Goal: Task Accomplishment & Management: Contribute content

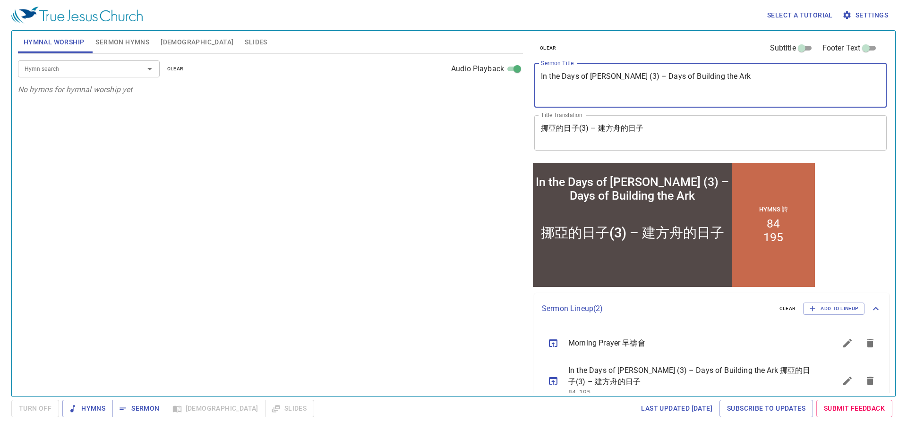
click at [701, 89] on textarea "In the Days of Noah (3) – Days of Building the Ark" at bounding box center [710, 85] width 339 height 27
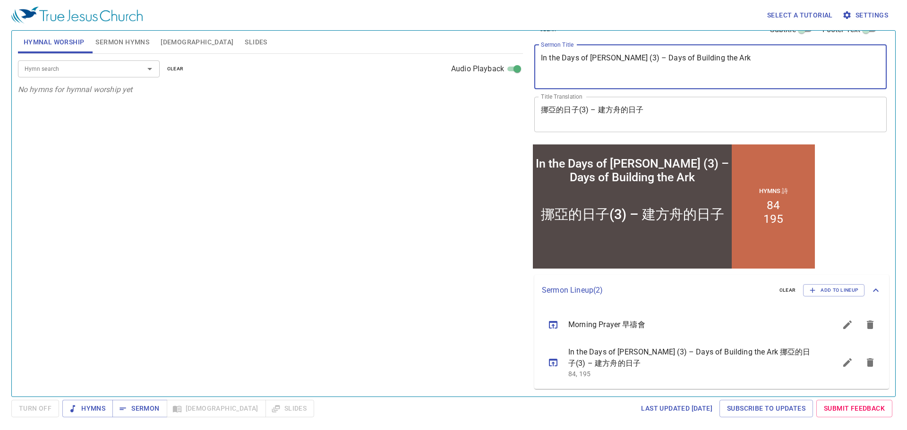
paste textarea "Morning Prayer"
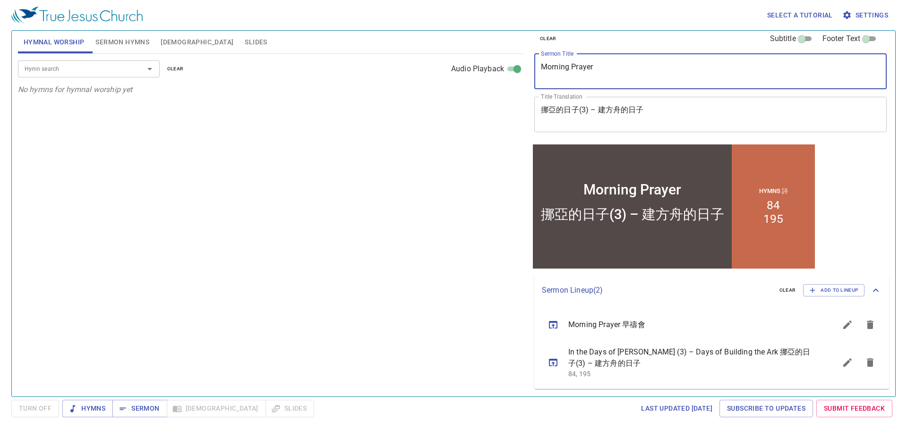
type textarea "Morning Prayer"
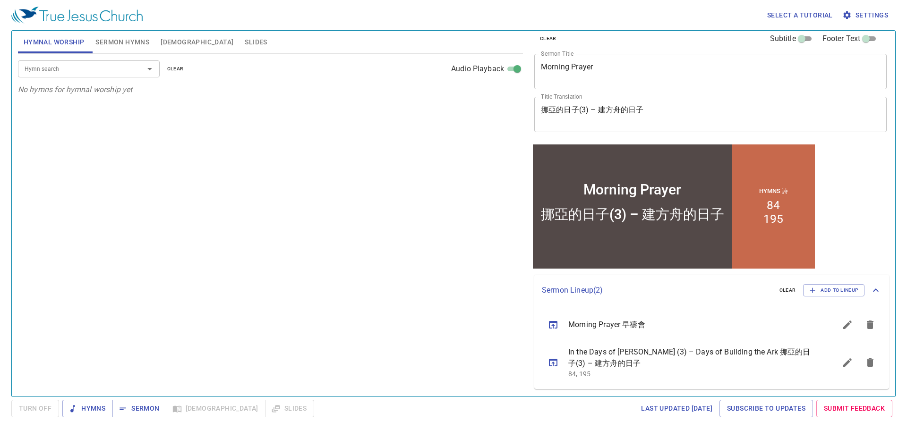
click at [598, 127] on div "挪亞的日子(3) – 建方舟的日子 x Title Translation" at bounding box center [710, 114] width 352 height 35
paste textarea "禱會"
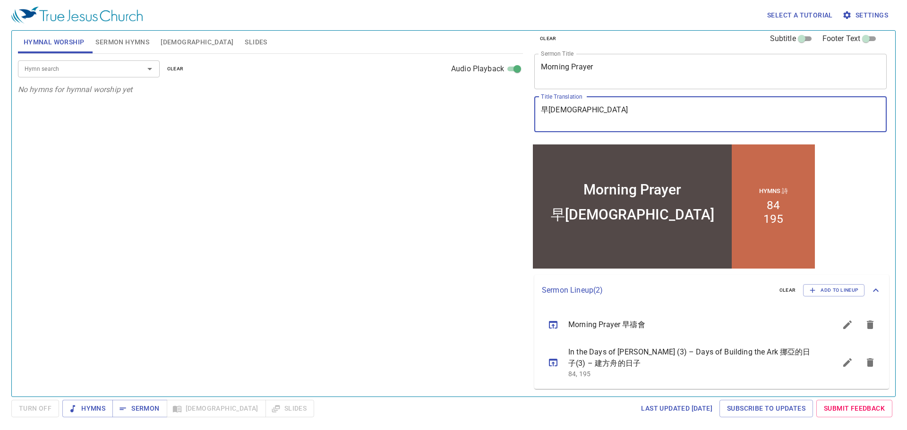
type textarea "早禱會"
click at [134, 43] on span "Sermon Hymns" at bounding box center [122, 42] width 54 height 12
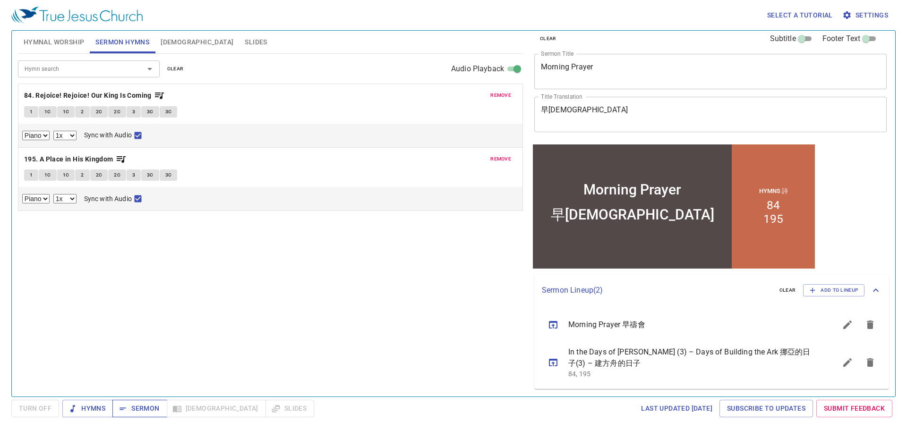
click at [130, 414] on span "Sermon" at bounding box center [139, 409] width 39 height 12
click at [493, 156] on span "remove" at bounding box center [500, 159] width 21 height 9
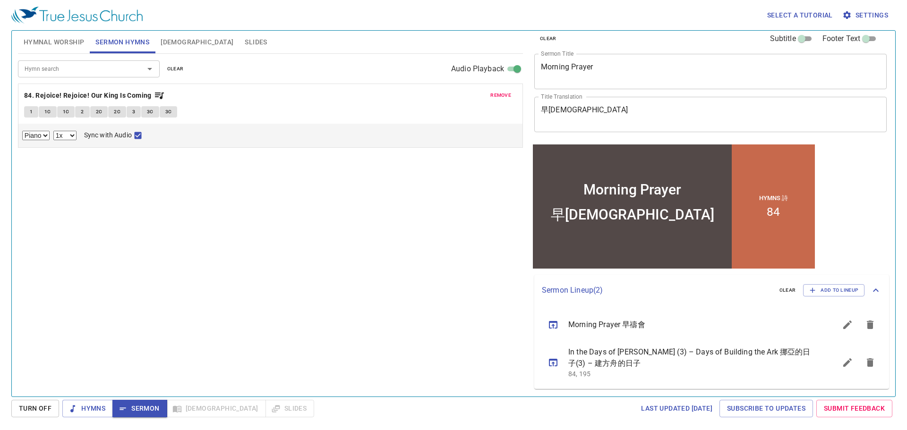
click at [496, 97] on span "remove" at bounding box center [500, 95] width 21 height 9
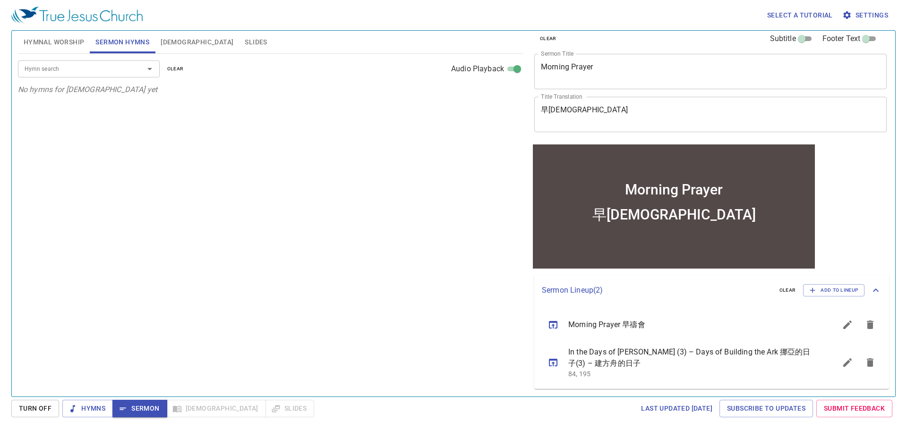
click at [604, 73] on textarea "Morning Prayer" at bounding box center [710, 71] width 339 height 18
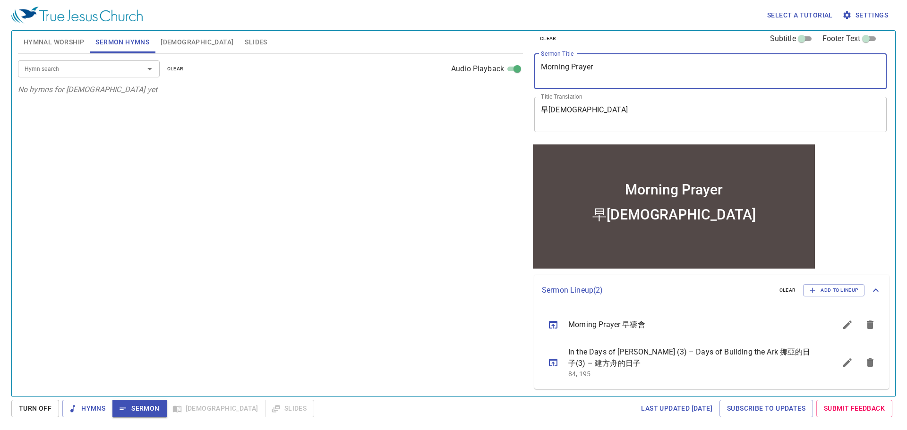
paste textarea "Number Our Days"
type textarea "Number Our Days"
click at [617, 123] on textarea "早禱會" at bounding box center [710, 114] width 339 height 18
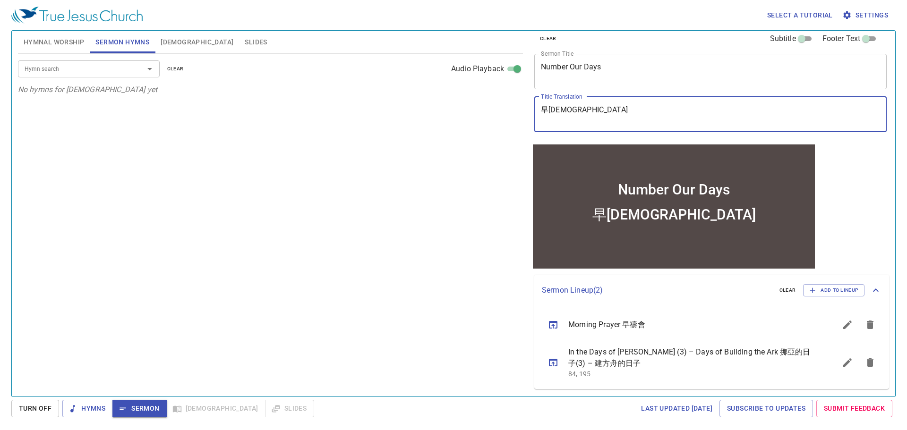
paste textarea "算日子"
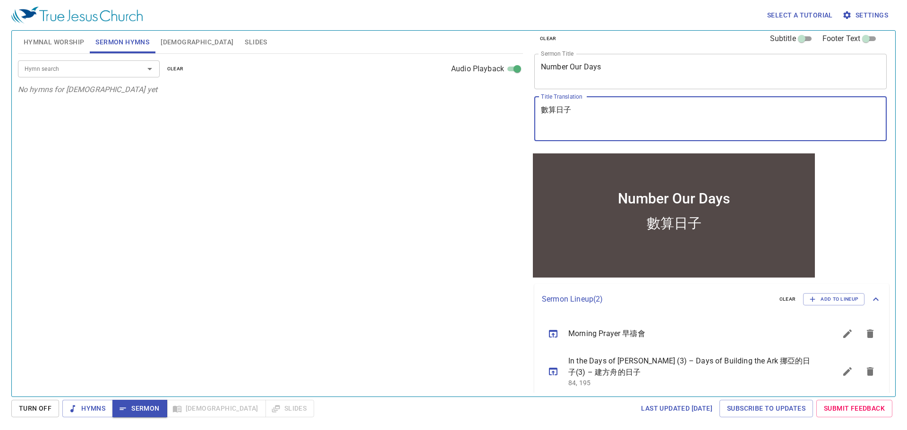
type textarea "數算日子"
click at [94, 70] on input "Hymn search" at bounding box center [75, 68] width 108 height 11
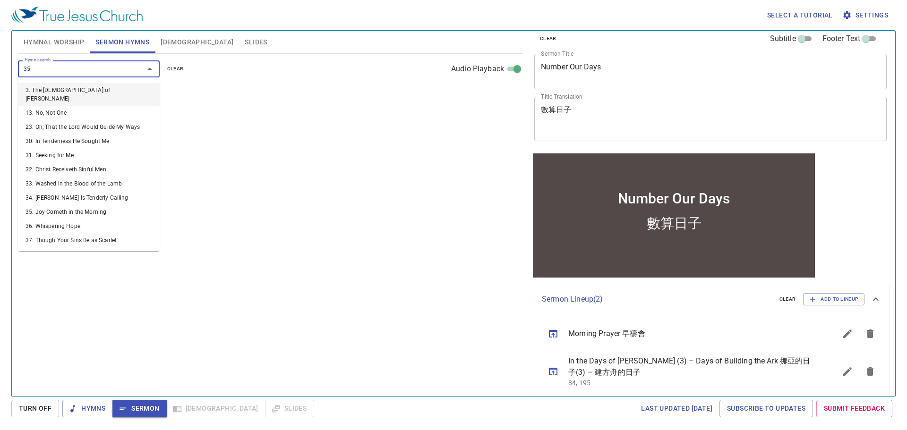
type input "351"
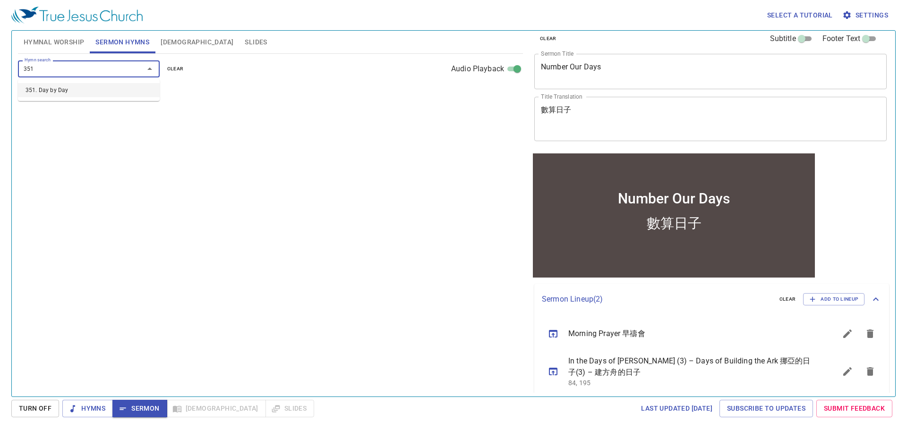
click at [86, 92] on li "351. Day by Day" at bounding box center [89, 90] width 142 height 14
select select "1"
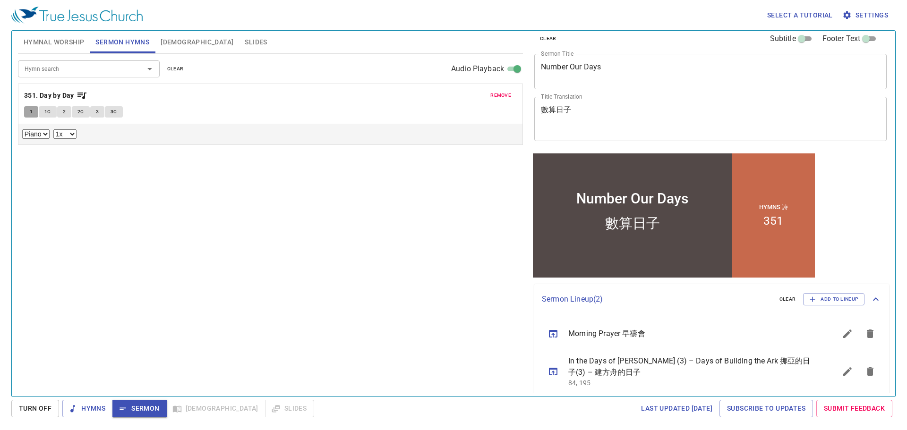
click at [25, 110] on button "1" at bounding box center [31, 111] width 14 height 11
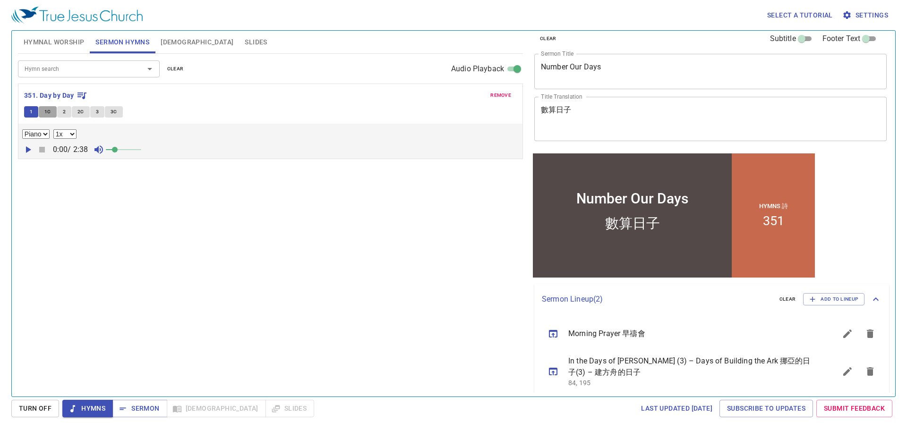
click at [47, 114] on span "1C" at bounding box center [47, 112] width 7 height 9
click at [62, 111] on button "2" at bounding box center [64, 111] width 14 height 11
click at [84, 116] on button "2C" at bounding box center [81, 111] width 18 height 11
click at [96, 111] on span "3" at bounding box center [97, 112] width 3 height 9
click at [128, 407] on span "Sermon" at bounding box center [139, 409] width 39 height 12
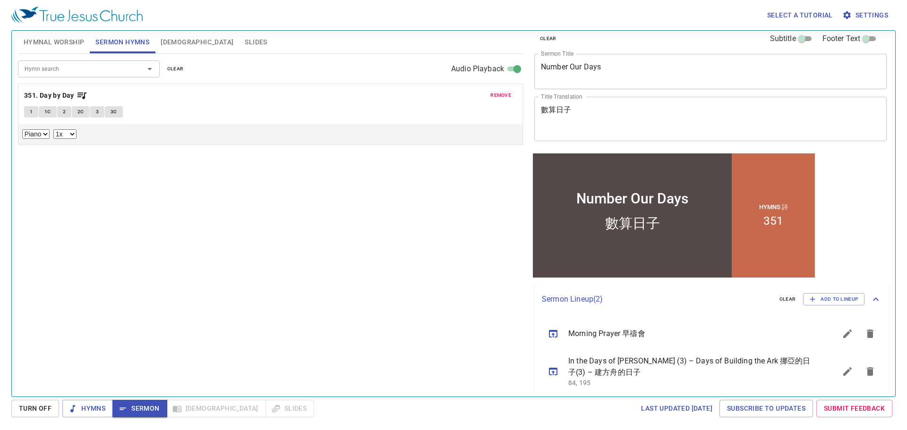
click at [162, 43] on span "[DEMOGRAPHIC_DATA]" at bounding box center [197, 42] width 73 height 12
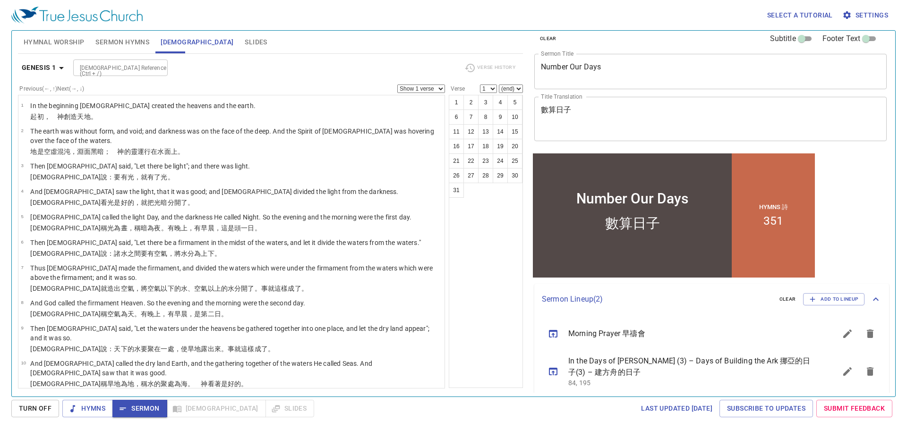
click at [111, 72] on input "[DEMOGRAPHIC_DATA] Reference (Ctrl + /)" at bounding box center [112, 67] width 73 height 11
click at [22, 67] on b "Genesis 1" at bounding box center [39, 68] width 34 height 12
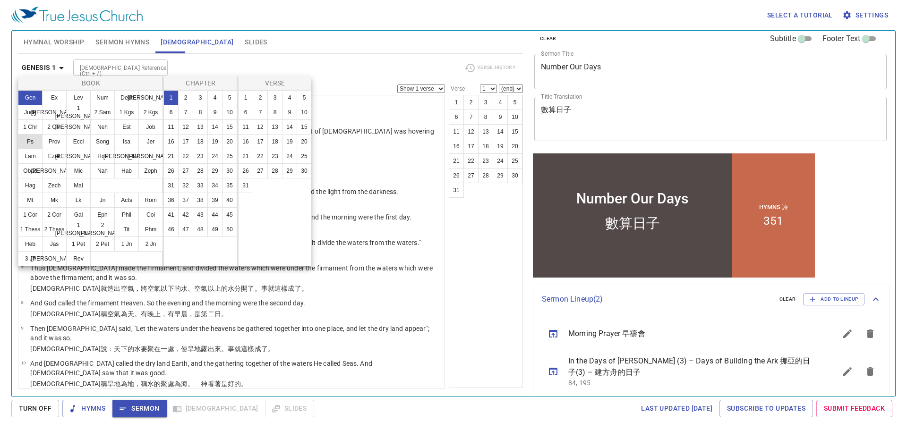
click at [34, 144] on button "Ps" at bounding box center [30, 141] width 25 height 15
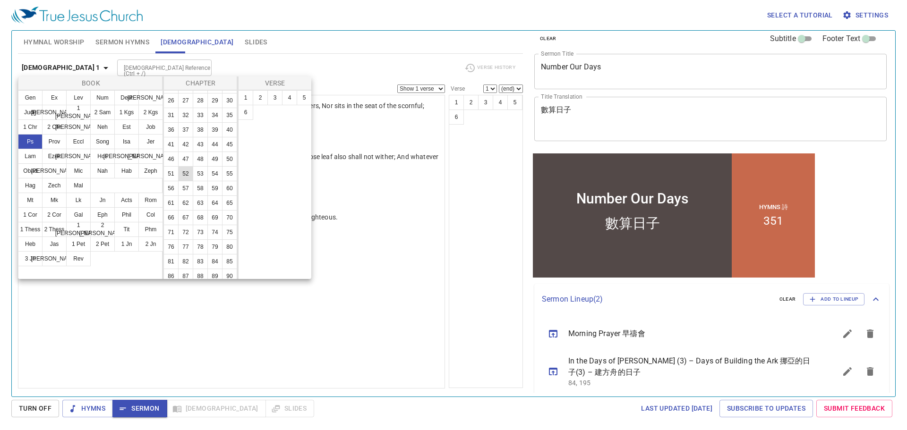
scroll to position [189, 0]
click at [222, 165] on button "90" at bounding box center [229, 157] width 15 height 15
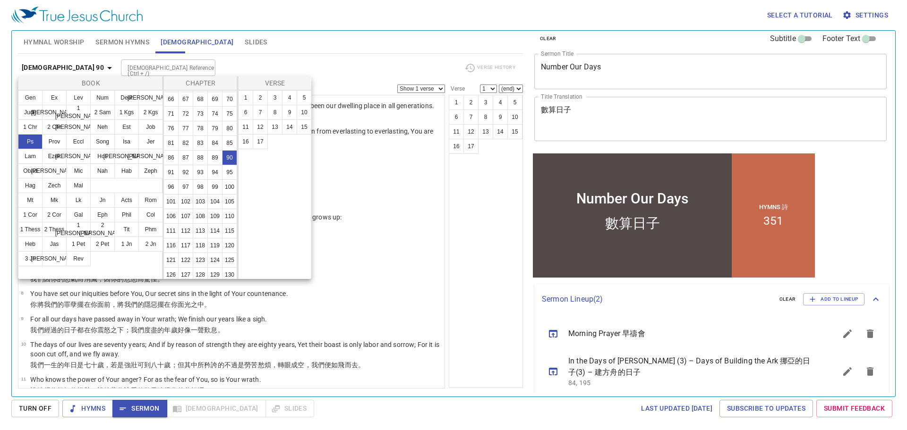
click at [360, 65] on div at bounding box center [453, 215] width 907 height 430
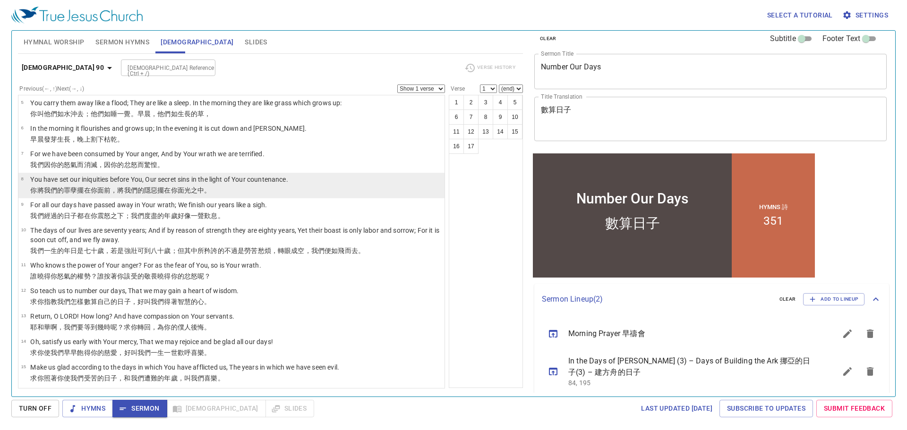
scroll to position [142, 0]
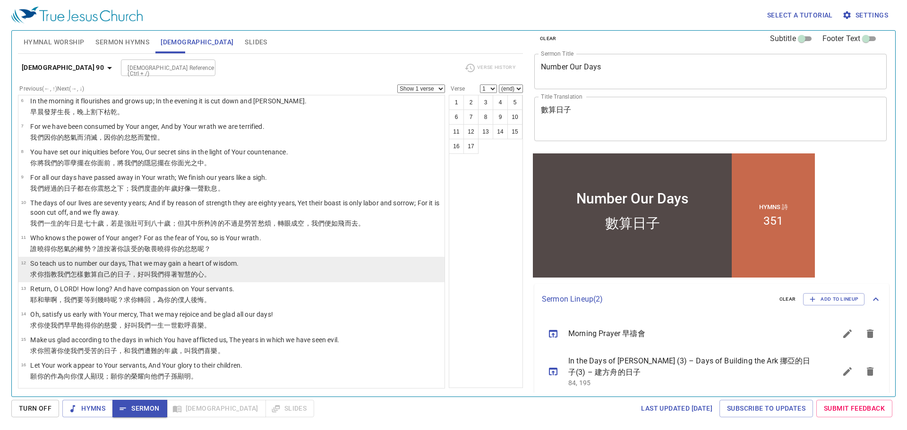
click at [188, 268] on p "So teach us to number our days, That we may gain a heart of wisdom." at bounding box center [134, 263] width 208 height 9
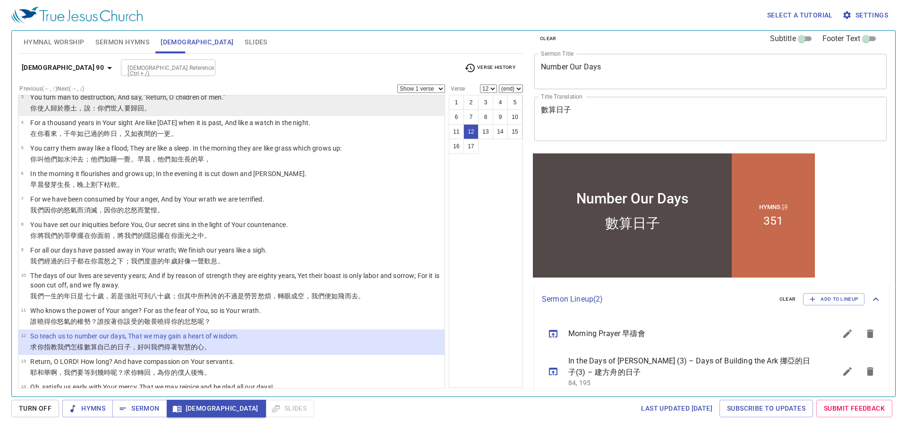
scroll to position [0, 0]
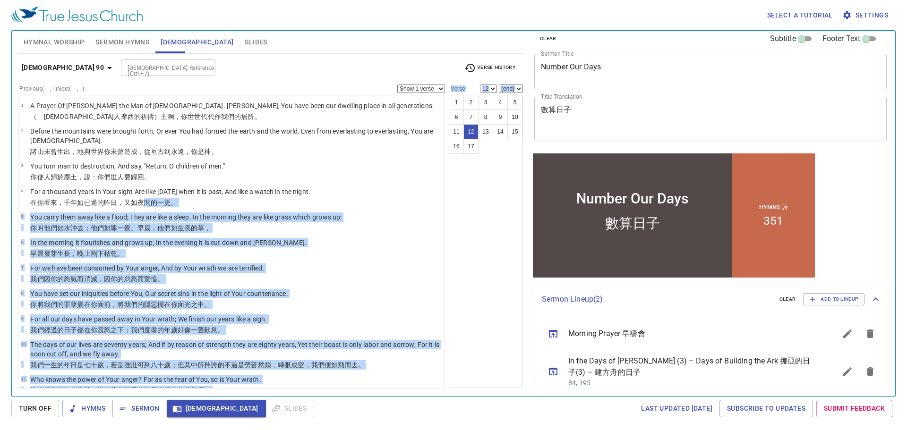
drag, startPoint x: 142, startPoint y: 206, endPoint x: 478, endPoint y: 292, distance: 346.7
click at [478, 292] on div "Previous (←, ↑) Next (→, ↓) Show 1 verse Show 2 verses Show 3 verses Show 4 ver…" at bounding box center [270, 232] width 505 height 294
click at [478, 292] on div "1 2 3 4 5 6 7 8 9 10 11 12 13 14 15 16 17" at bounding box center [486, 241] width 74 height 293
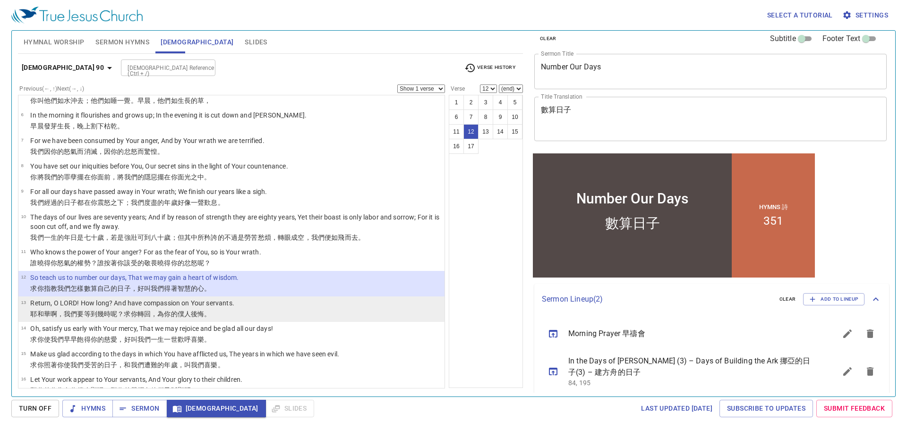
scroll to position [142, 0]
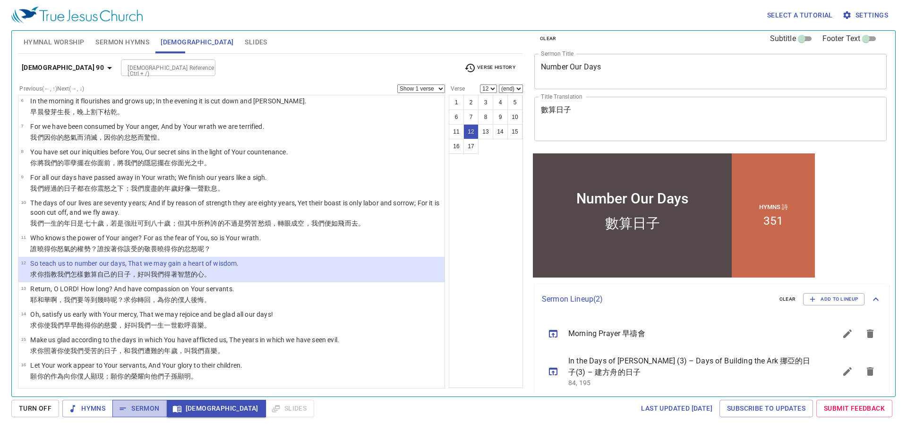
click at [156, 406] on span "Sermon" at bounding box center [139, 409] width 39 height 12
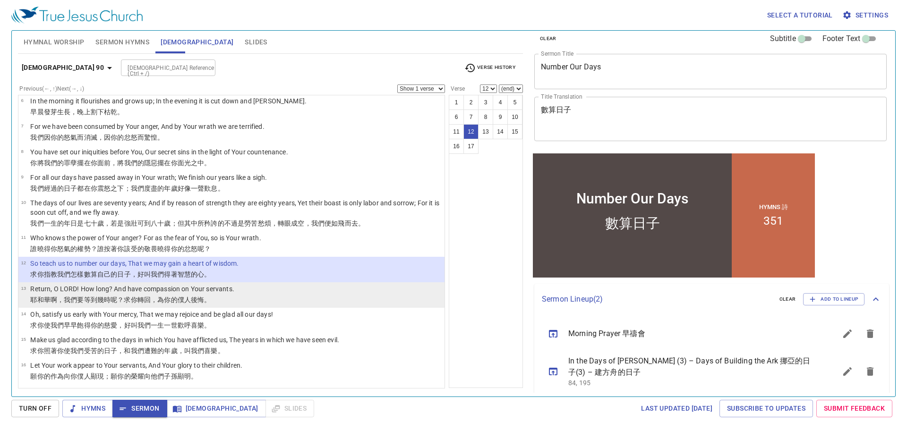
scroll to position [167, 0]
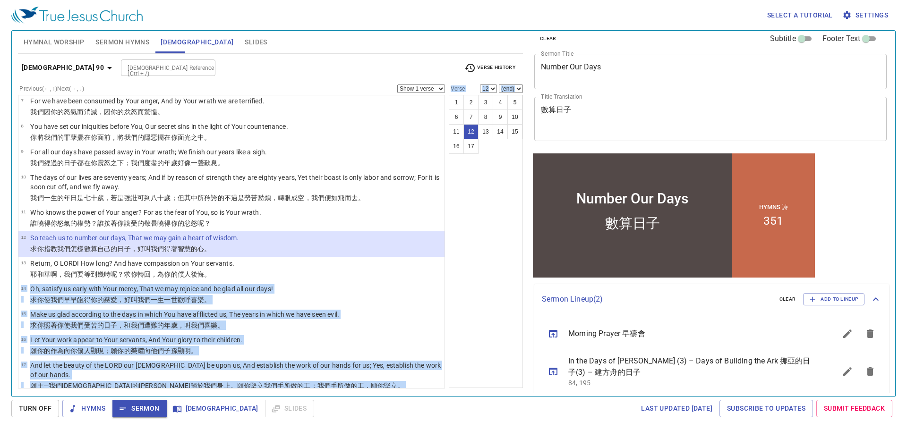
drag, startPoint x: 208, startPoint y: 273, endPoint x: 490, endPoint y: 338, distance: 288.9
click at [490, 338] on div "Previous (←, ↑) Next (→, ↓) Show 1 verse Show 2 verses Show 3 verses Show 4 ver…" at bounding box center [270, 232] width 505 height 294
click at [490, 338] on div "1 2 3 4 5 6 7 8 9 10 11 12 13 14 15 16 17" at bounding box center [486, 241] width 74 height 293
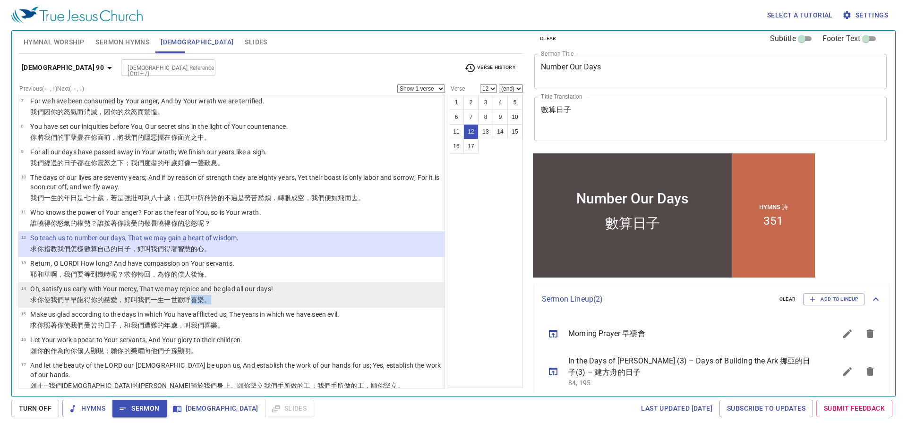
drag, startPoint x: 190, startPoint y: 308, endPoint x: 191, endPoint y: 300, distance: 8.2
click at [191, 300] on ul "1 A Prayer Of Moses the Man of God. LORD, You have been our dwelling place in a…" at bounding box center [231, 242] width 427 height 294
click at [191, 300] on wh7442 "喜樂 。" at bounding box center [201, 300] width 20 height 8
select select "14"
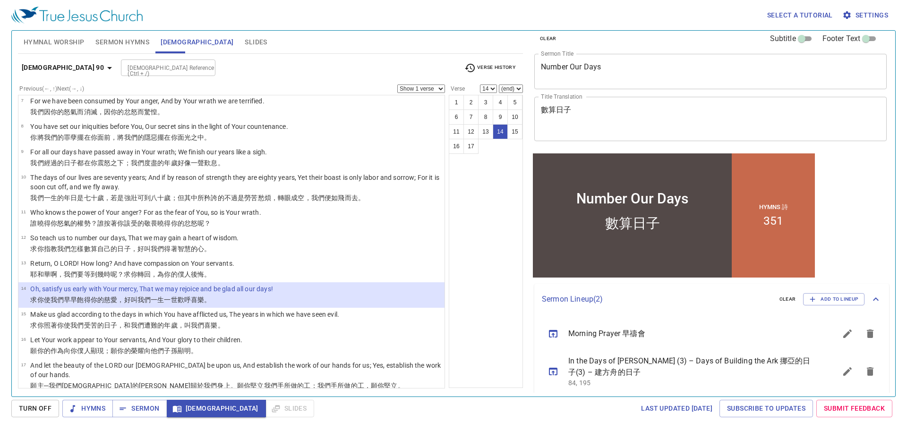
click at [423, 91] on select "Show 1 verse Show 2 verses Show 3 verses Show 4 verses Show 5 verses" at bounding box center [421, 89] width 48 height 9
select select "2"
click at [397, 85] on select "Show 1 verse Show 2 verses Show 3 verses Show 4 verses Show 5 verses" at bounding box center [421, 89] width 48 height 9
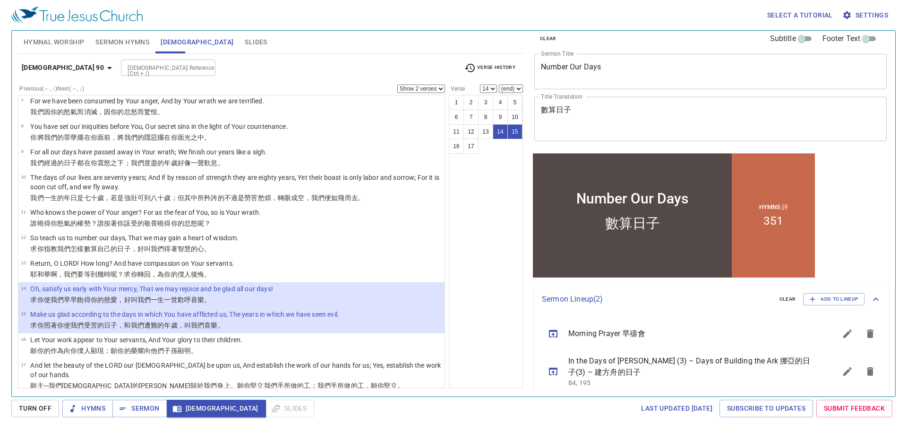
click at [203, 301] on wh7442 "喜樂 。" at bounding box center [201, 300] width 20 height 8
click at [159, 411] on span "Sermon" at bounding box center [139, 409] width 39 height 12
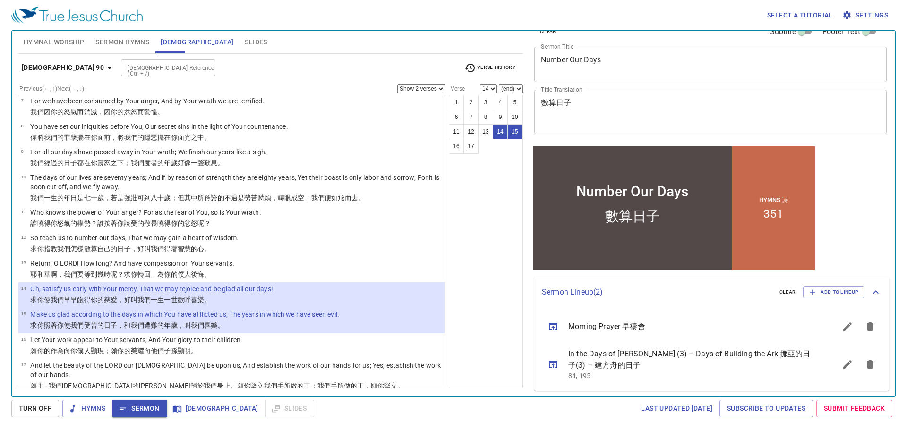
scroll to position [18, 0]
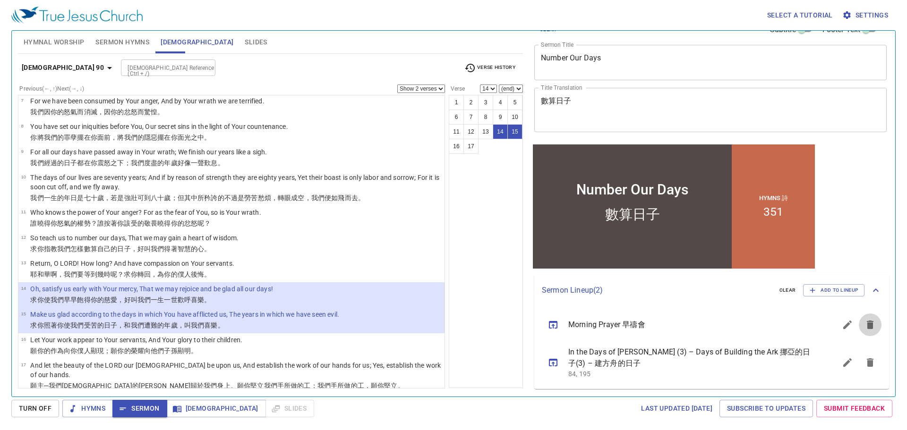
click at [867, 327] on icon "sermon lineup list" at bounding box center [870, 325] width 7 height 9
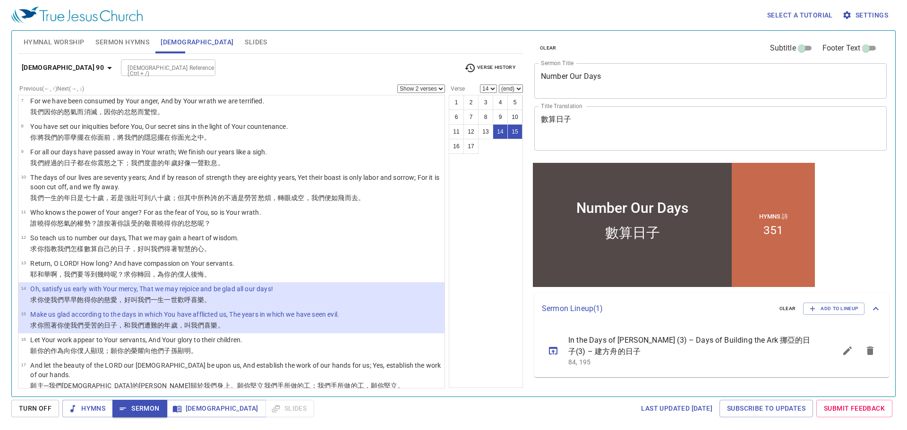
scroll to position [0, 0]
click at [879, 354] on button "sermon lineup list" at bounding box center [870, 351] width 23 height 23
click at [845, 315] on button "Add to Lineup" at bounding box center [833, 309] width 61 height 12
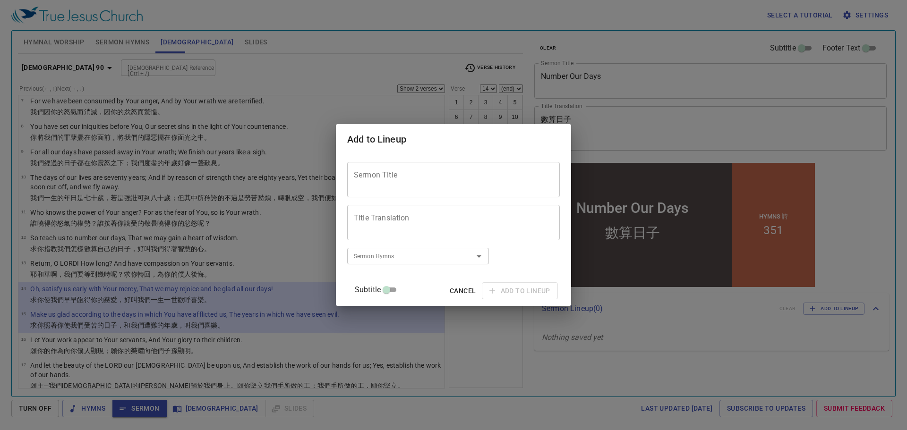
click at [474, 177] on textarea "Sermon Title" at bounding box center [453, 180] width 199 height 18
paste textarea "In the Days of Noah (4) – Days of Preaching Righteousness"
type textarea "In the Days of Noah (4) – Days of Preaching Righteousness"
paste textarea "In the Days of Noah (4) – Days of Preaching Righteousness"
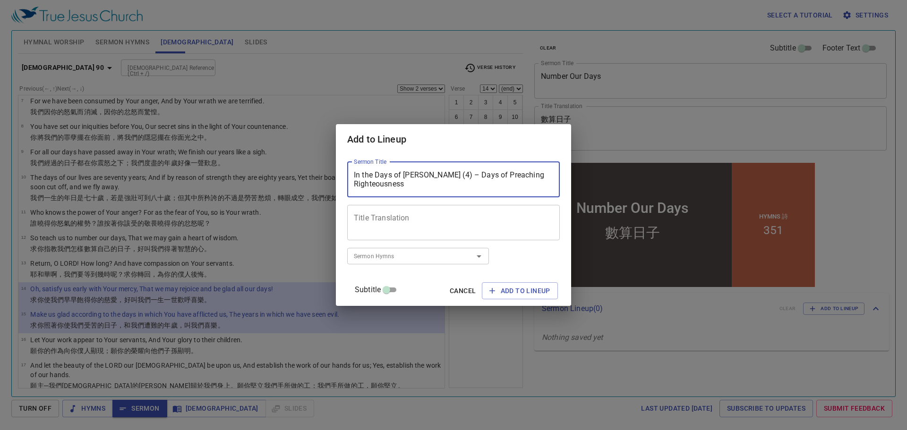
drag, startPoint x: 399, startPoint y: 182, endPoint x: 339, endPoint y: 91, distance: 109.1
click at [339, 91] on div "Add to Lineup Sermon Title In the Days of Noah (4) – Days of Preaching Righteou…" at bounding box center [453, 215] width 907 height 430
click at [447, 181] on textarea "In the Days of Noah (4) – Days of Preaching Righteousness" at bounding box center [453, 180] width 199 height 18
type textarea "In the Days of Noah (4) – Days of Preaching Righteousness"
click at [457, 226] on textarea "Title Translation" at bounding box center [453, 222] width 199 height 18
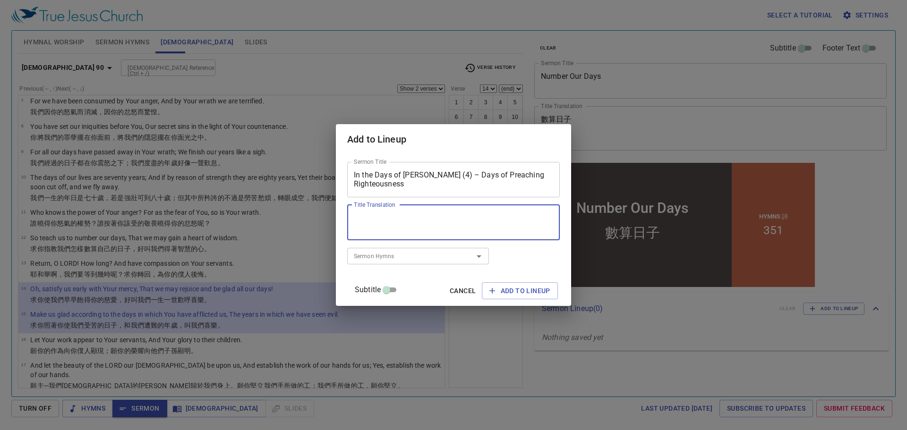
paste textarea "挪亞的日子(4) – 傳義道的日子"
type textarea "挪亞的日子(4) – 傳義道的日子"
click at [408, 256] on input "Sermon Hymns" at bounding box center [404, 256] width 108 height 11
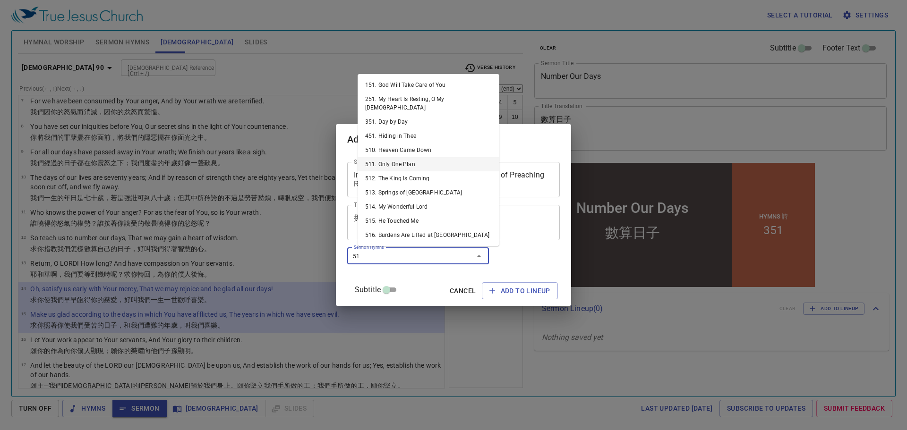
type input "511"
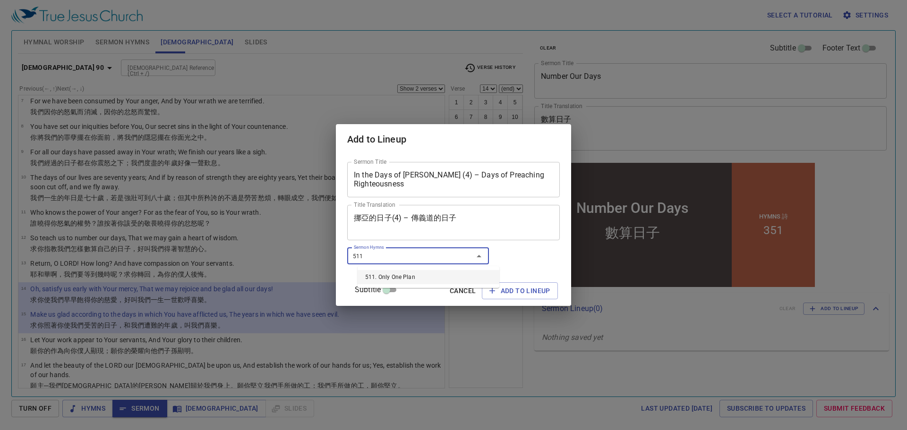
click at [403, 272] on li "511. Only One Plan" at bounding box center [429, 277] width 142 height 14
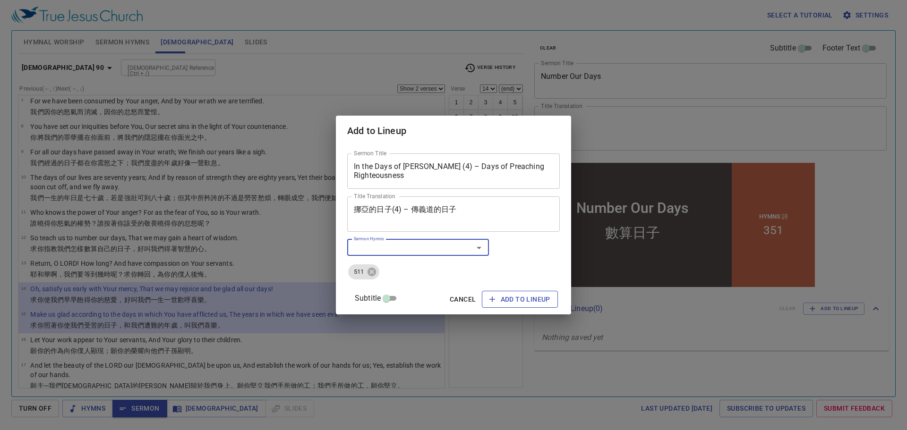
click at [492, 302] on span "Add to Lineup" at bounding box center [519, 300] width 61 height 12
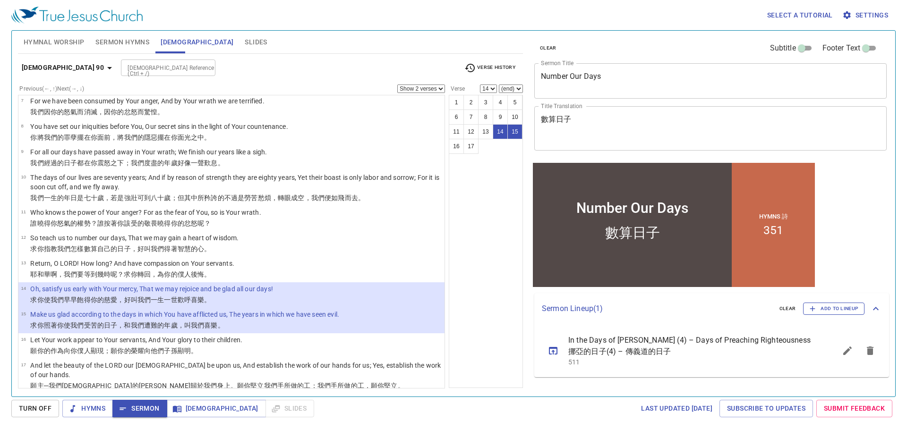
click at [848, 309] on span "Add to Lineup" at bounding box center [833, 309] width 49 height 9
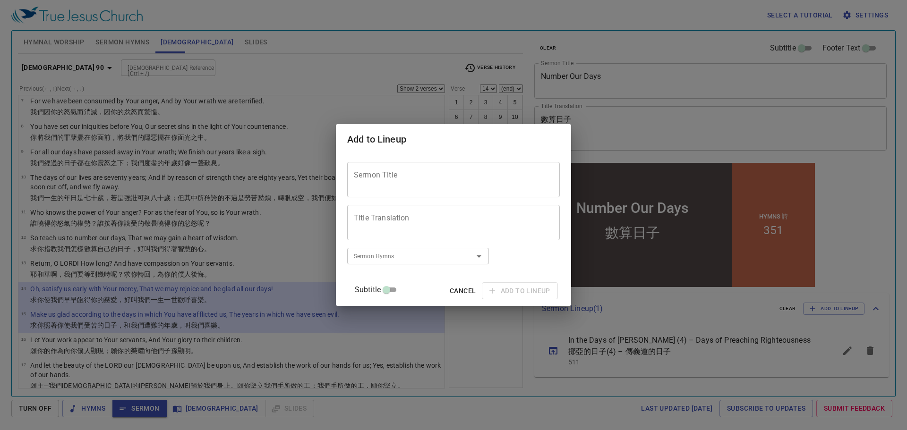
click at [454, 162] on div "Sermon Title" at bounding box center [453, 179] width 213 height 35
click at [448, 178] on textarea "Sermon Title" at bounding box center [453, 180] width 199 height 18
paste textarea "Holy Communion – Till He Comes"
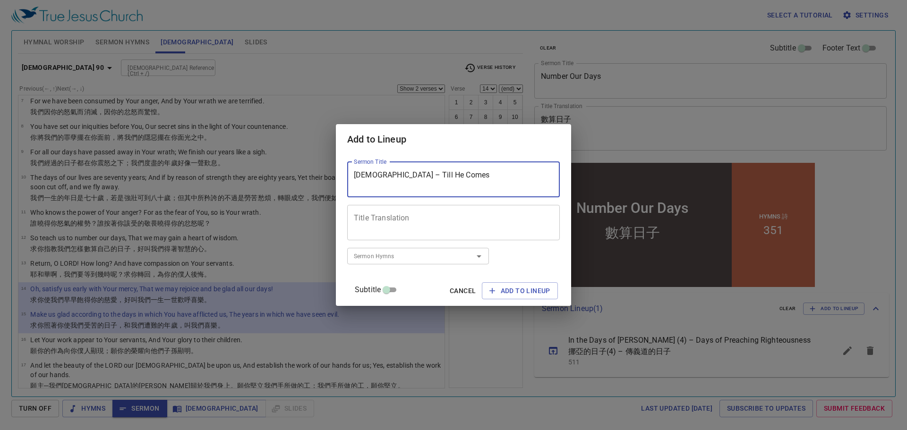
type textarea "Holy Communion – Till He Comes"
click at [394, 214] on textarea "Title Translation" at bounding box center [453, 222] width 199 height 18
paste textarea "聖餐禮—直等到他來"
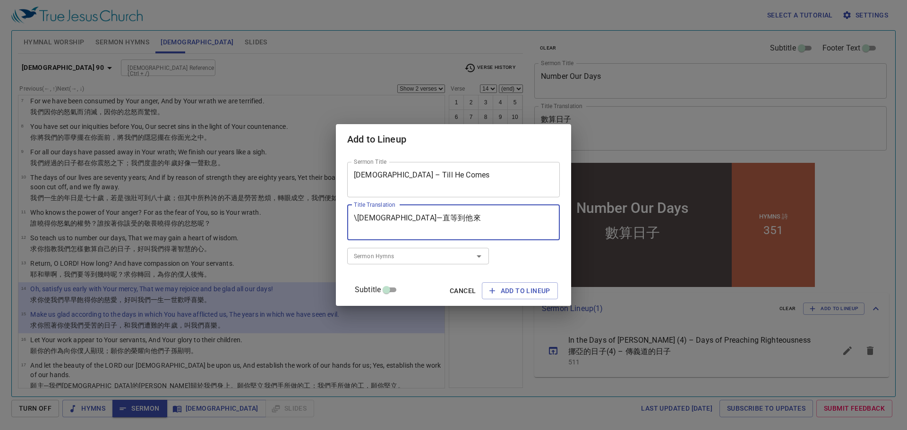
click at [367, 215] on textarea "\聖餐禮—直等到他來" at bounding box center [453, 222] width 199 height 18
type textarea "聖餐禮—直等到他來"
click at [393, 259] on input "Sermon Hymns" at bounding box center [404, 256] width 108 height 11
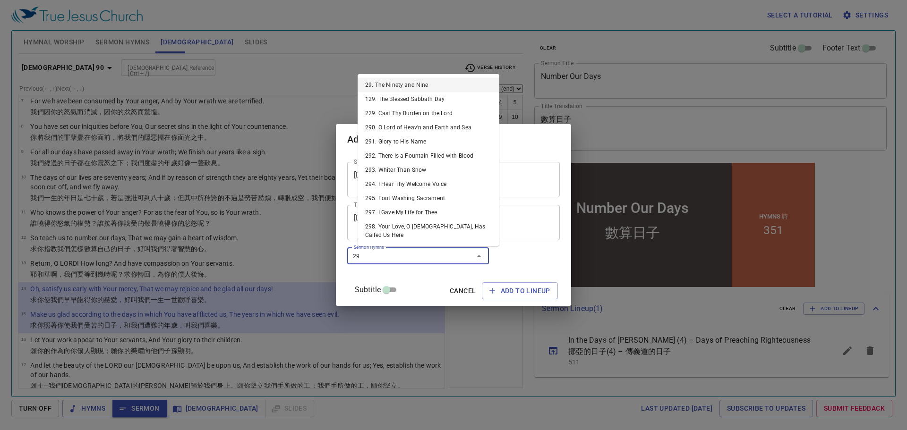
type input "296"
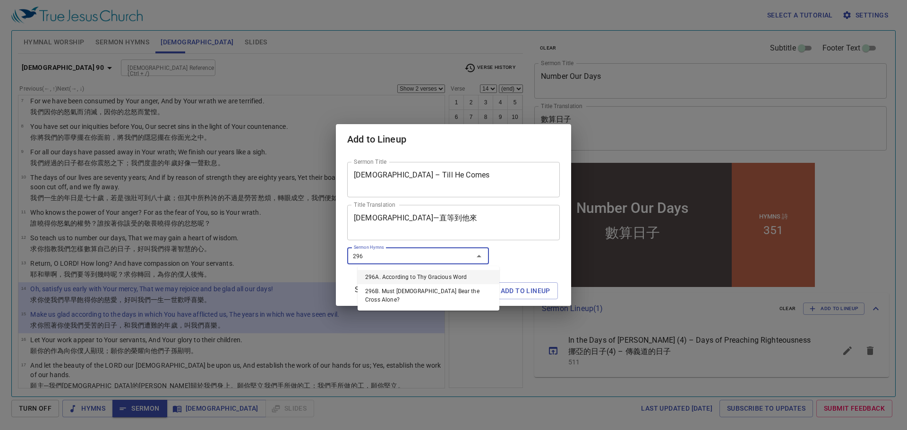
click at [414, 280] on li "296A. According to Thy Gracious Word" at bounding box center [429, 277] width 142 height 14
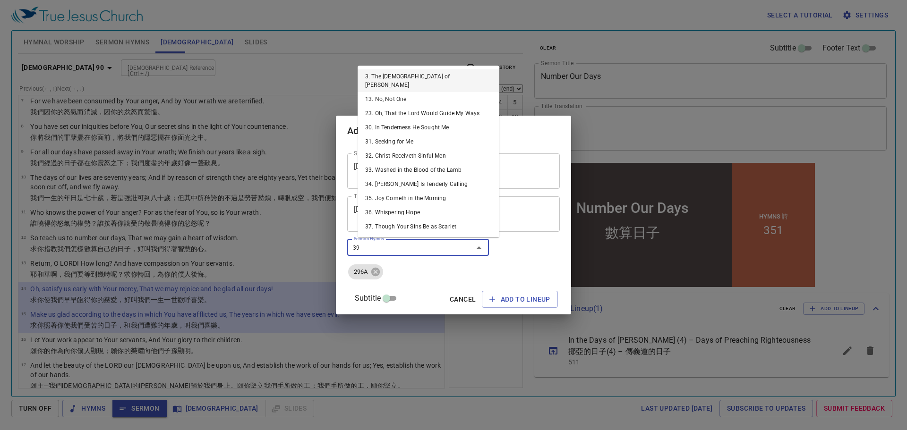
type input "398"
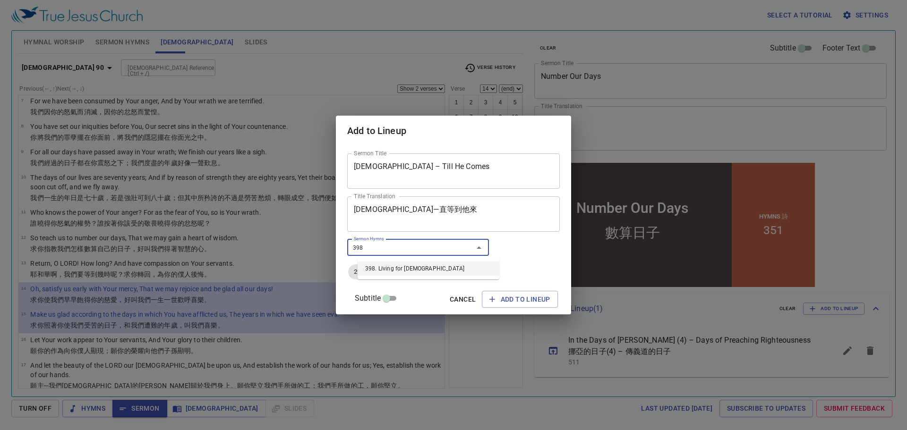
click at [399, 264] on li "398. Living for Jesus" at bounding box center [429, 269] width 142 height 14
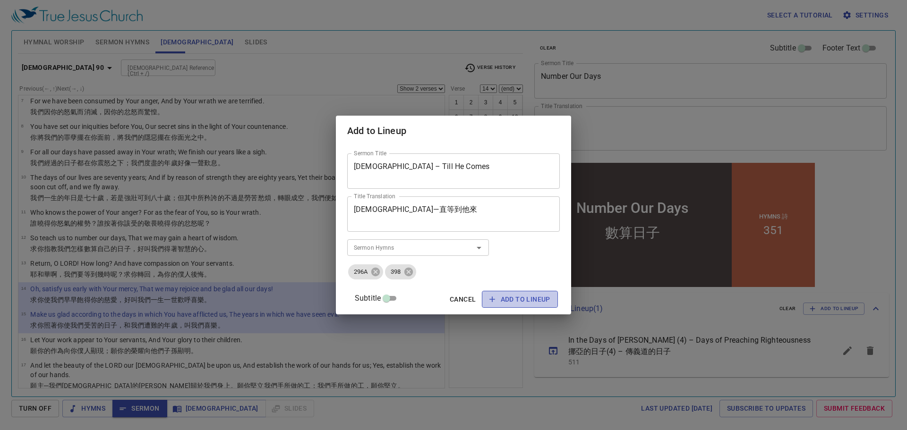
click at [502, 298] on span "Add to Lineup" at bounding box center [519, 300] width 61 height 12
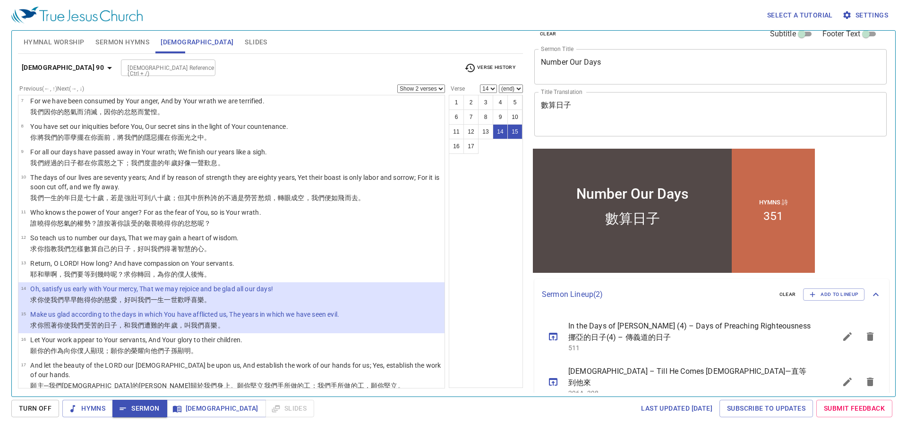
scroll to position [22, 0]
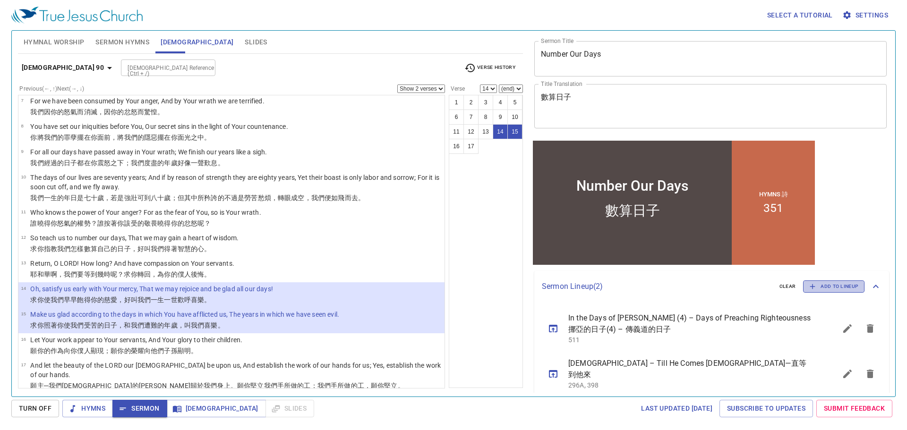
click at [808, 290] on icon "button" at bounding box center [812, 286] width 9 height 9
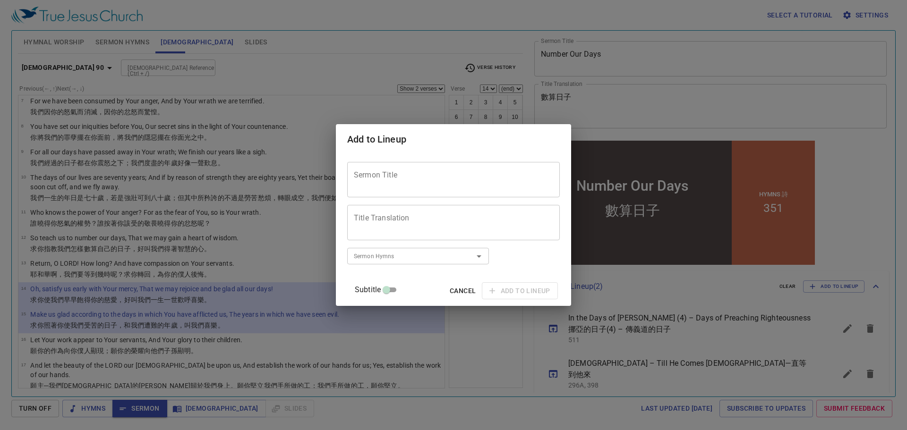
click at [445, 192] on div "Sermon Title" at bounding box center [453, 179] width 213 height 35
paste textarea "Holy Communion"
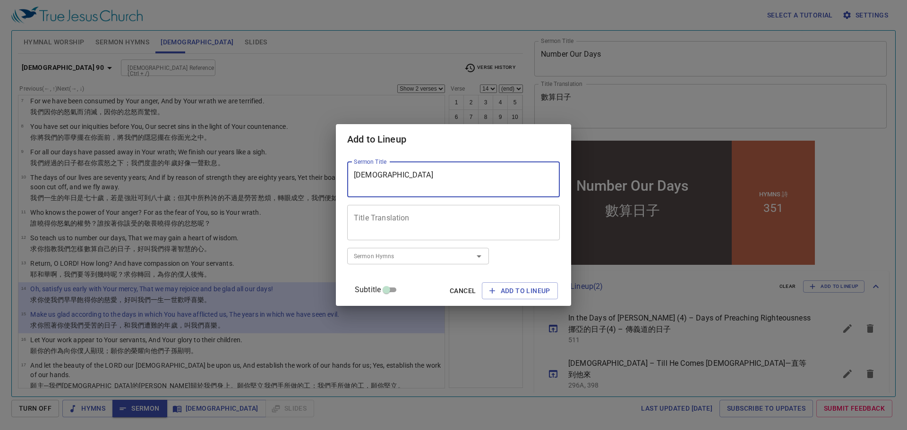
type textarea "Holy Communion"
click at [399, 212] on div "Title Translation" at bounding box center [453, 222] width 213 height 35
paste textarea "聖餐禮"
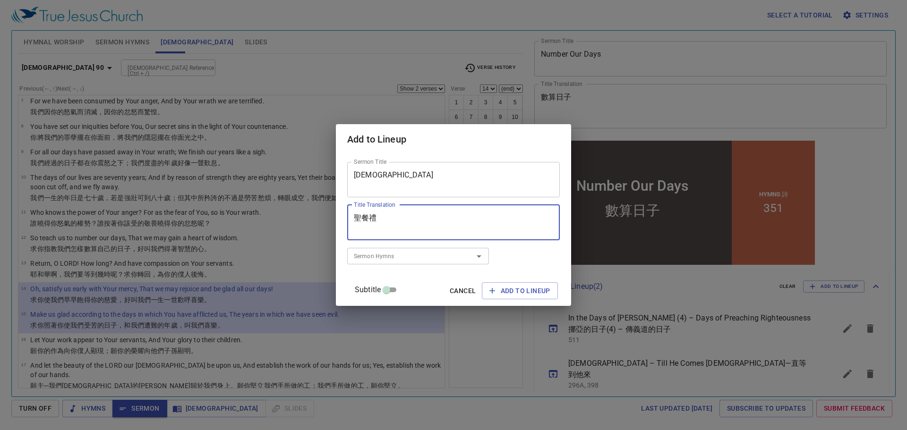
type textarea "聖餐禮"
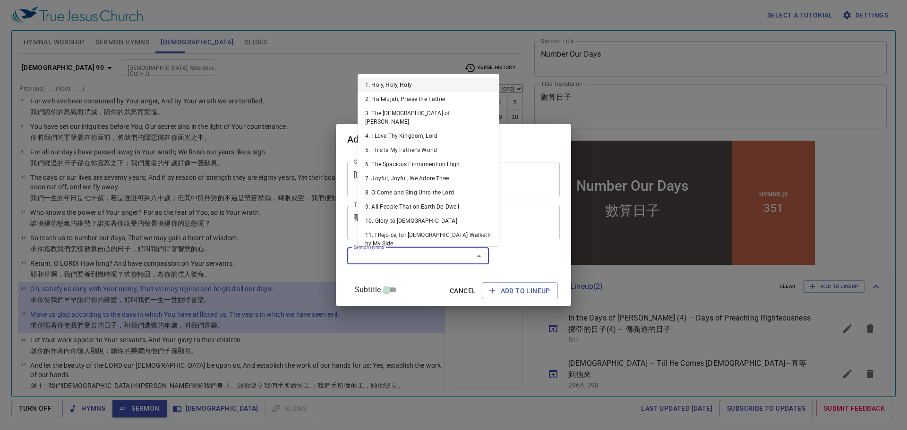
click at [404, 255] on input "Sermon Hymns" at bounding box center [404, 256] width 108 height 11
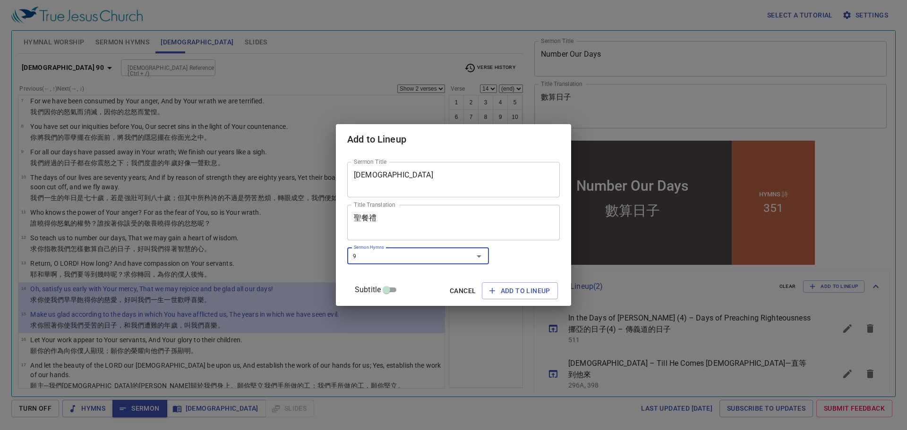
type input "98"
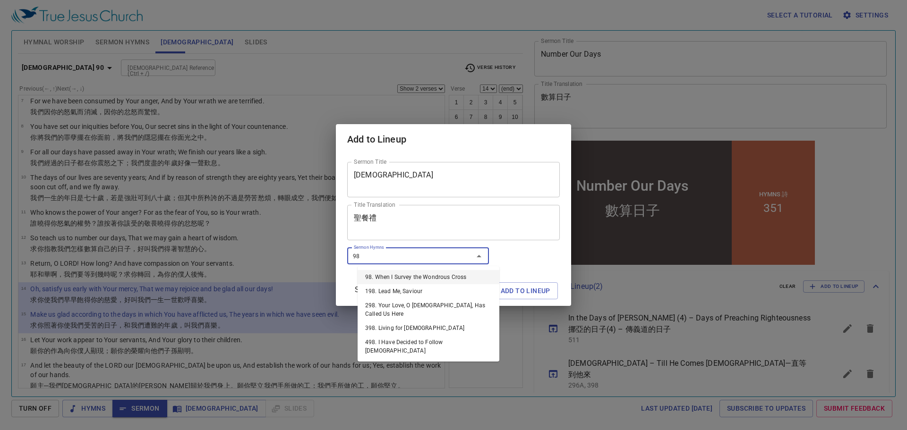
click at [416, 277] on li "98. When I Survey the Wondrous Cross" at bounding box center [429, 277] width 142 height 14
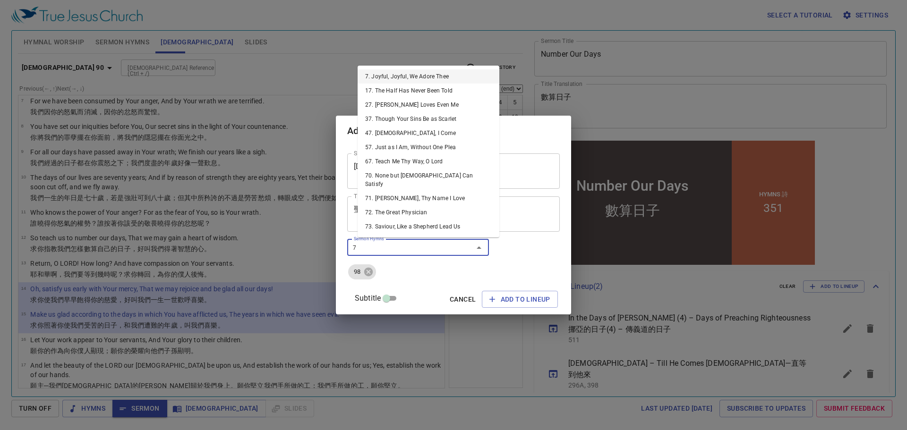
type input "77"
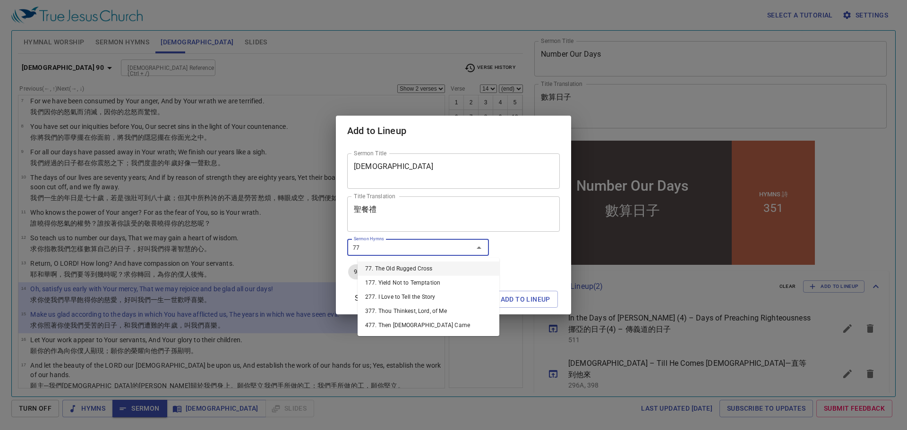
click at [401, 266] on li "77. The Old Rugged Cross" at bounding box center [429, 269] width 142 height 14
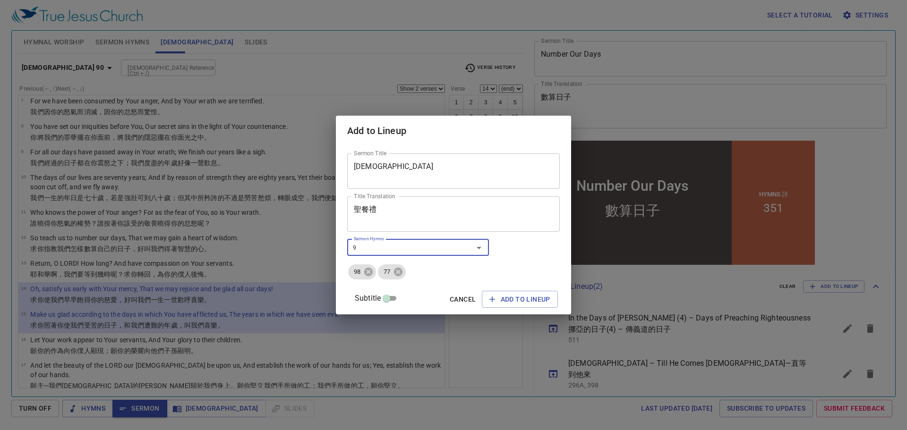
type input "97"
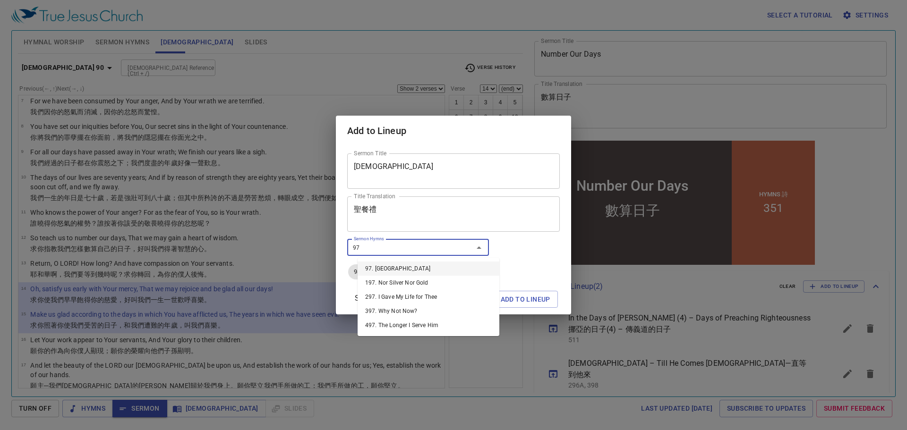
click at [396, 271] on li "97. Ivory Palaces" at bounding box center [429, 269] width 142 height 14
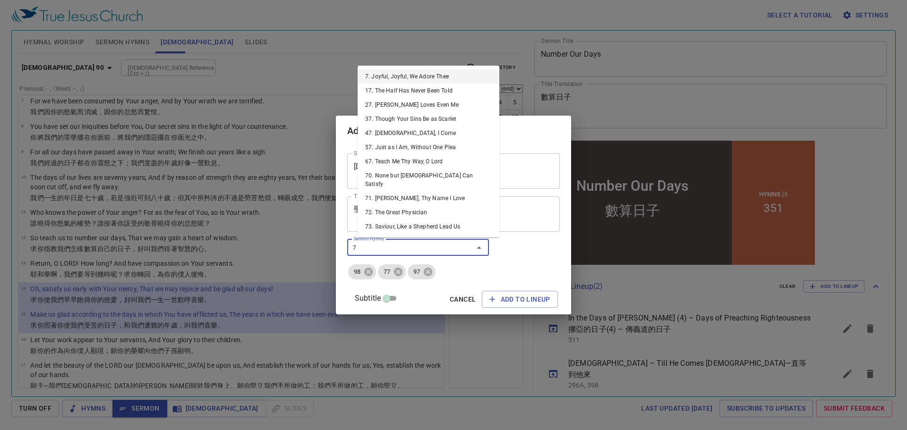
type input "76"
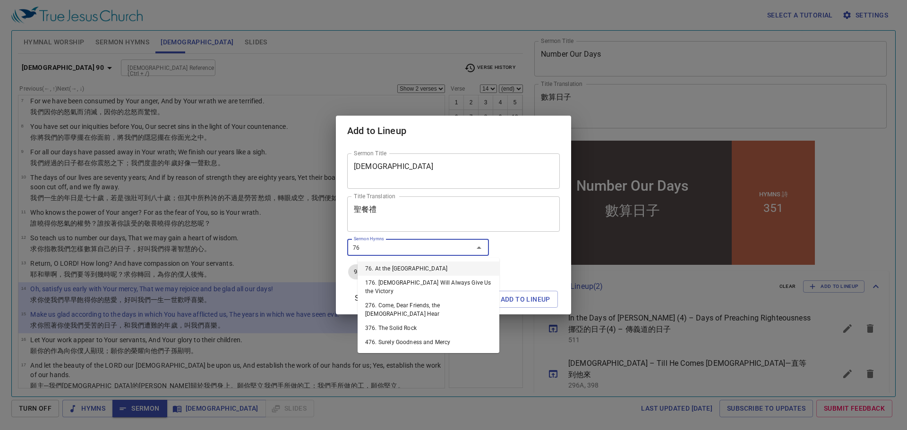
click at [406, 269] on li "76. At the Cross" at bounding box center [429, 269] width 142 height 14
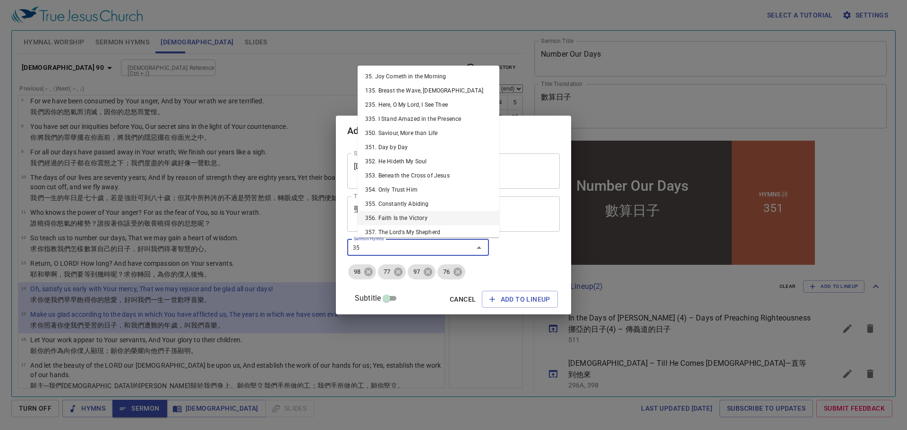
type input "353"
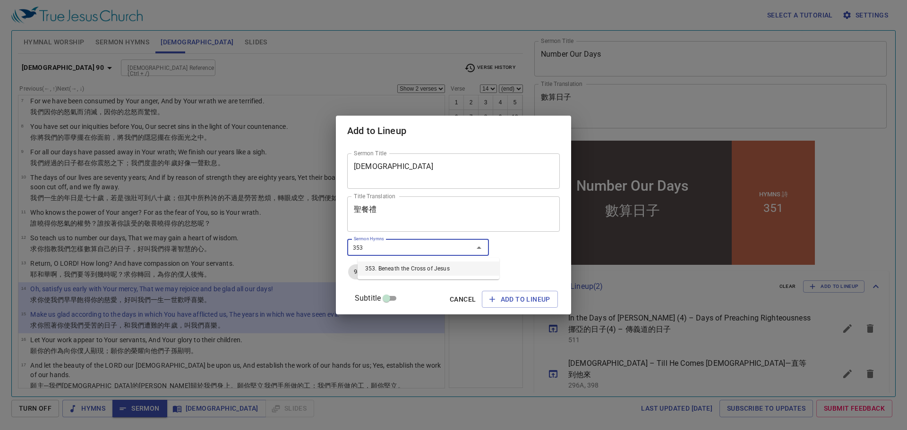
click at [408, 267] on li "353. Beneath the Cross of Jesus" at bounding box center [429, 269] width 142 height 14
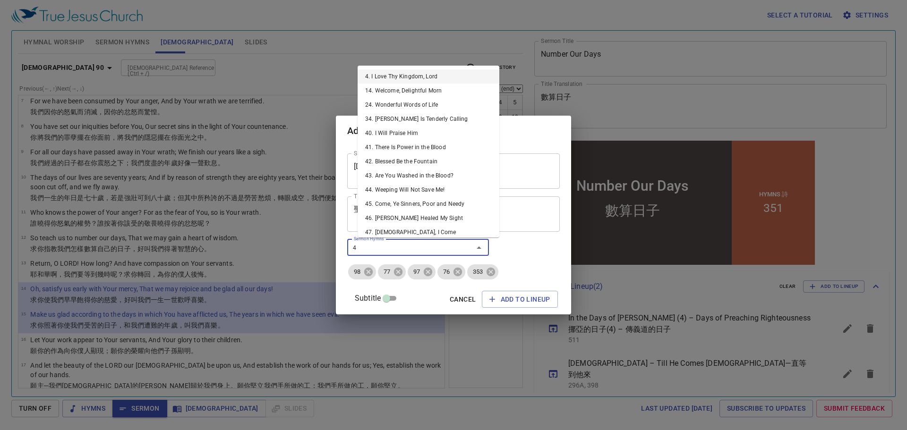
type input "48"
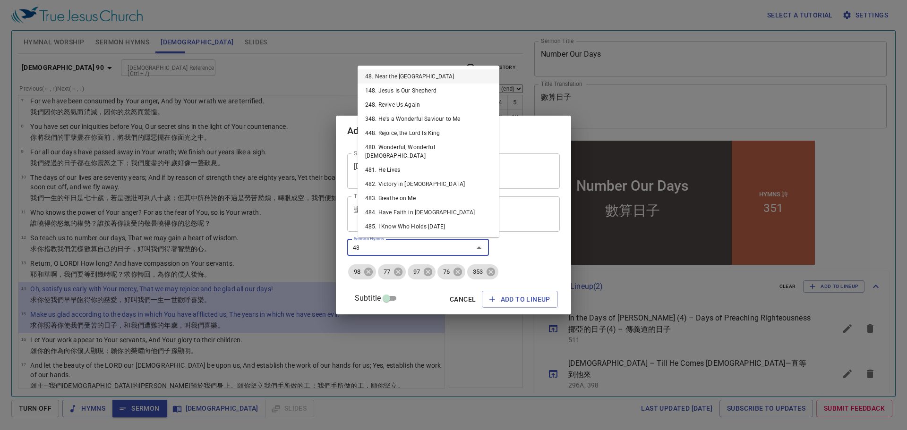
click at [403, 80] on li "48. Near the Cross" at bounding box center [429, 76] width 142 height 14
type input "78"
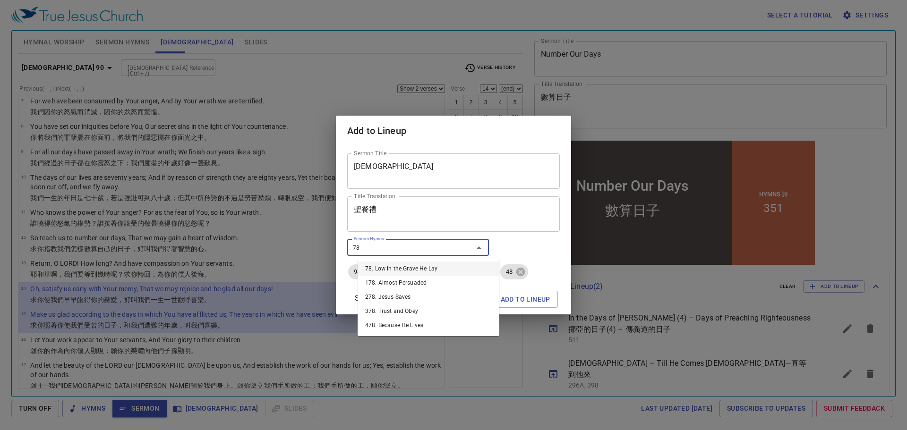
click at [444, 266] on li "78. Low in the Grave He Lay" at bounding box center [429, 269] width 142 height 14
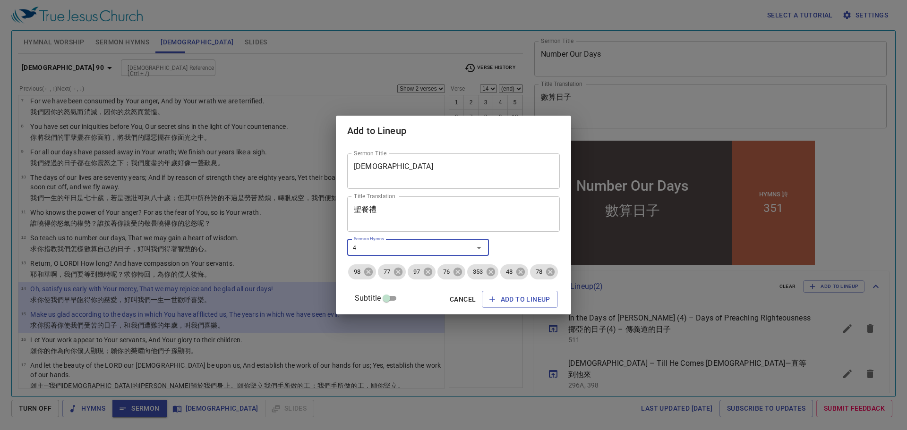
type input "43"
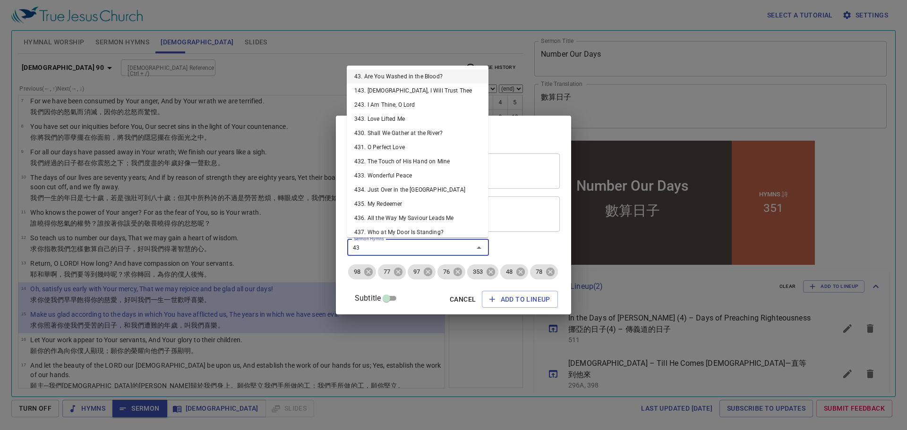
click at [380, 80] on li "43. Are You Washed in the Blood?" at bounding box center [418, 76] width 142 height 14
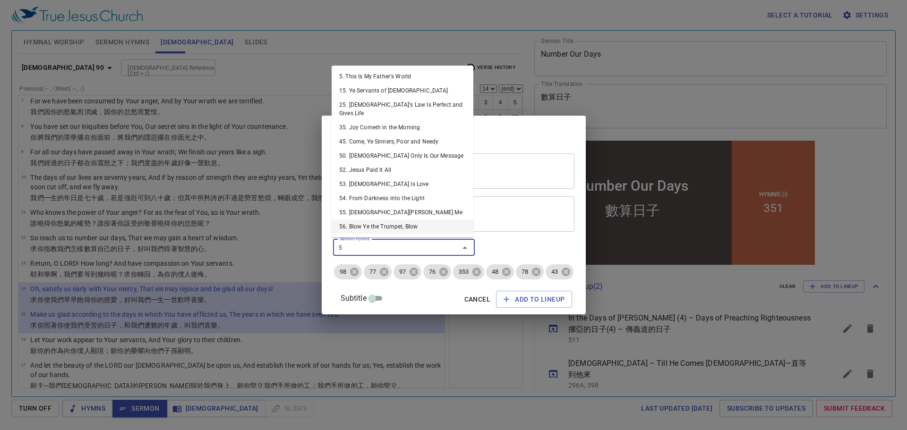
type input "52"
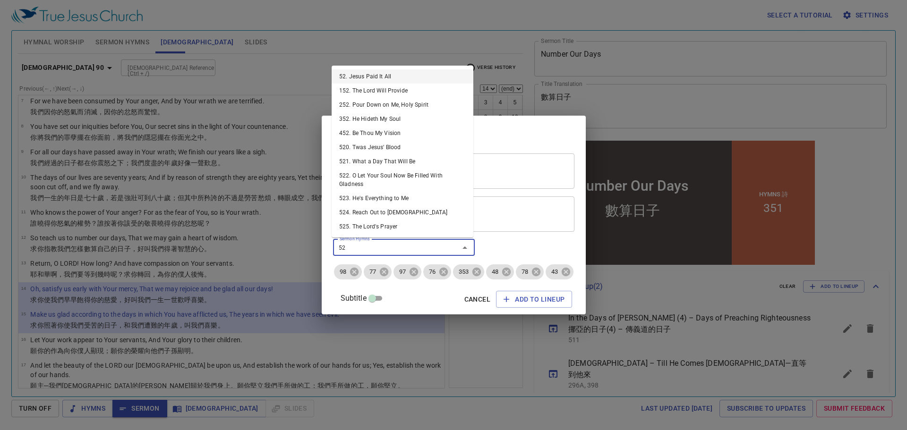
click at [358, 83] on li "52. Jesus Paid It All" at bounding box center [403, 76] width 142 height 14
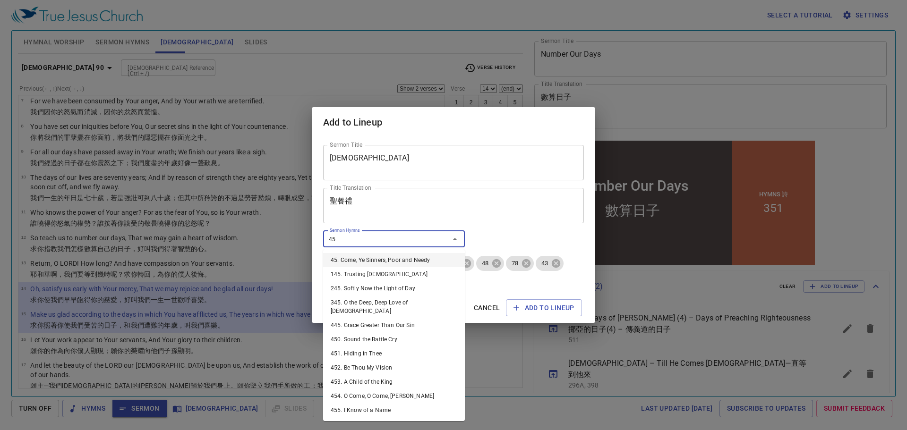
type input "458"
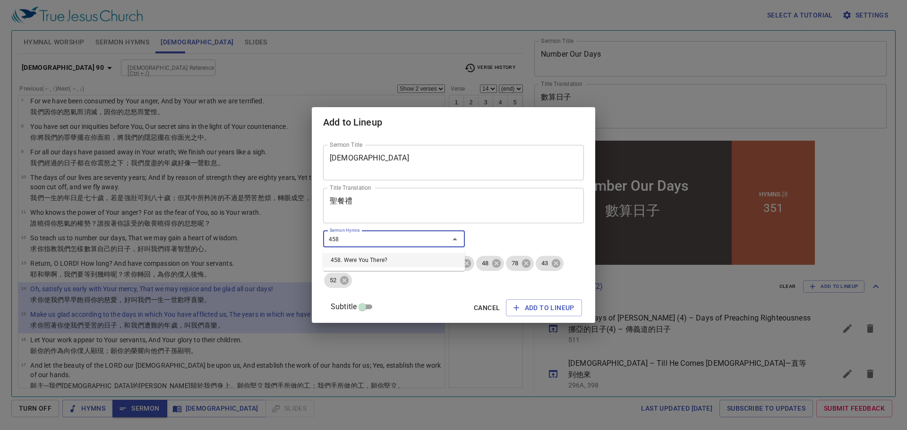
click at [350, 261] on li "458. Were You There?" at bounding box center [394, 260] width 142 height 14
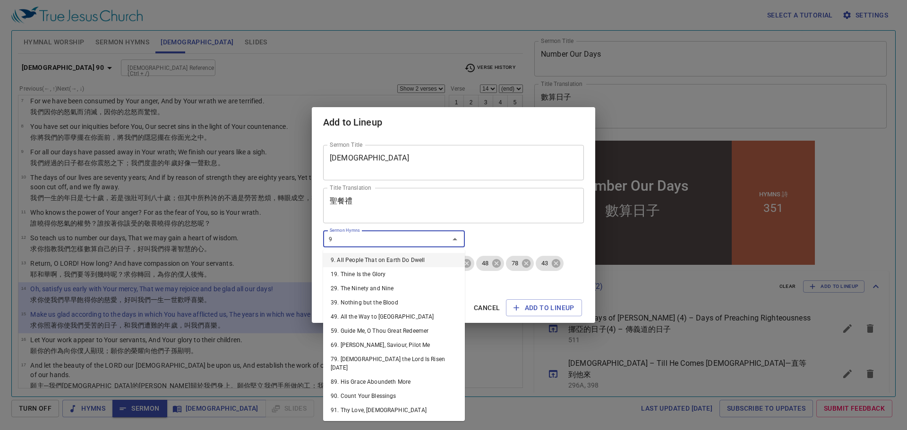
type input "99"
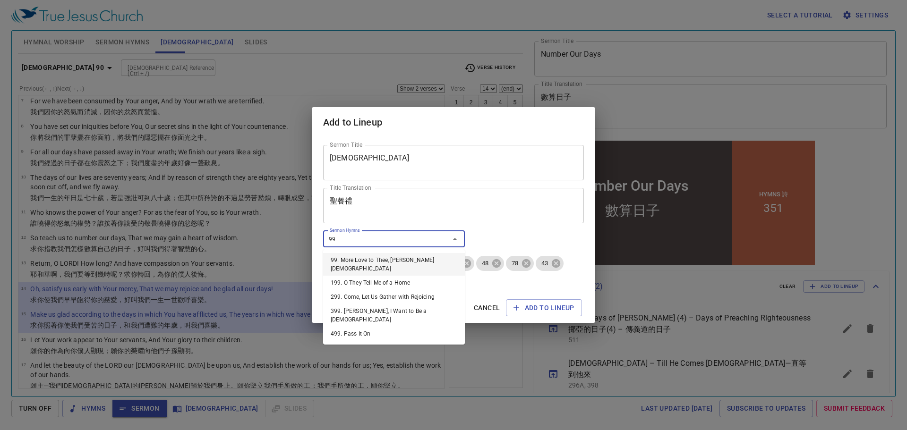
click at [380, 258] on li "99. More Love to Thee, O Christ" at bounding box center [394, 264] width 142 height 23
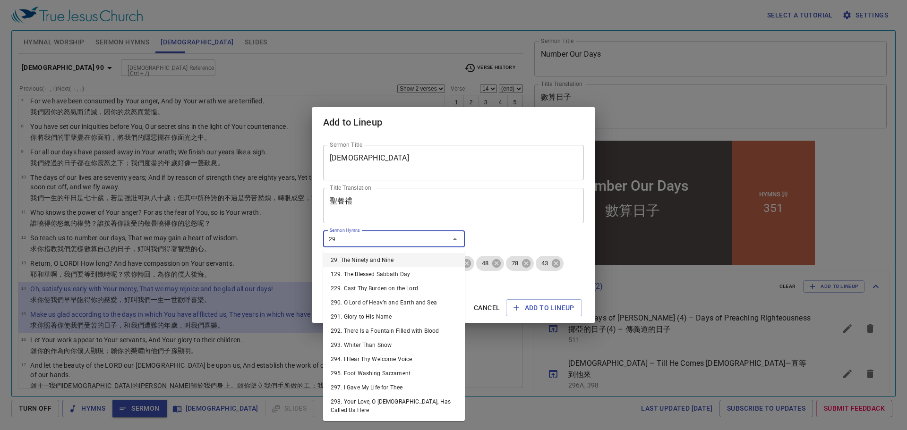
type input "297"
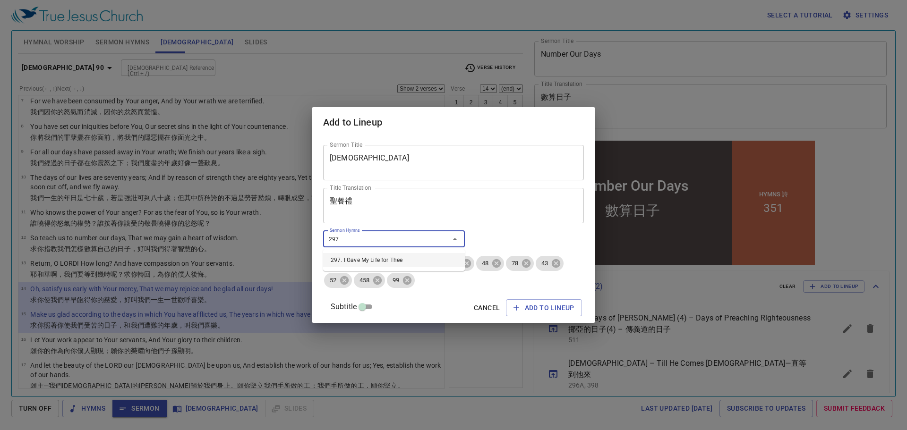
click at [393, 261] on li "297. I Gave My Life for Thee" at bounding box center [394, 260] width 142 height 14
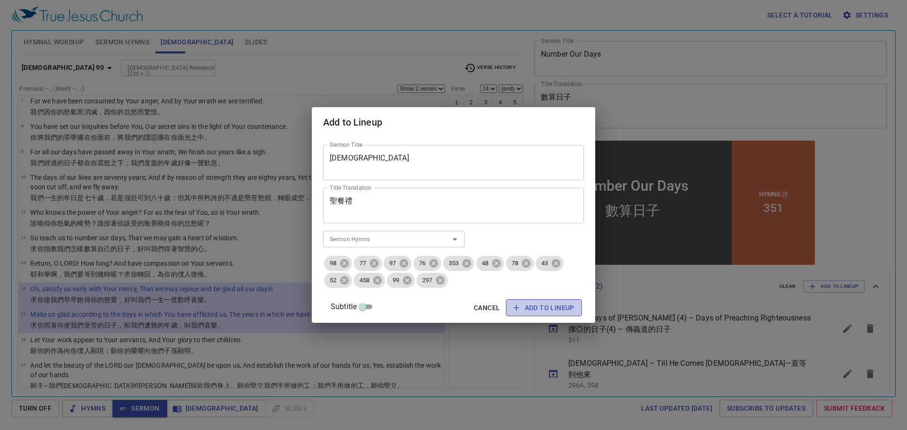
click at [540, 303] on span "Add to Lineup" at bounding box center [543, 308] width 61 height 12
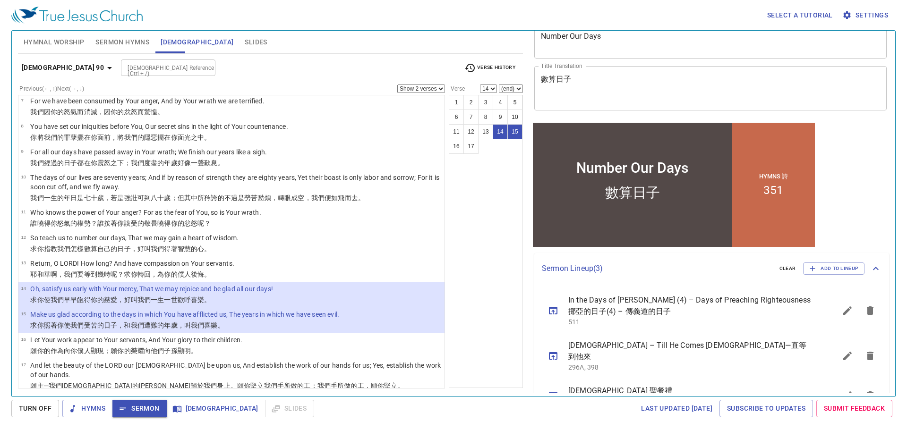
scroll to position [56, 0]
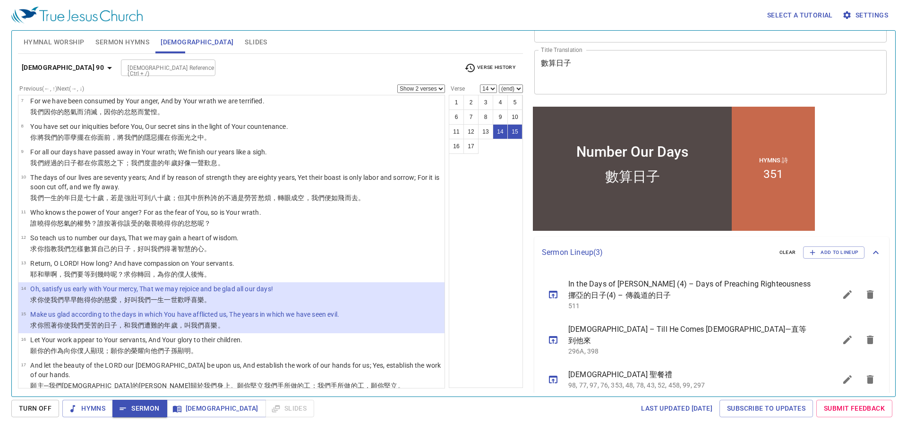
click at [842, 374] on icon "sermon lineup list" at bounding box center [847, 379] width 11 height 11
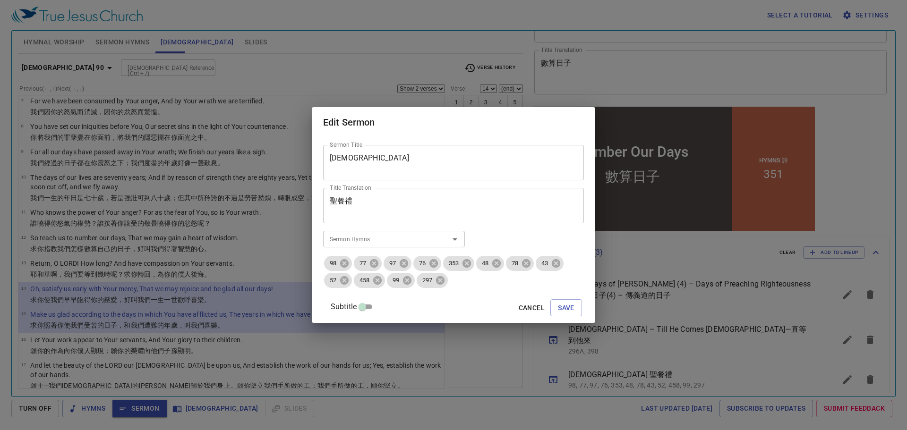
click at [382, 246] on div "Sermon Hymns" at bounding box center [394, 239] width 142 height 17
type input "101"
click at [375, 255] on li "101. "None of Self and All of Thee"" at bounding box center [394, 260] width 142 height 14
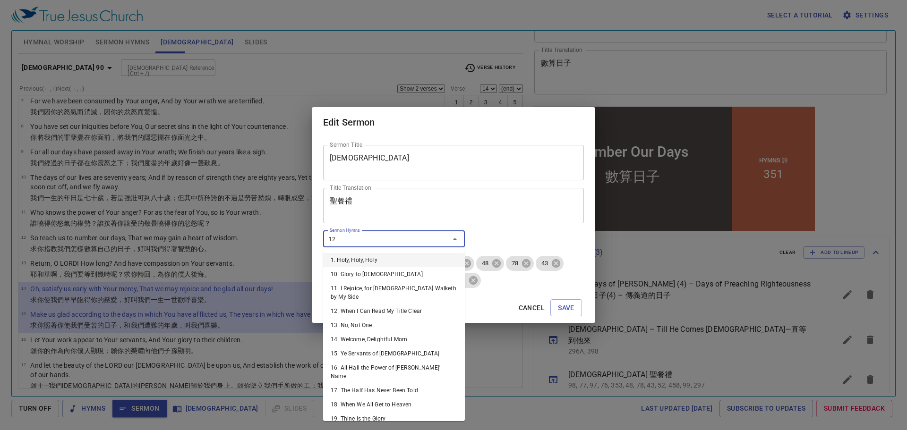
type input "121"
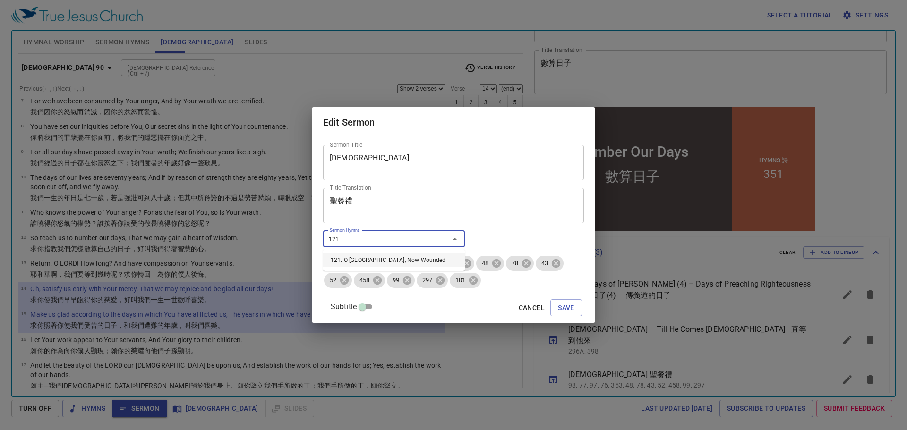
click at [372, 260] on li "121. O Sacred Head, Now Wounded" at bounding box center [394, 260] width 142 height 14
type input "2"
type input "380"
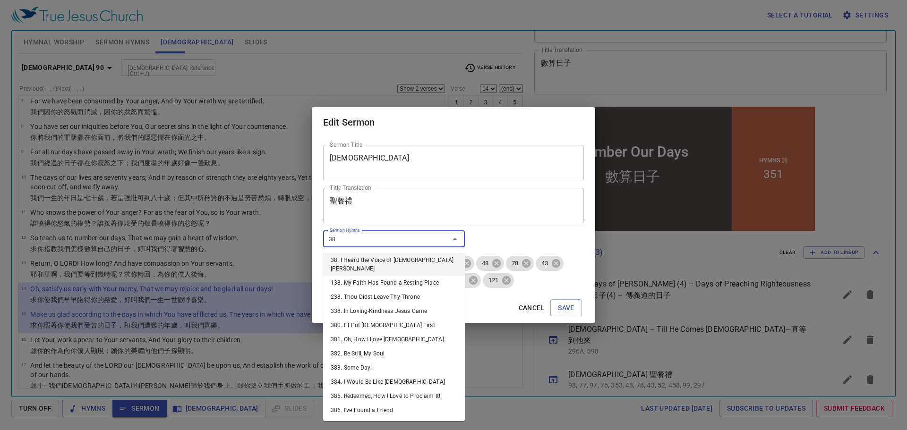
type input "380"
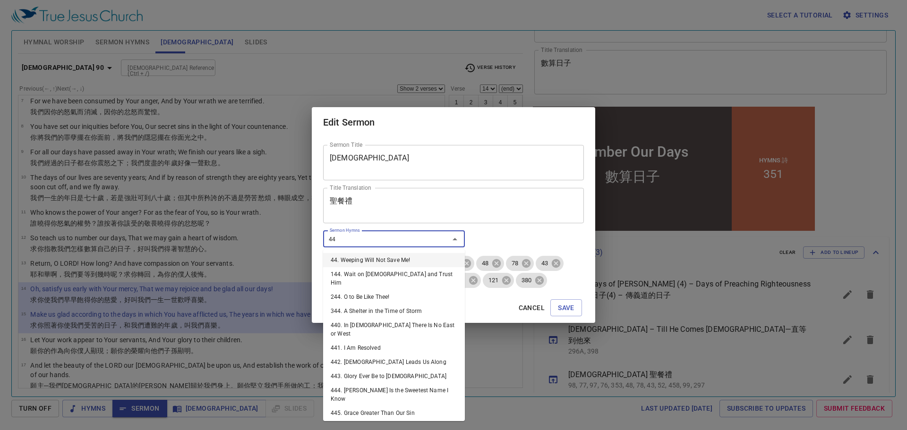
type input "441"
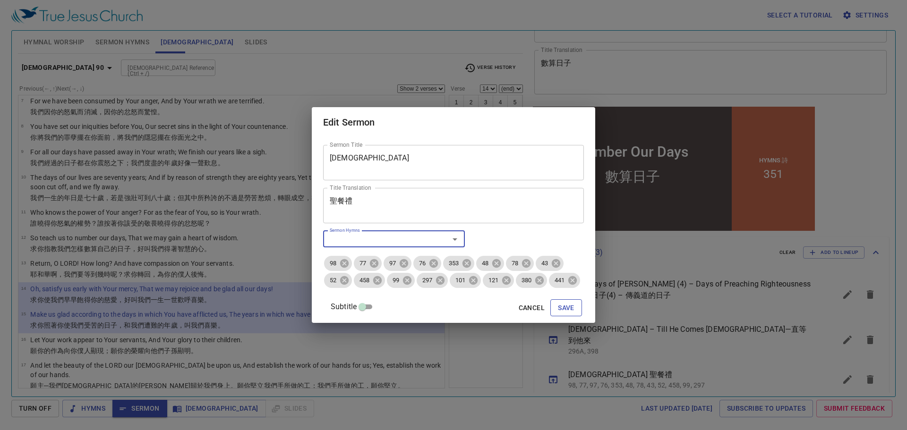
click at [569, 314] on span "Save" at bounding box center [566, 308] width 17 height 12
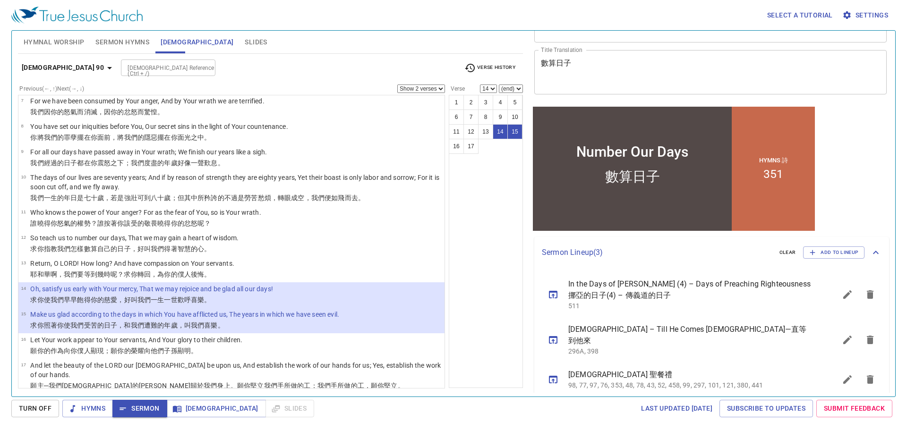
click at [433, 91] on select "Show 1 verse Show 2 verses Show 3 verses Show 4 verses Show 5 verses" at bounding box center [421, 89] width 48 height 9
select select "1"
click at [397, 85] on select "Show 1 verse Show 2 verses Show 3 verses Show 4 verses Show 5 verses" at bounding box center [421, 89] width 48 height 9
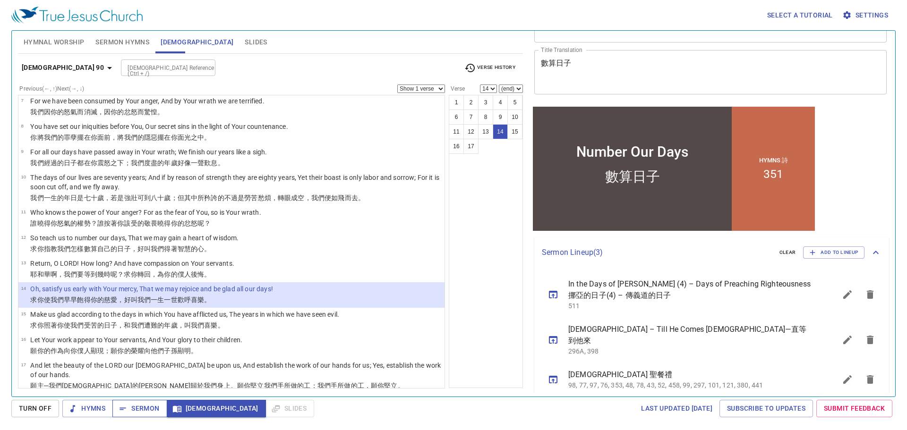
click at [142, 411] on span "Sermon" at bounding box center [139, 409] width 39 height 12
click at [553, 293] on icon "sermon lineup list" at bounding box center [553, 295] width 9 height 8
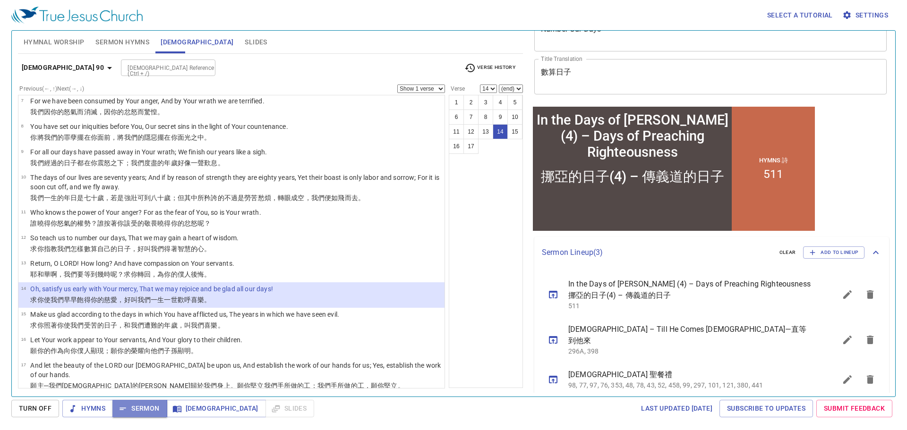
click at [144, 410] on span "Sermon" at bounding box center [139, 409] width 39 height 12
click at [121, 42] on span "Sermon Hymns" at bounding box center [122, 42] width 54 height 12
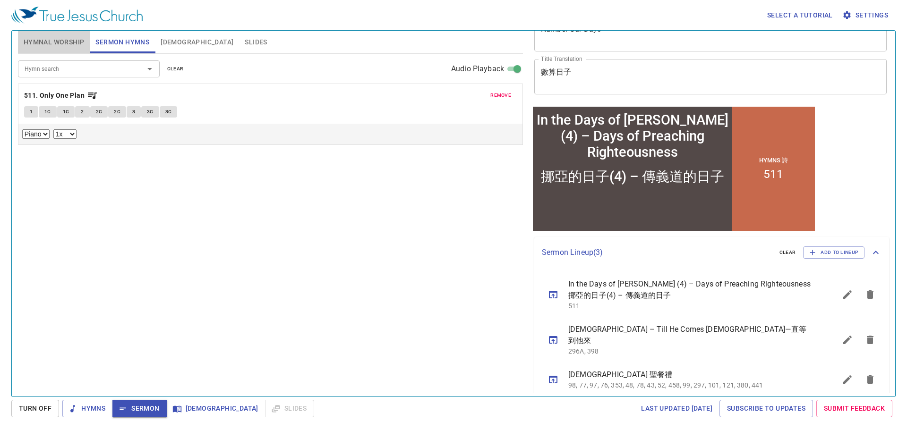
click at [58, 38] on span "Hymnal Worship" at bounding box center [54, 42] width 61 height 12
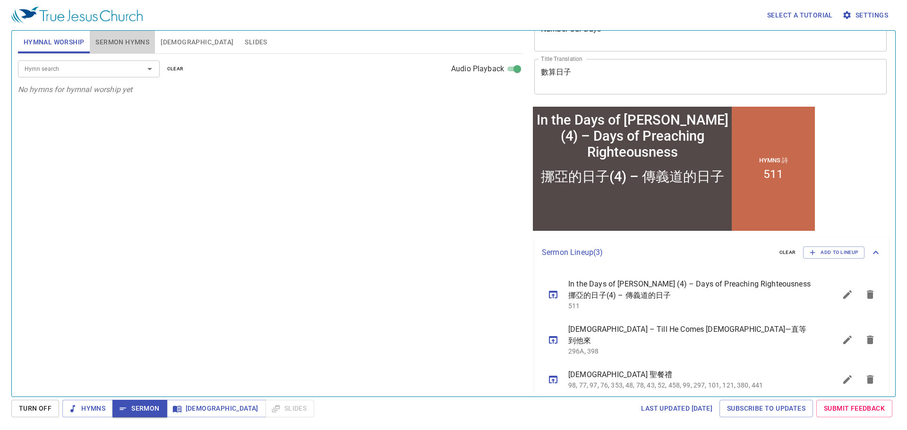
click at [121, 42] on span "Sermon Hymns" at bounding box center [122, 42] width 54 height 12
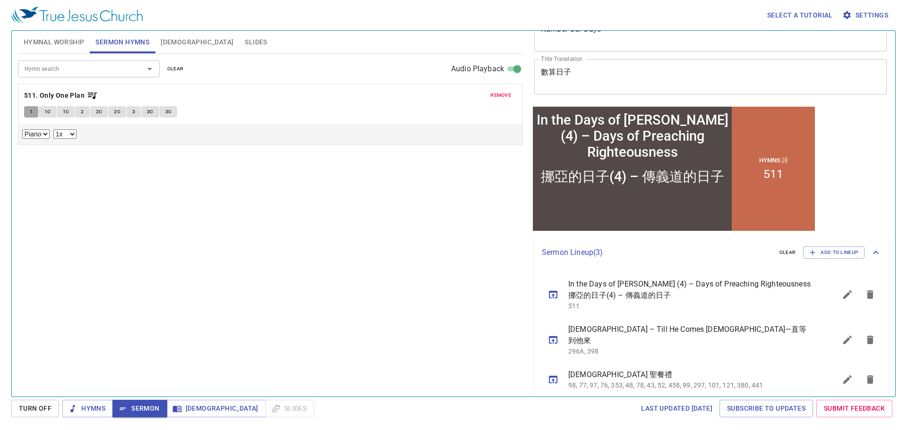
click at [38, 107] on button "1" at bounding box center [31, 111] width 14 height 11
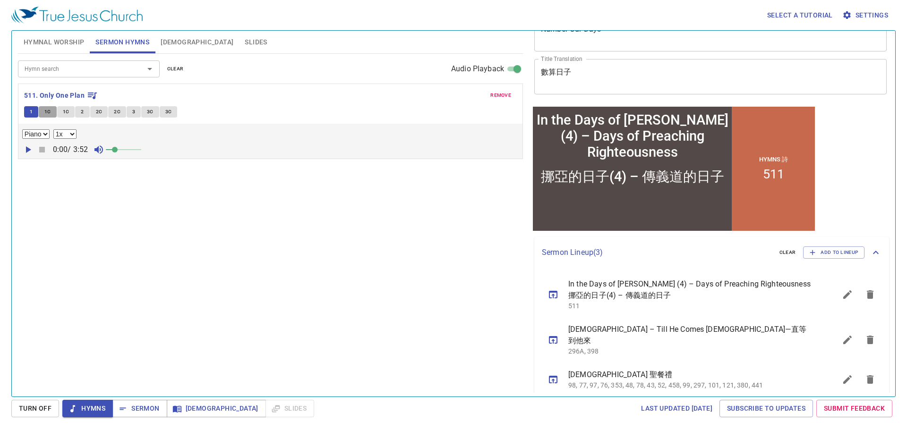
click at [44, 111] on button "1C" at bounding box center [48, 111] width 18 height 11
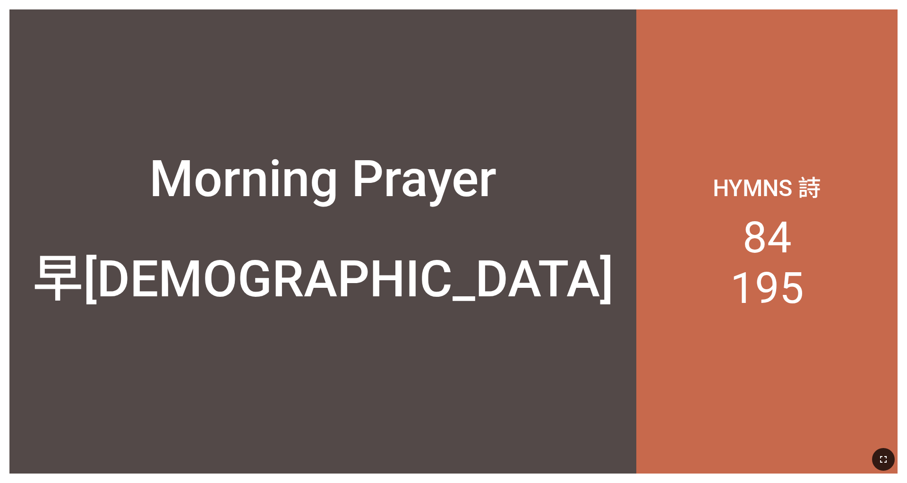
click at [604, 452] on button "button" at bounding box center [883, 459] width 23 height 23
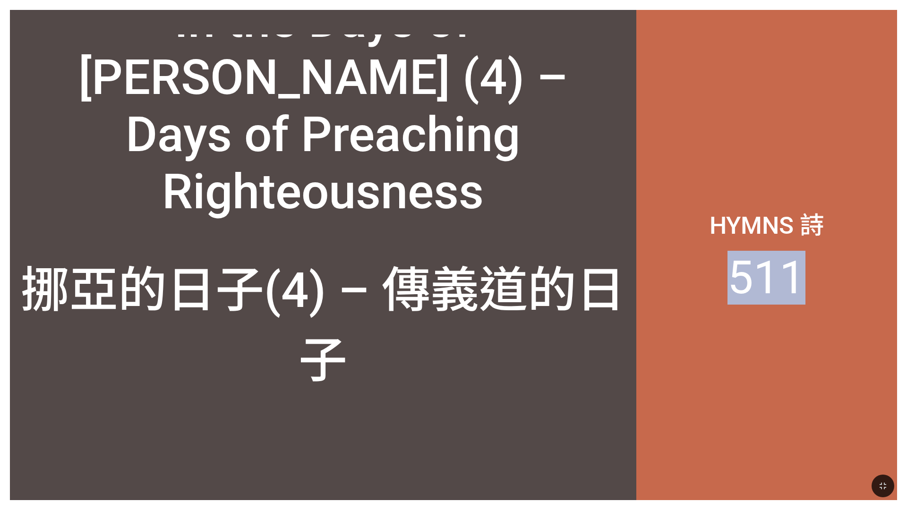
drag, startPoint x: 845, startPoint y: 276, endPoint x: 896, endPoint y: 275, distance: 50.1
click at [604, 275] on div "Hymns 詩 511" at bounding box center [766, 255] width 261 height 490
click at [604, 336] on div "Hymns 詩 511" at bounding box center [766, 255] width 261 height 490
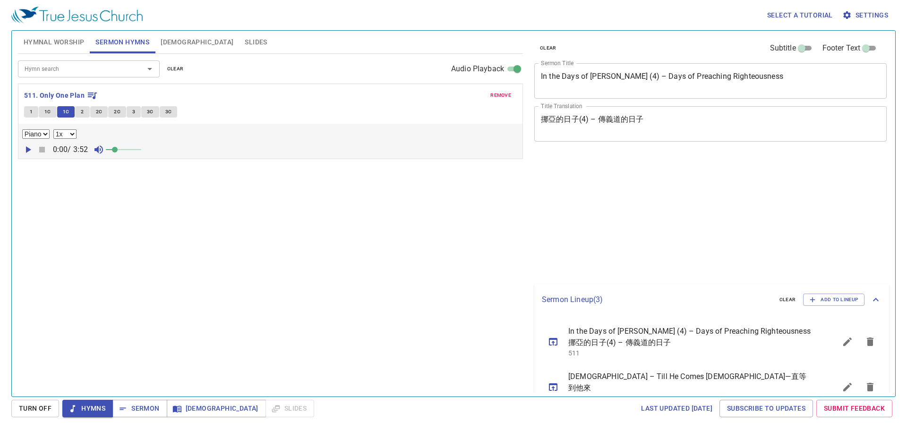
select select "1"
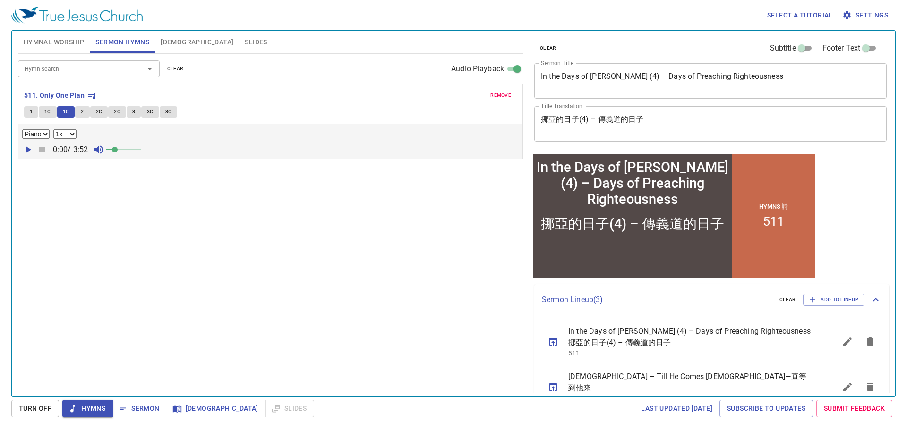
scroll to position [47, 0]
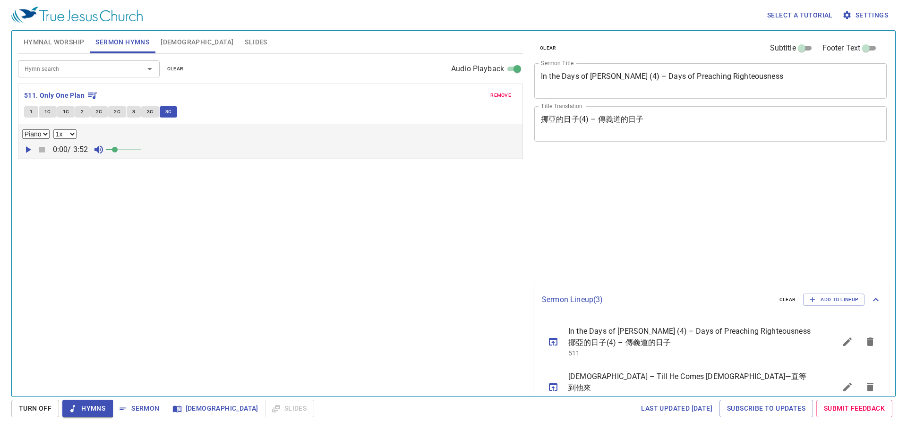
select select "1"
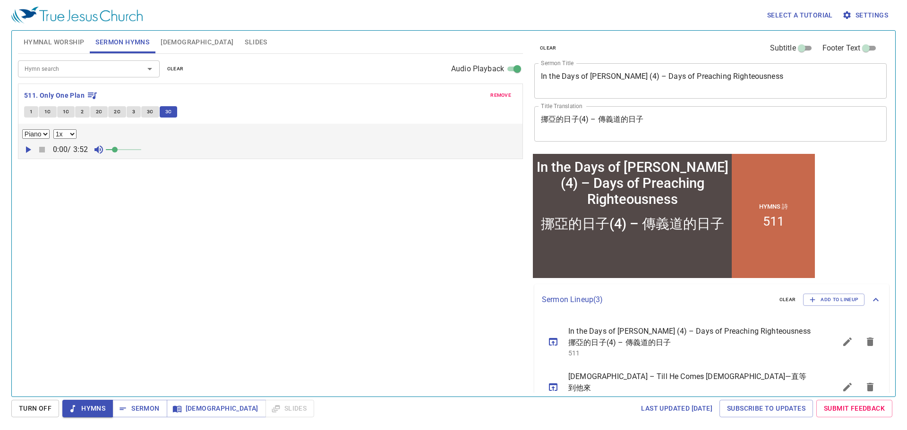
scroll to position [47, 0]
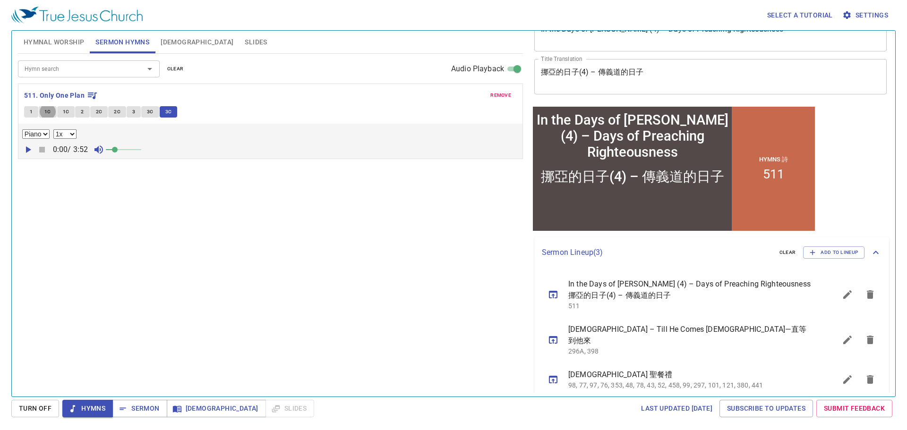
click at [27, 38] on span "Hymnal Worship" at bounding box center [54, 42] width 61 height 12
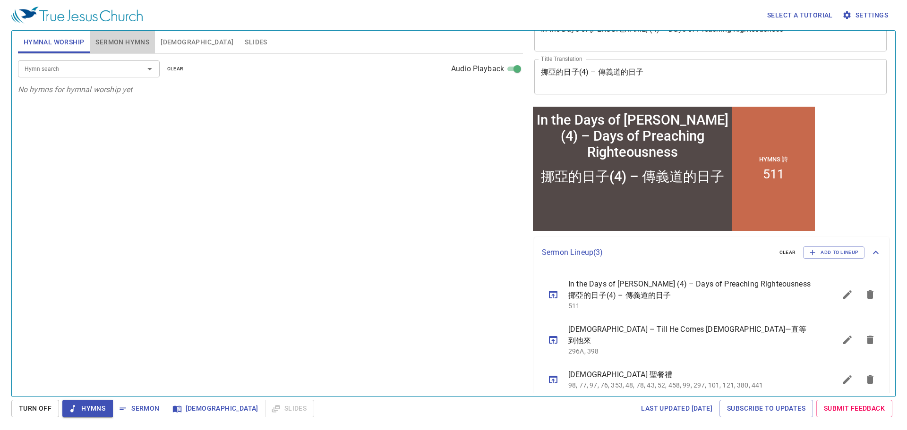
click at [145, 44] on span "Sermon Hymns" at bounding box center [122, 42] width 54 height 12
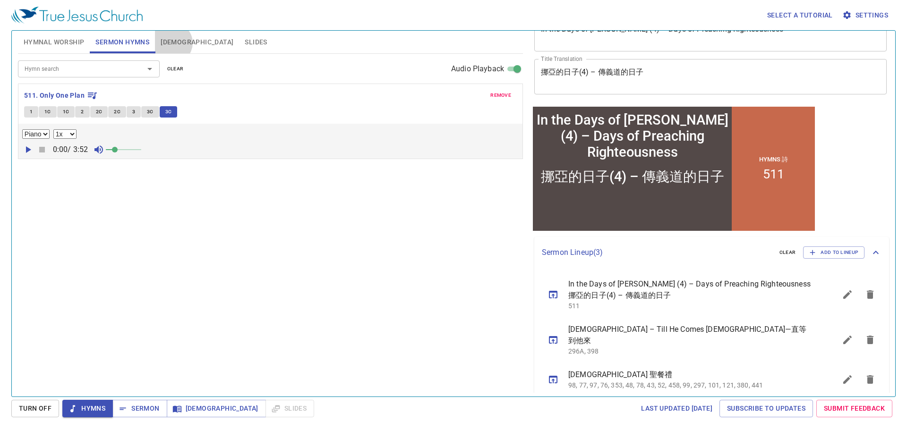
click at [172, 43] on span "[DEMOGRAPHIC_DATA]" at bounding box center [197, 42] width 73 height 12
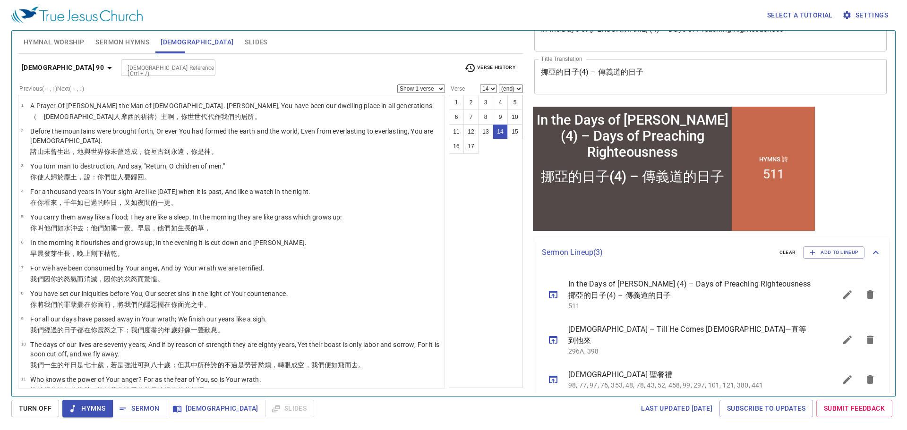
click at [58, 60] on button "Psalm 90" at bounding box center [68, 67] width 101 height 17
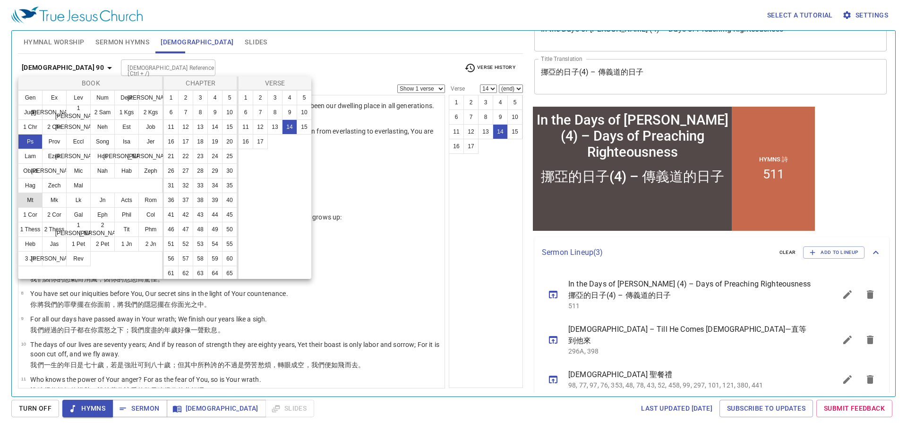
click at [34, 196] on button "Mt" at bounding box center [30, 200] width 25 height 15
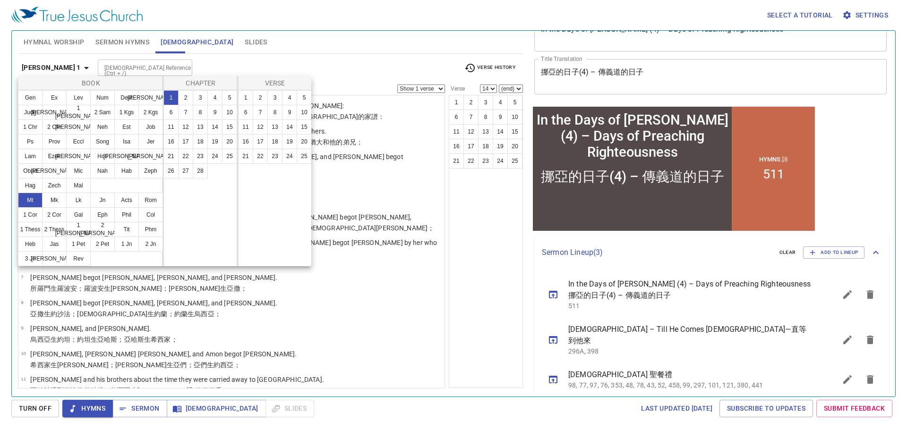
scroll to position [0, 0]
click at [217, 153] on button "24" at bounding box center [214, 156] width 15 height 15
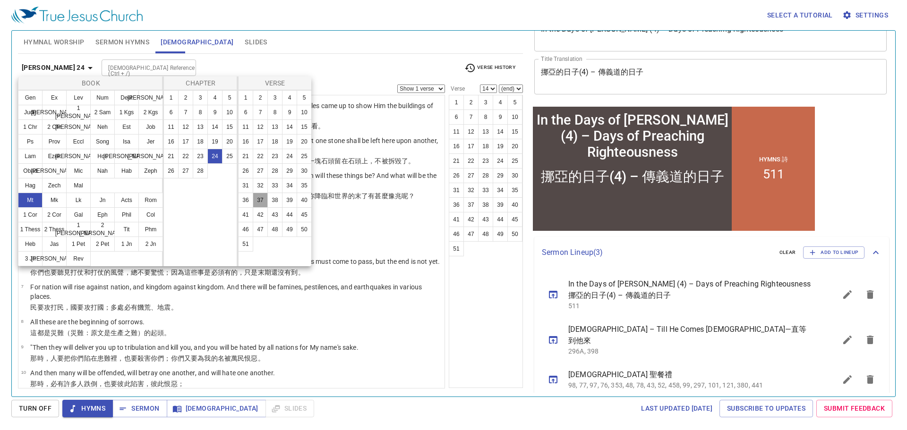
click at [265, 198] on button "37" at bounding box center [260, 200] width 15 height 15
select select "37"
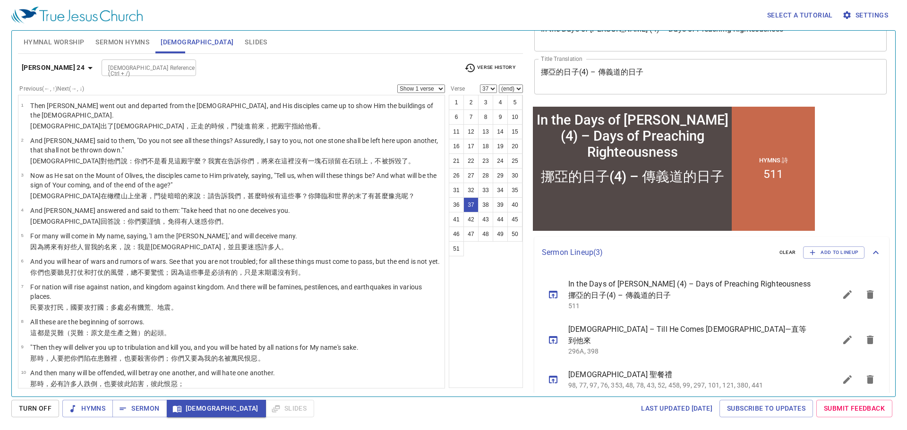
scroll to position [873, 0]
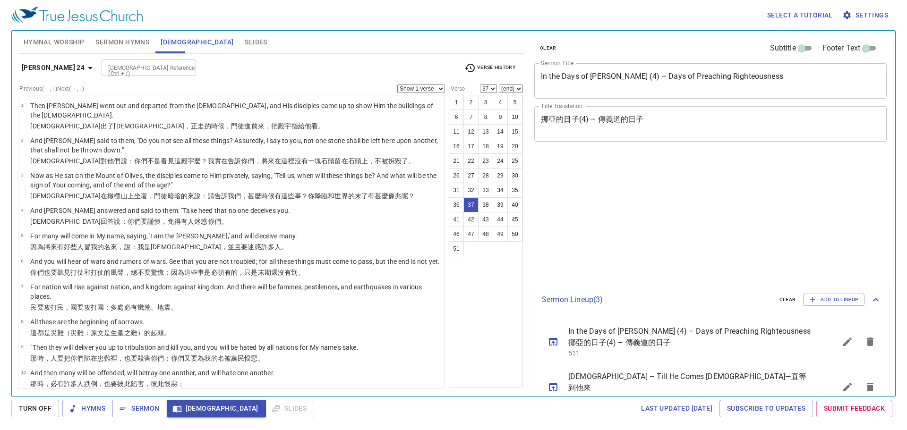
select select "37"
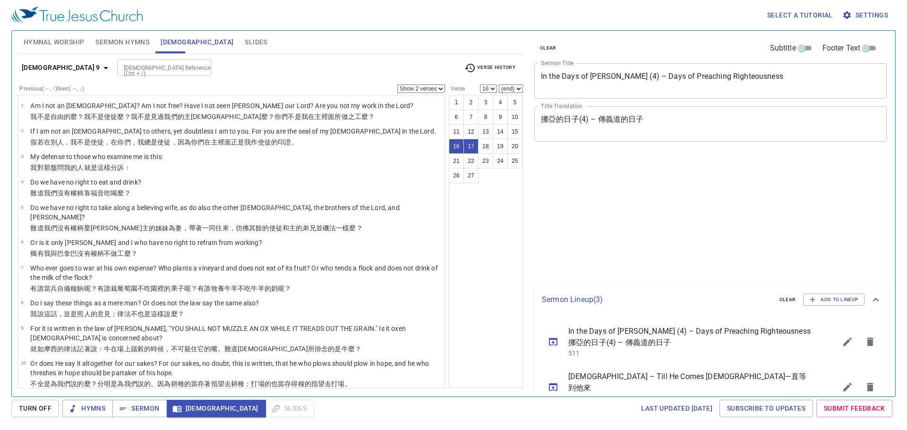
select select "2"
select select "16"
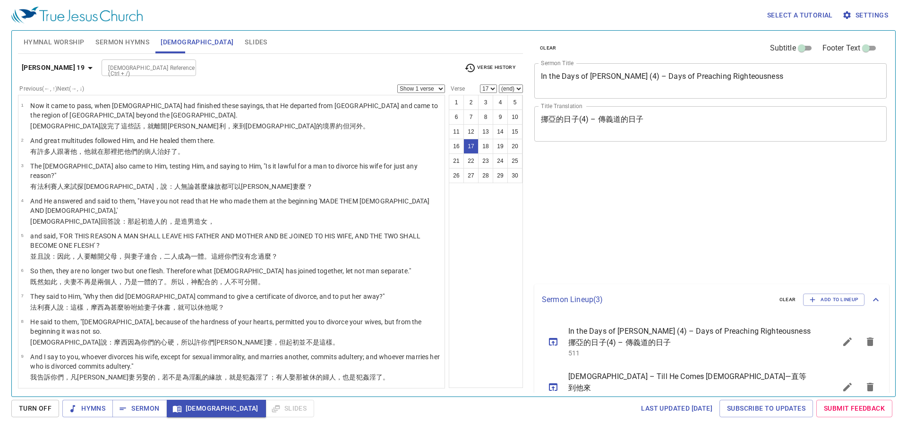
select select "17"
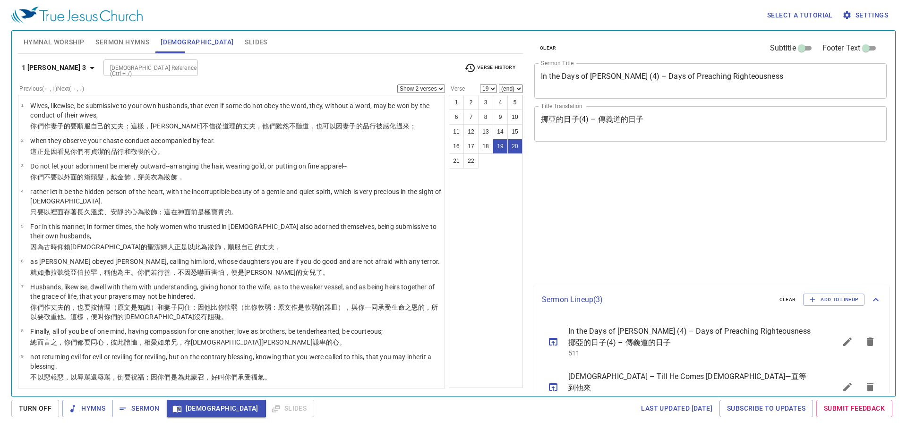
select select "2"
select select "19"
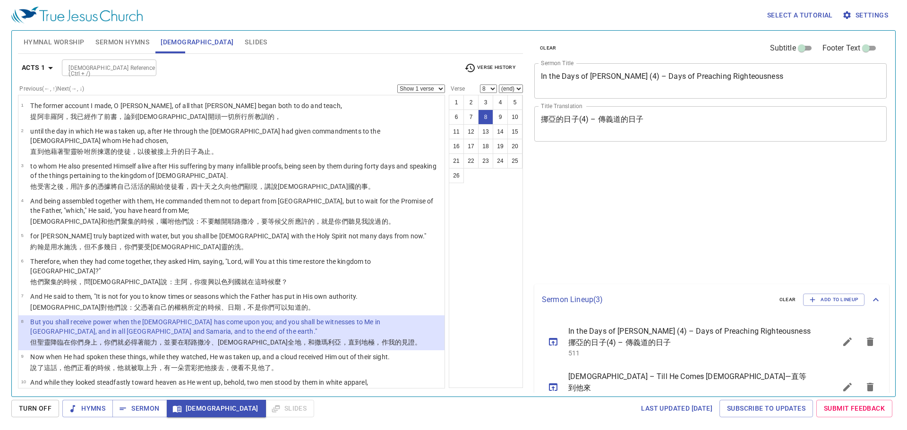
select select "8"
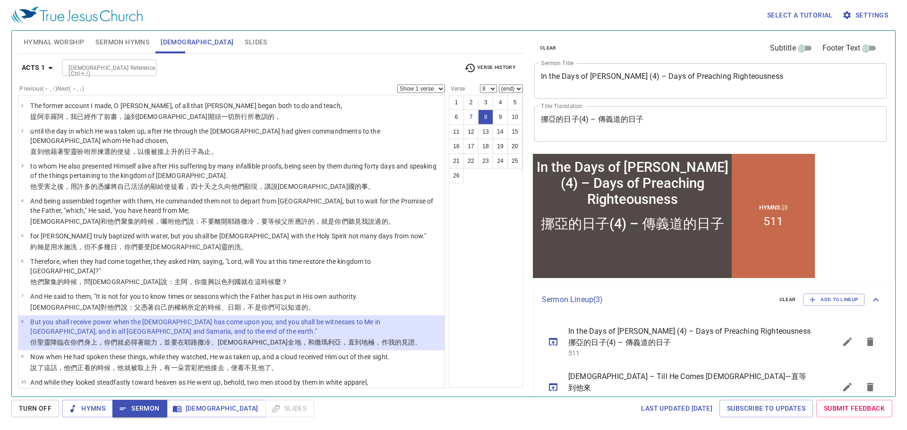
scroll to position [47, 0]
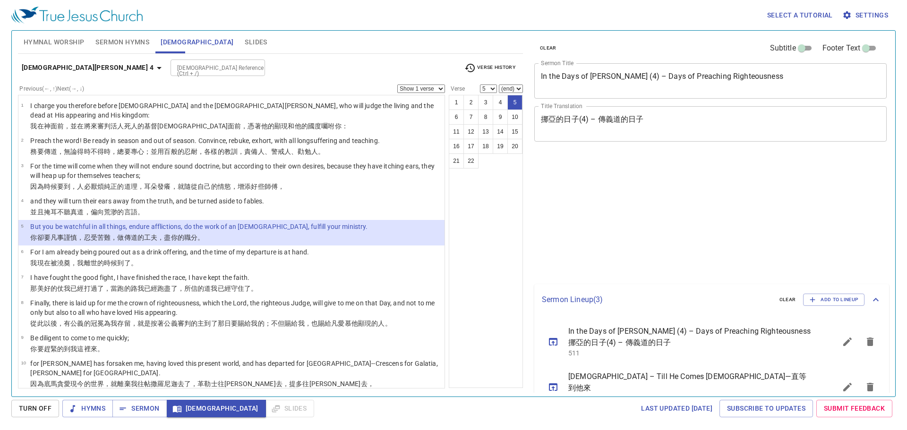
select select "5"
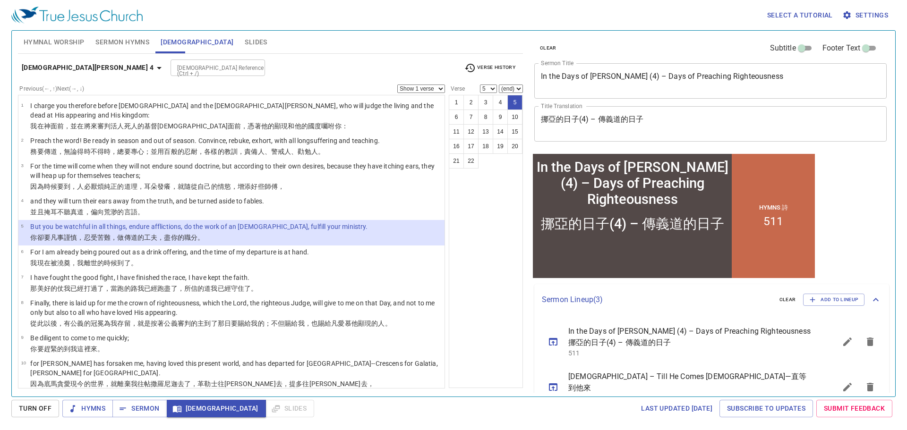
scroll to position [47, 0]
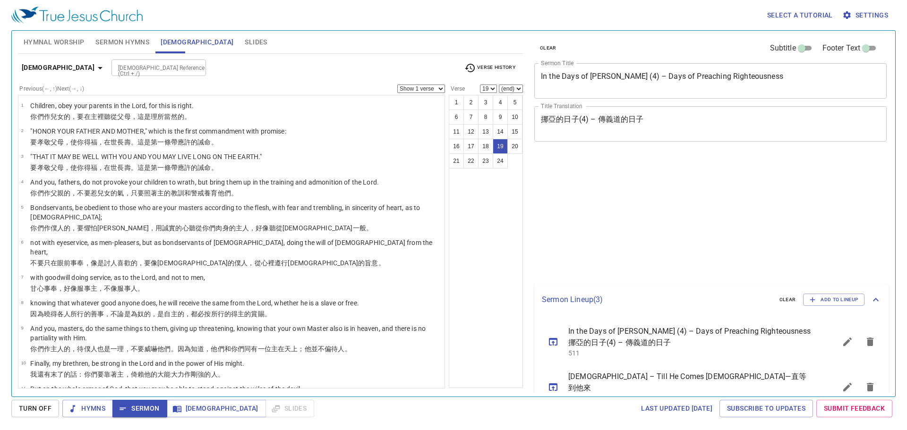
select select "19"
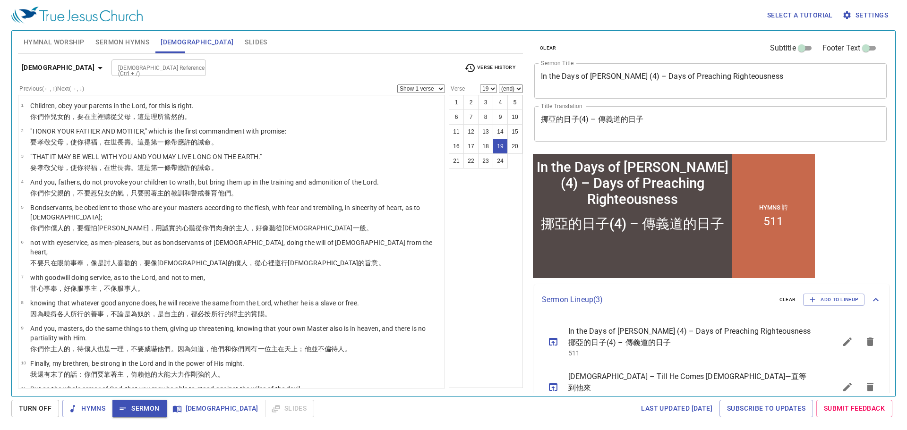
scroll to position [47, 0]
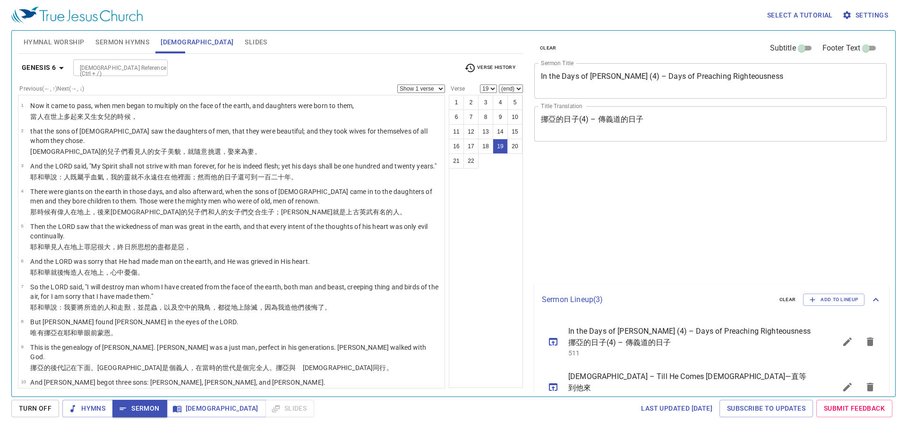
select select "19"
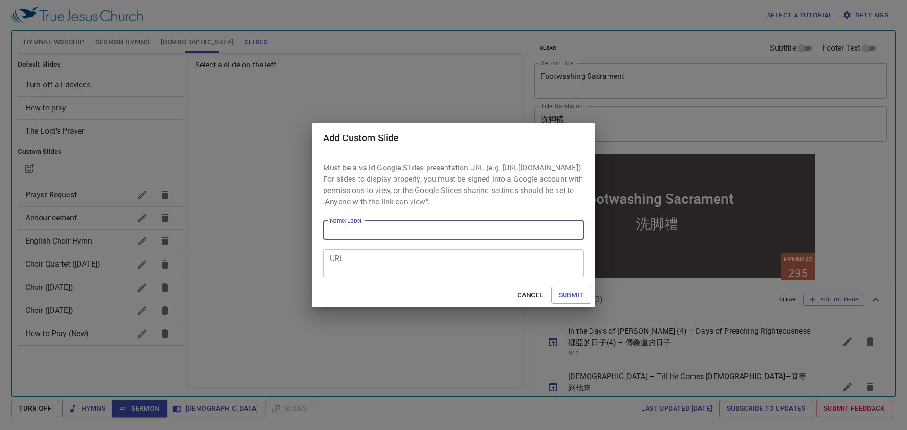
click at [358, 260] on textarea "URL" at bounding box center [454, 263] width 248 height 18
click at [357, 266] on textarea "URL" at bounding box center [454, 263] width 248 height 18
click at [348, 270] on textarea "URL" at bounding box center [454, 263] width 248 height 18
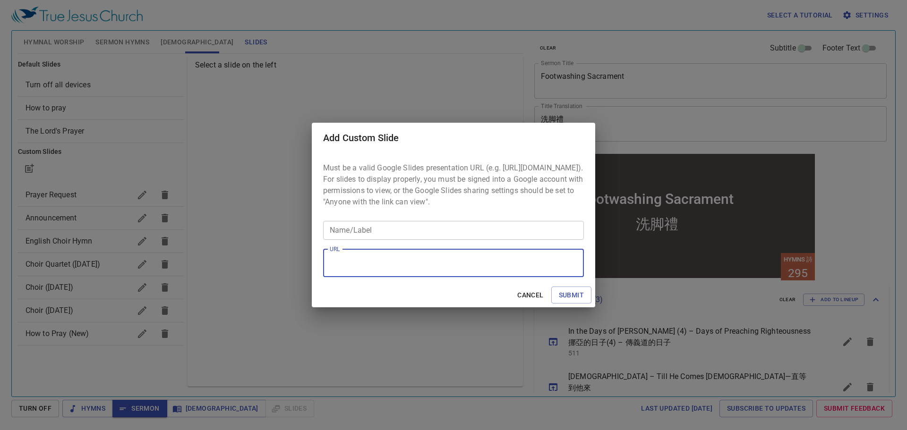
click at [340, 265] on textarea "URL" at bounding box center [454, 263] width 248 height 18
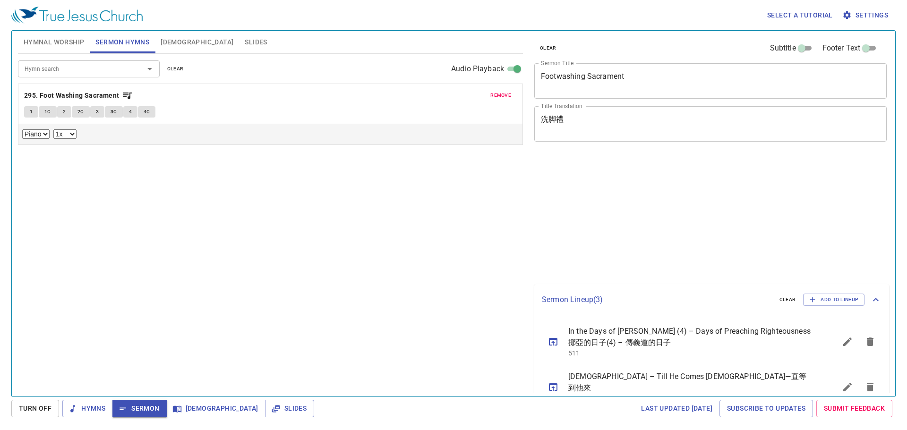
select select "1"
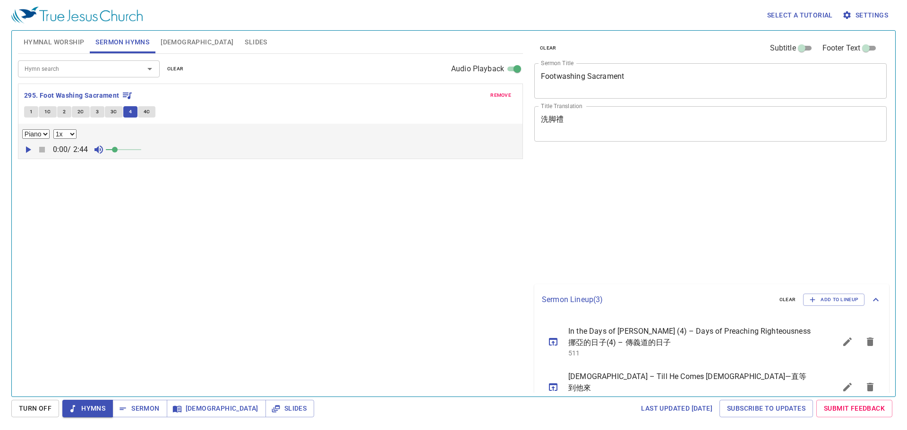
select select "1"
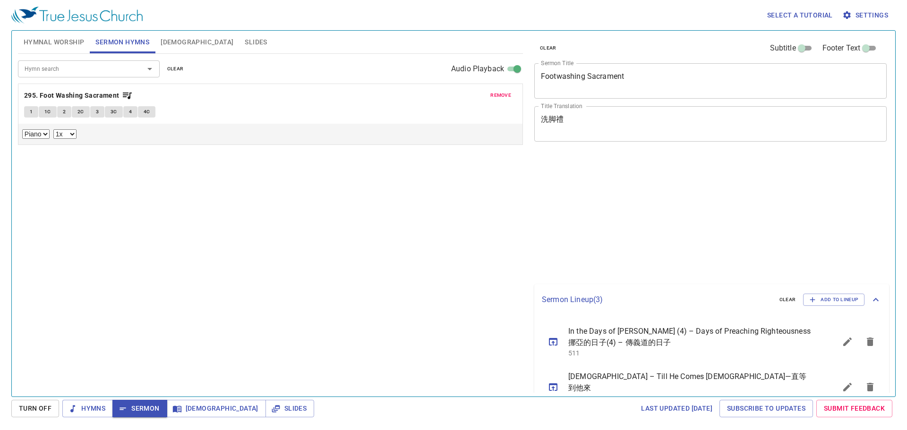
select select "1"
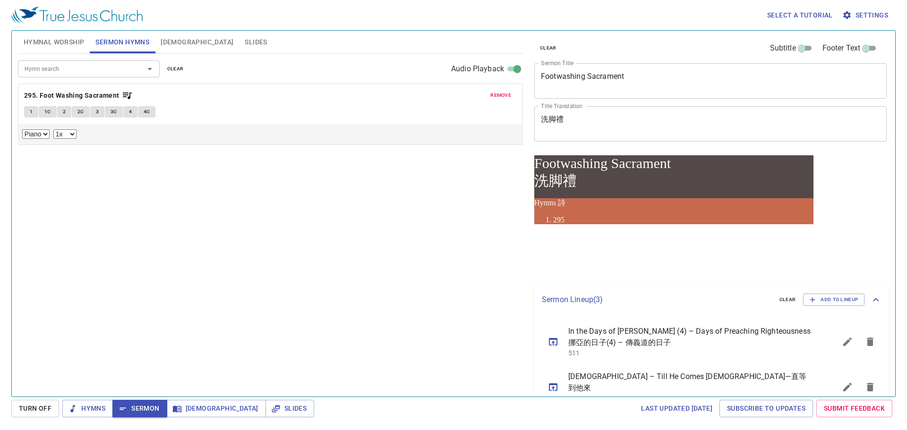
scroll to position [47, 0]
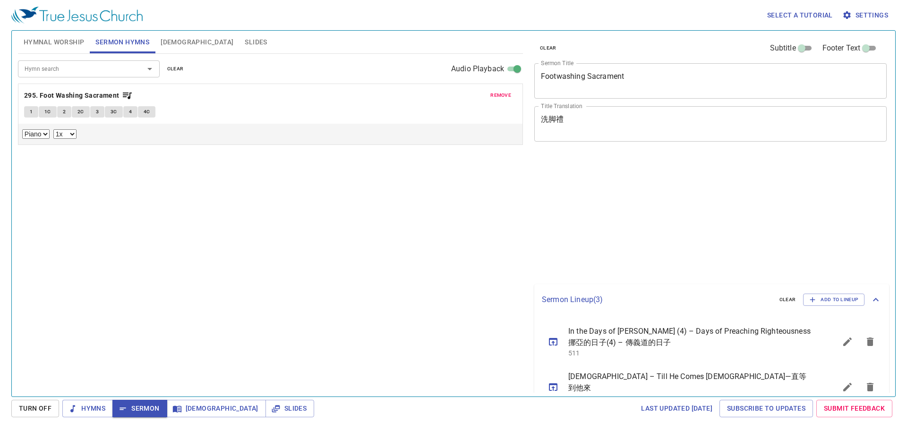
select select "1"
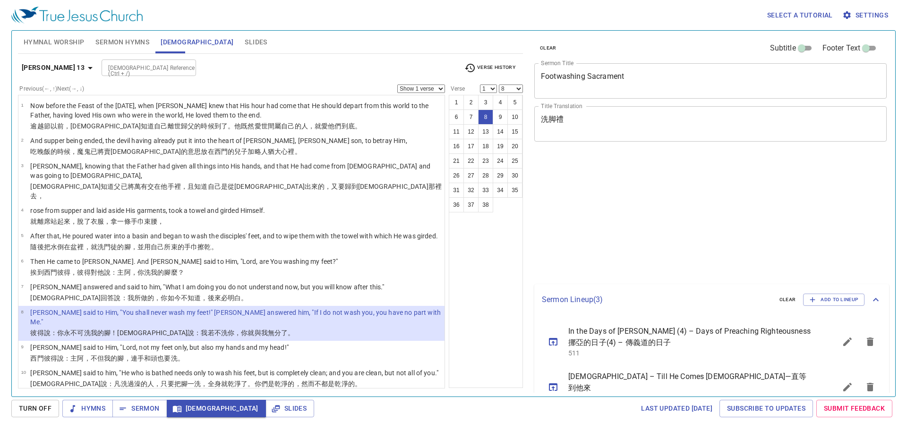
select select "8"
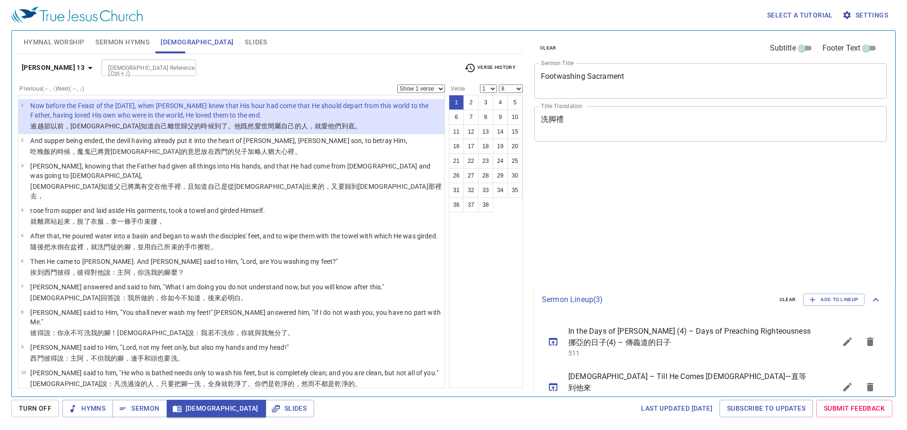
select select "8"
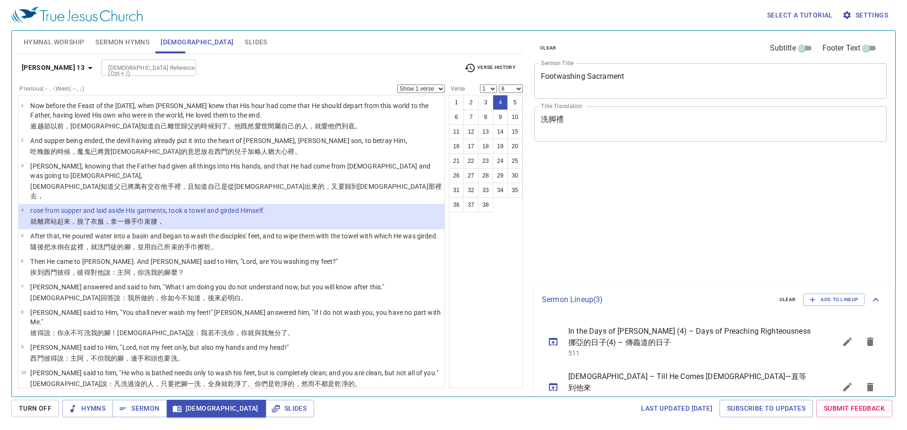
select select "8"
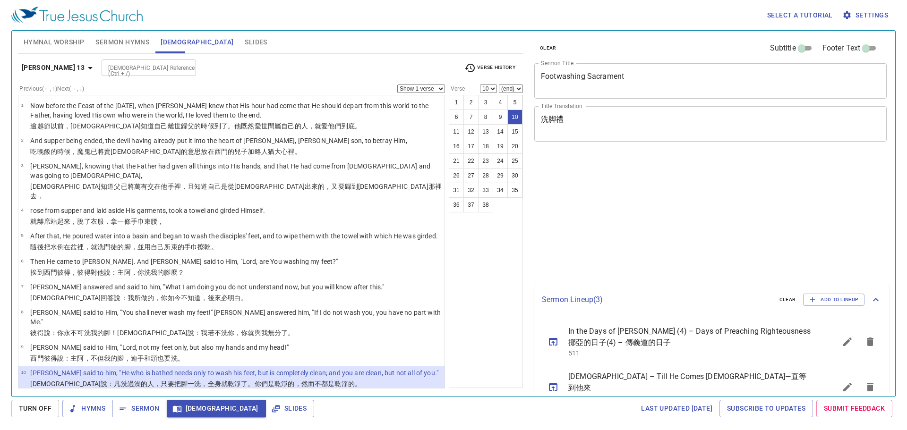
select select "10"
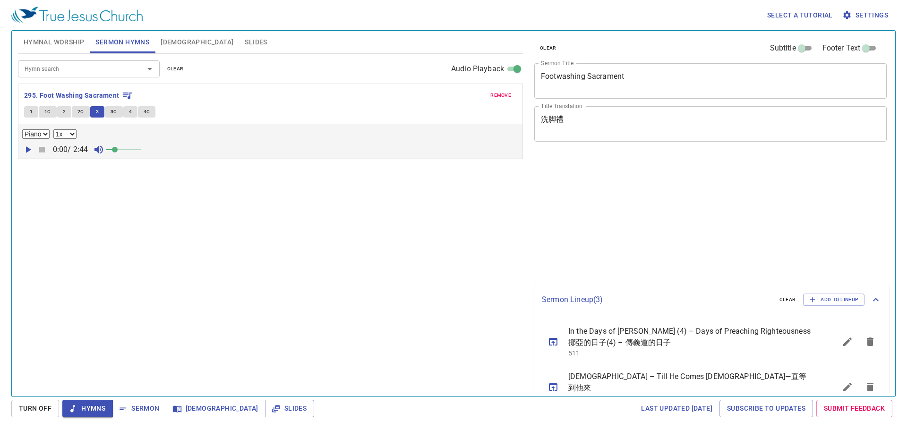
select select "1"
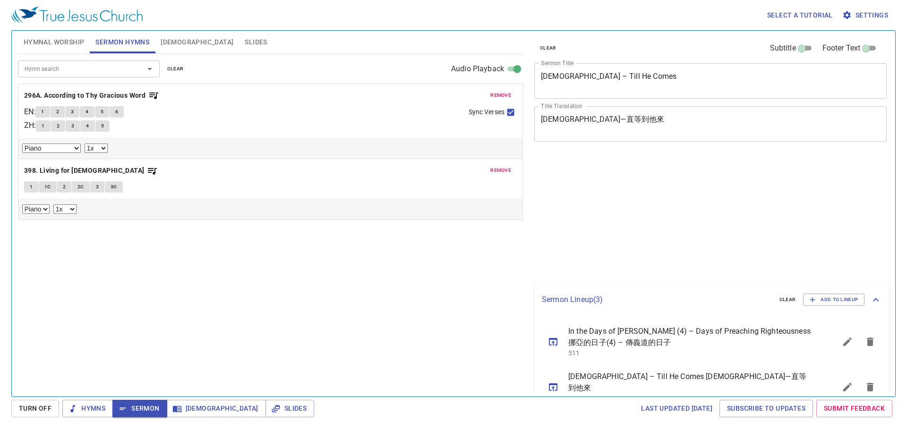
select select "1"
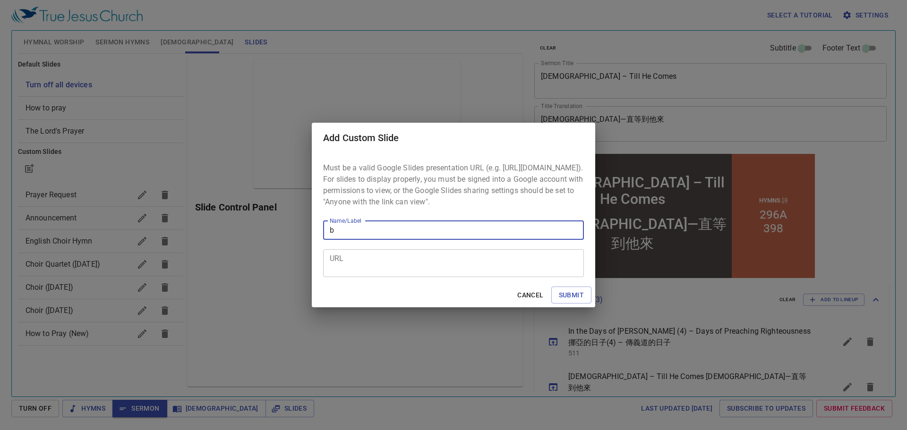
type input "ba"
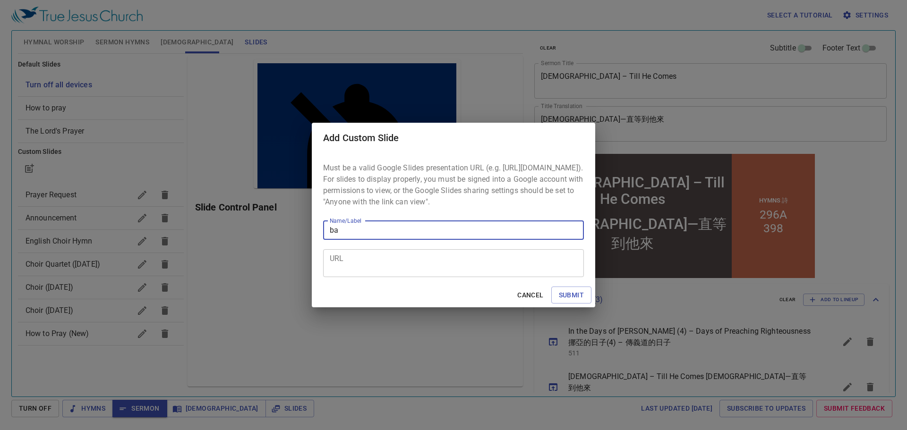
scroll to position [47, 0]
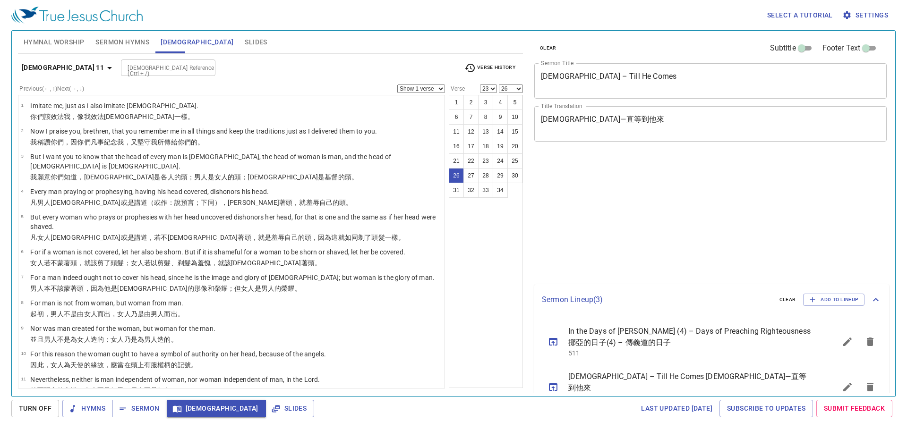
select select "23"
select select "26"
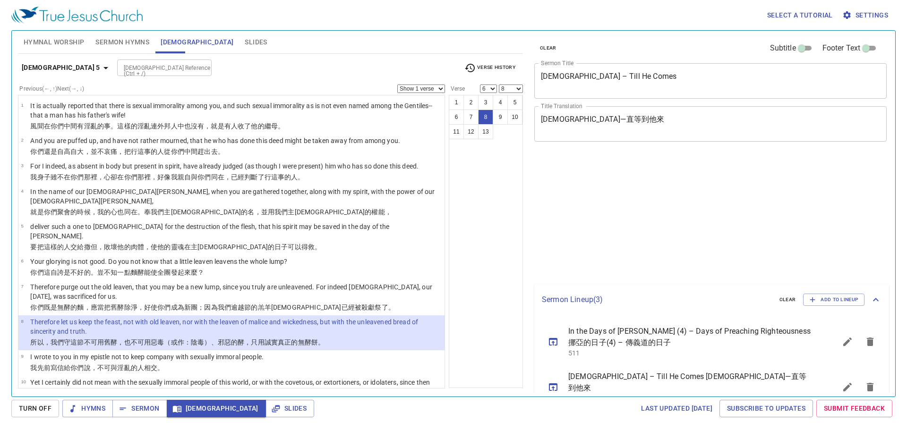
select select "6"
select select "8"
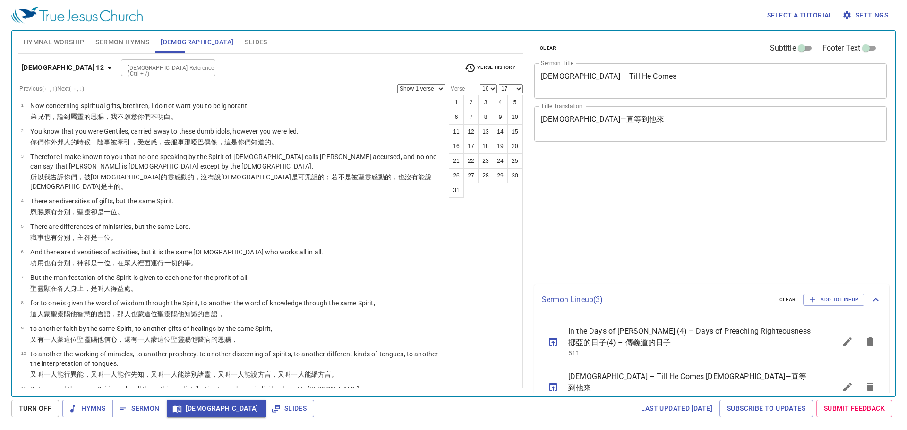
select select "16"
select select "17"
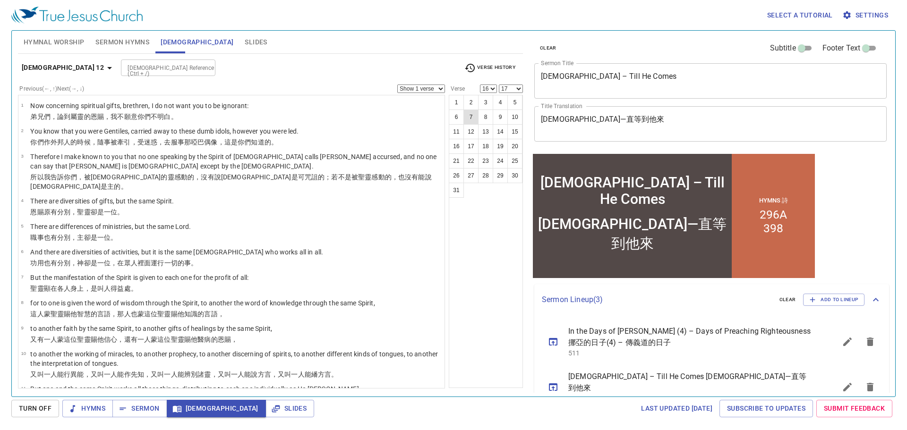
scroll to position [47, 0]
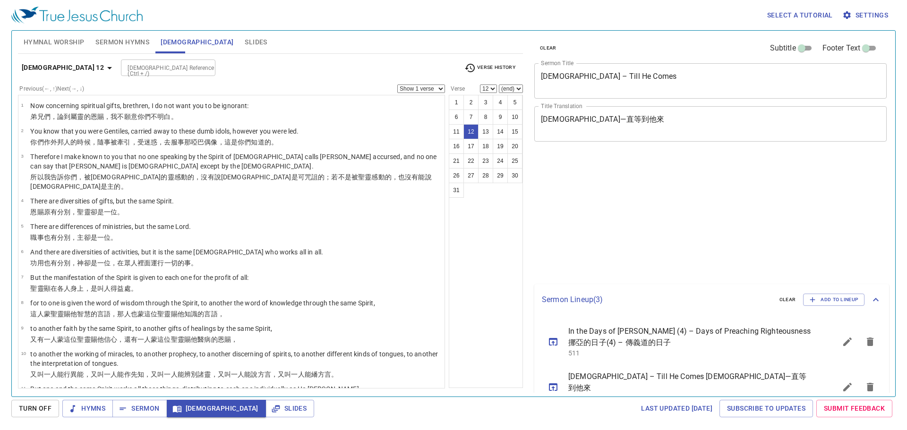
select select "12"
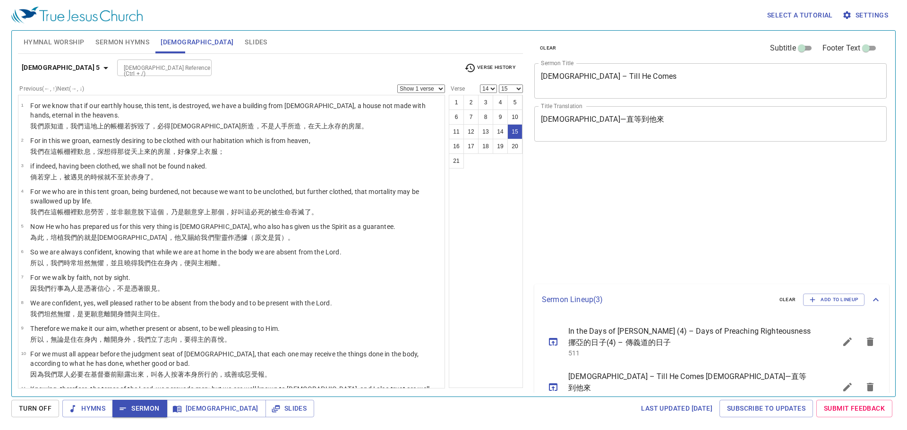
select select "14"
select select "15"
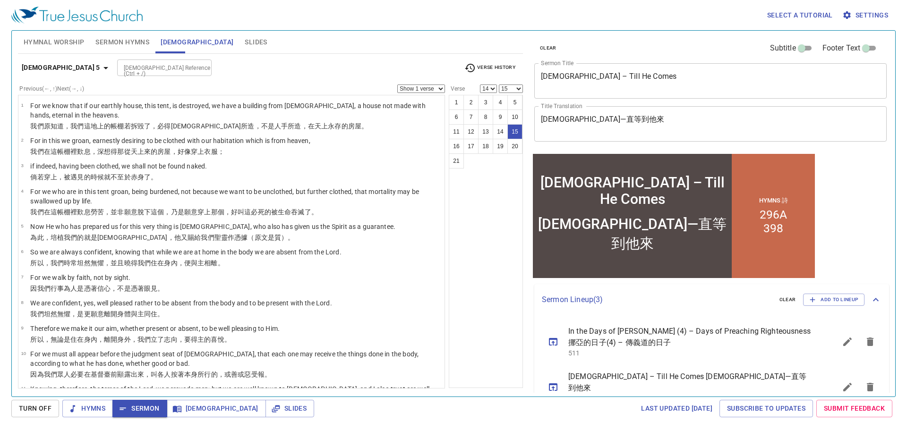
scroll to position [47, 0]
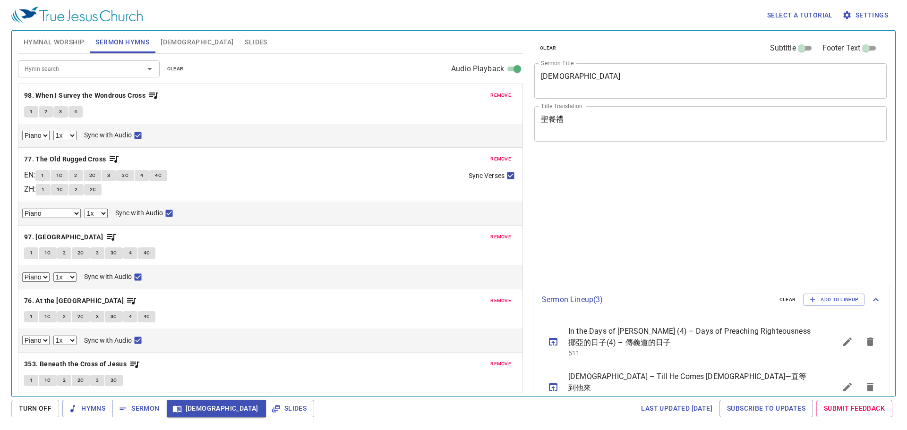
select select "1"
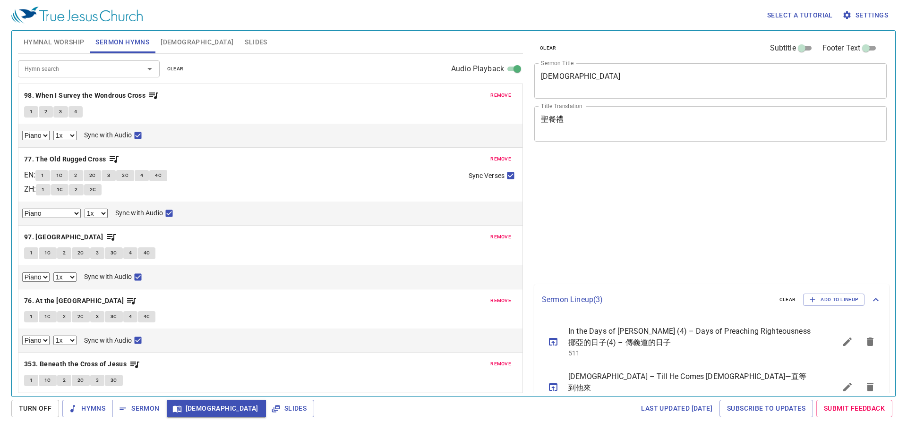
select select "1"
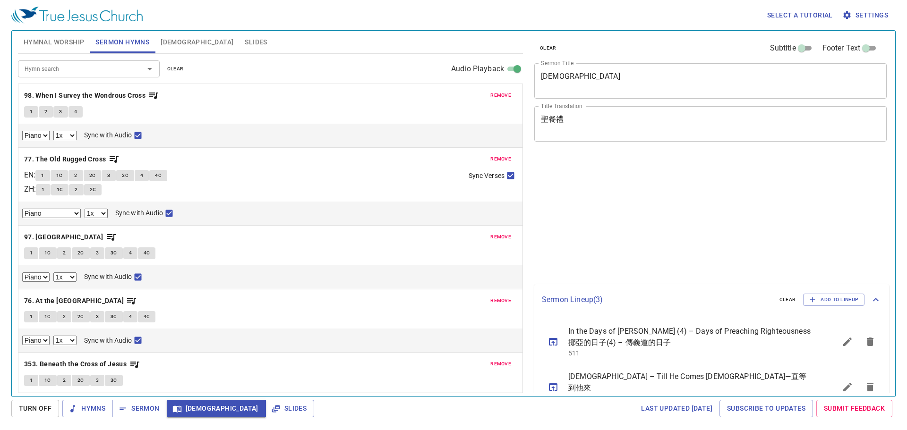
select select "1"
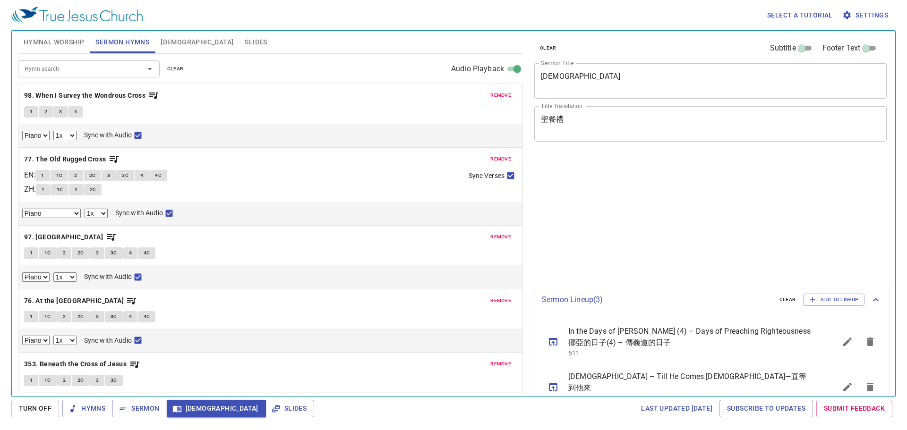
select select "1"
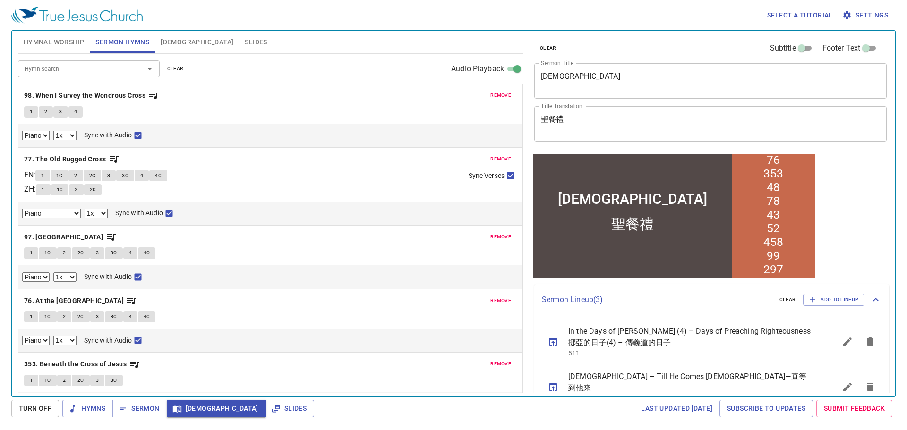
scroll to position [47, 0]
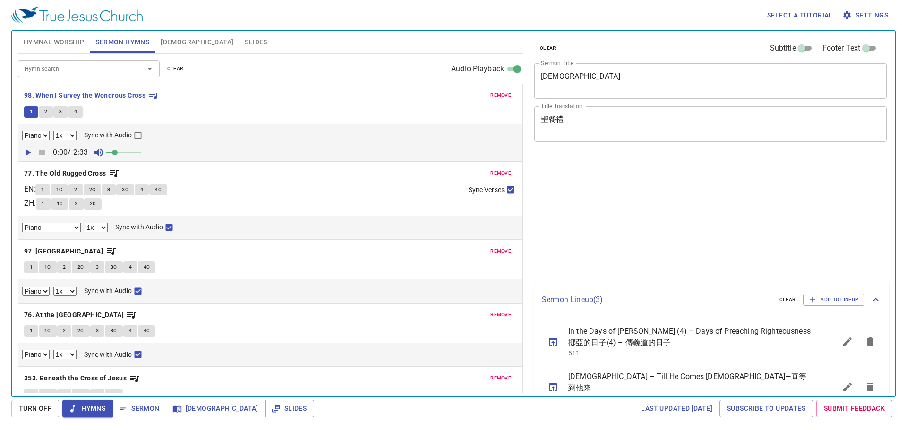
select select "1"
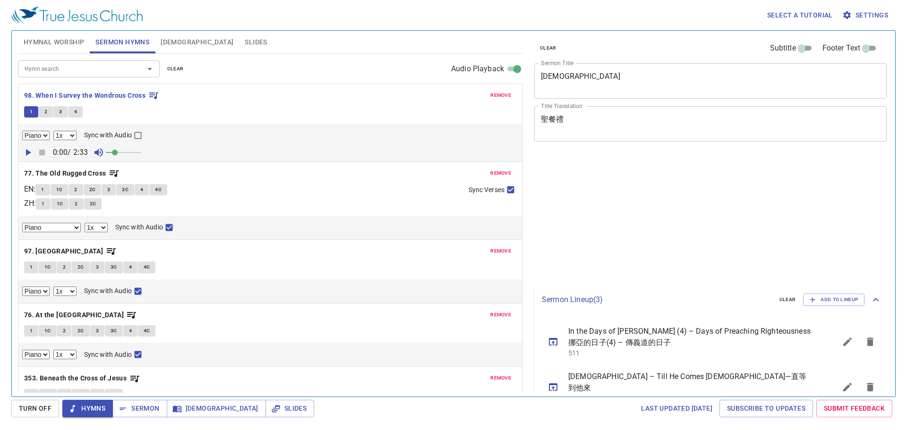
select select "1"
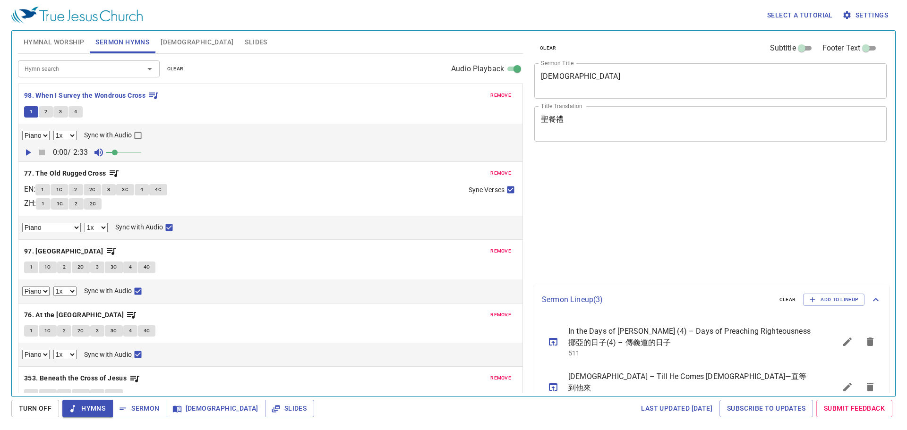
select select "1"
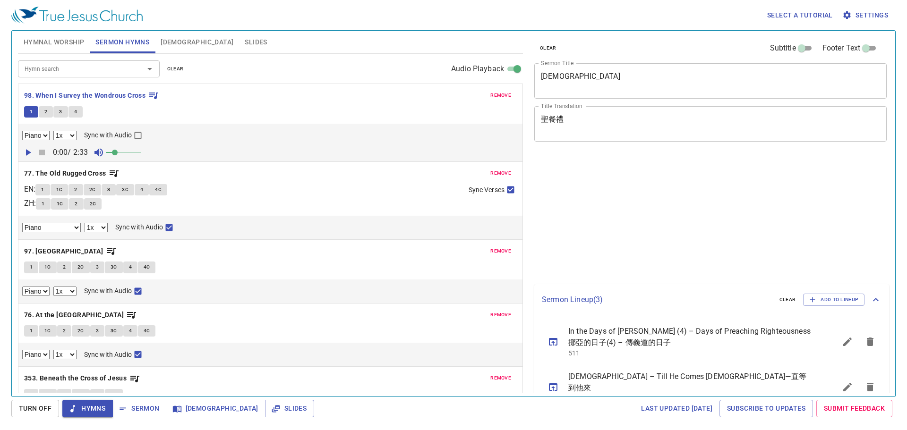
select select "1"
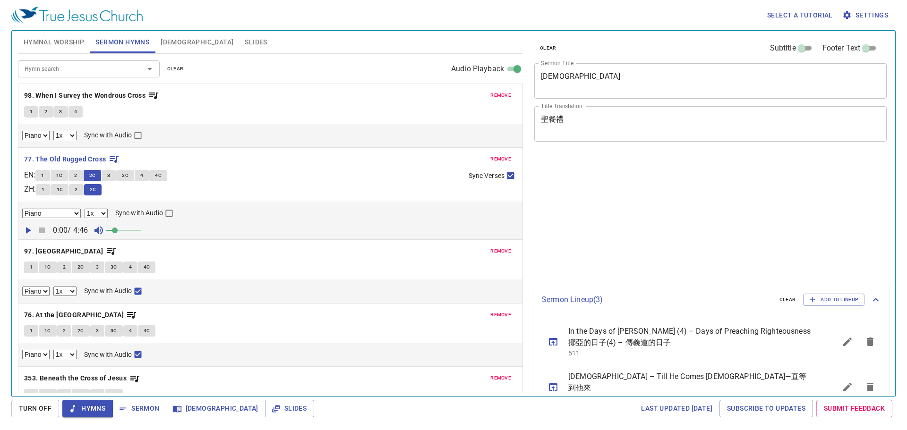
select select "1"
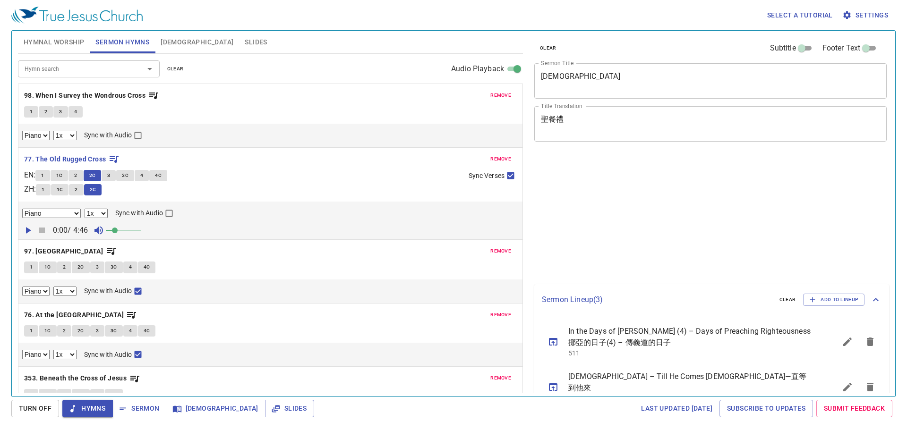
select select "1"
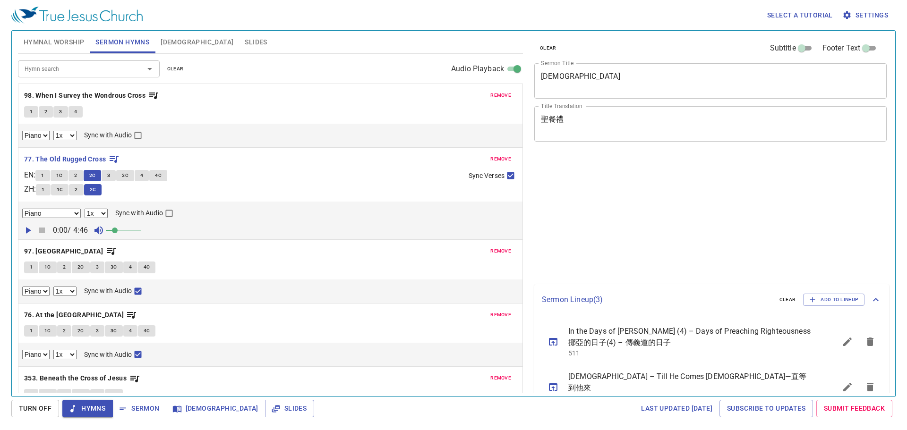
select select "1"
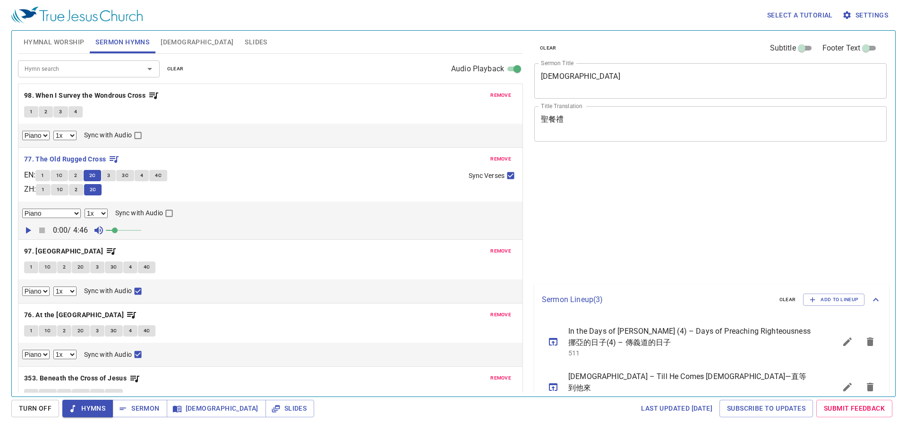
select select "1"
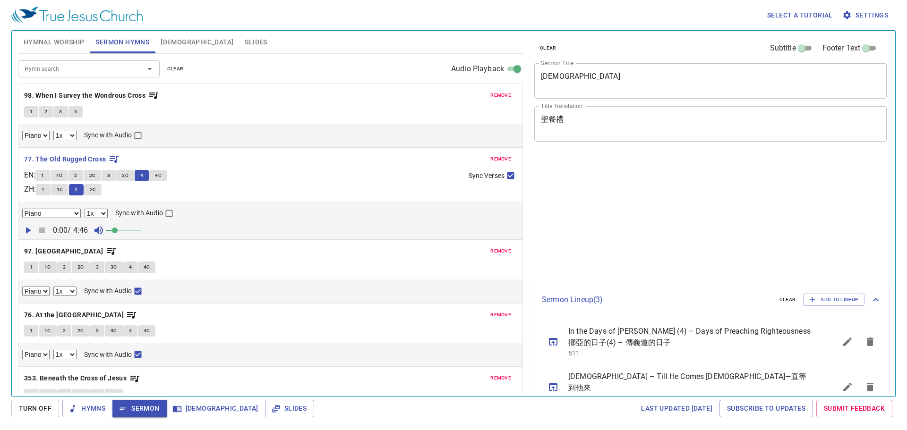
select select "1"
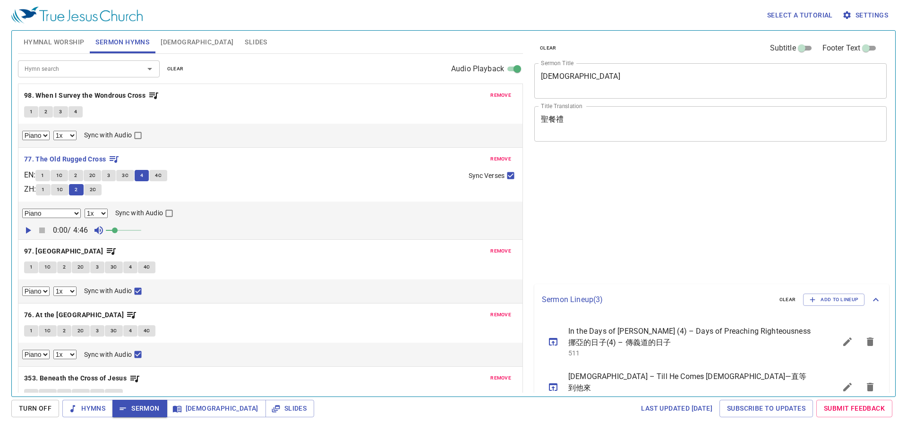
select select "1"
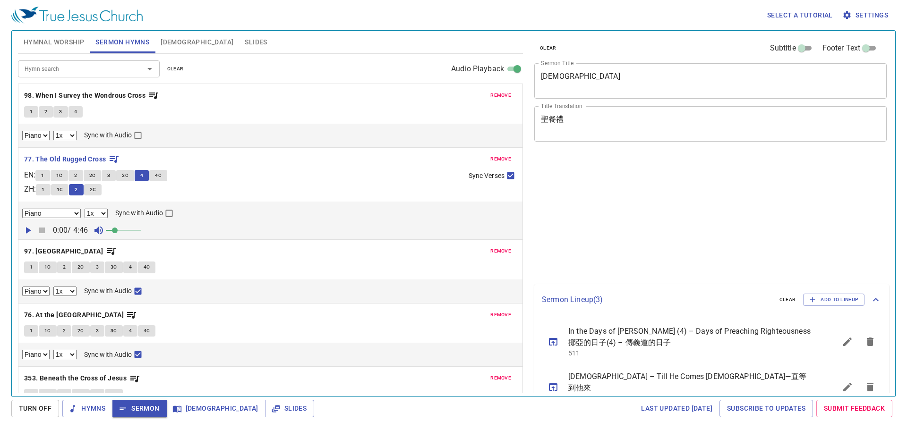
select select "1"
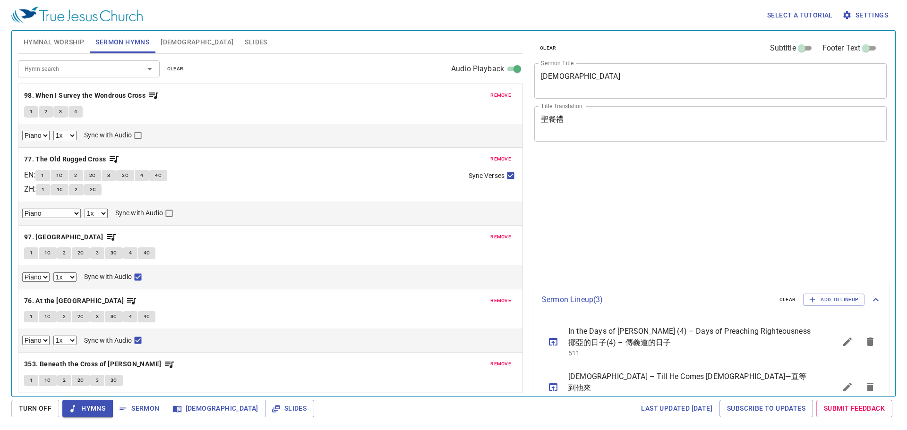
select select "1"
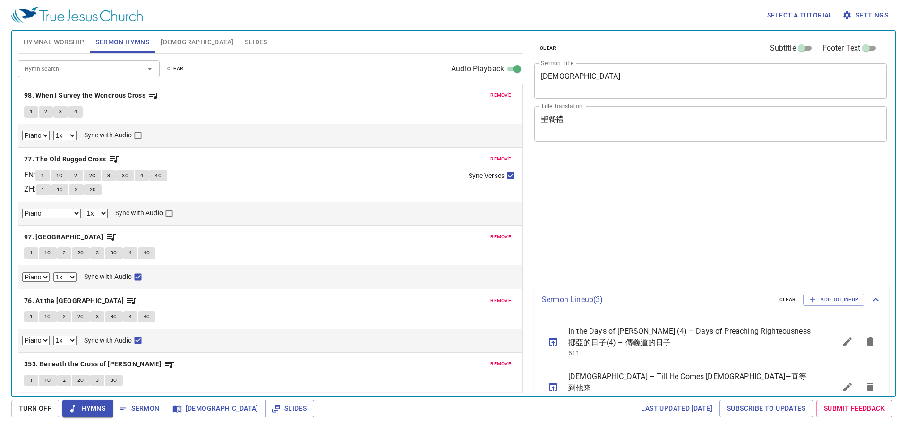
select select "1"
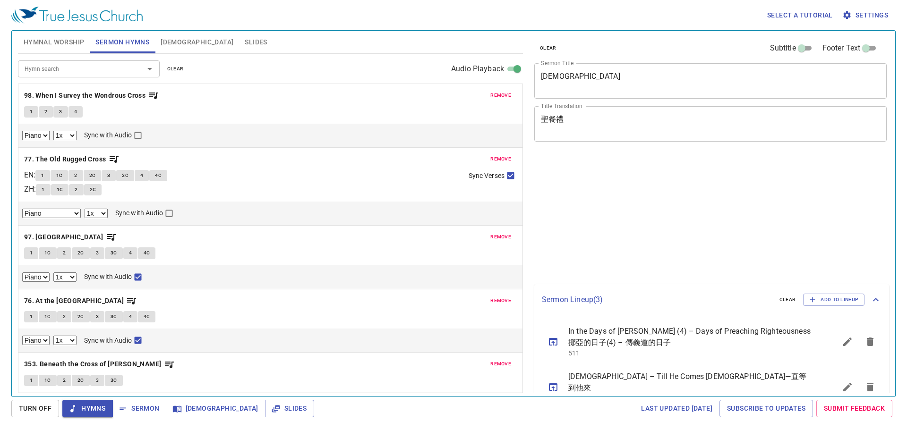
select select "1"
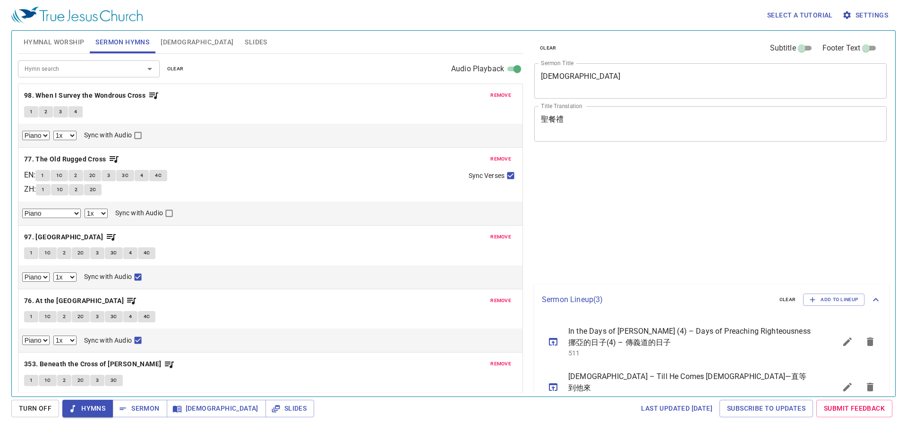
select select "1"
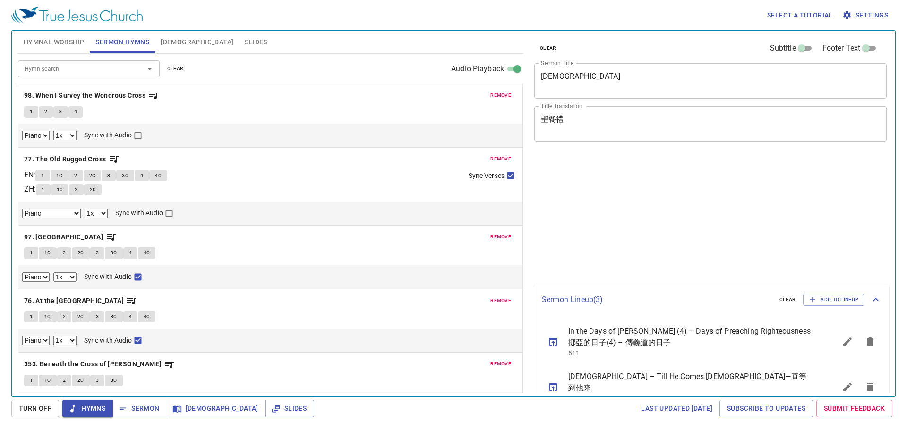
select select "1"
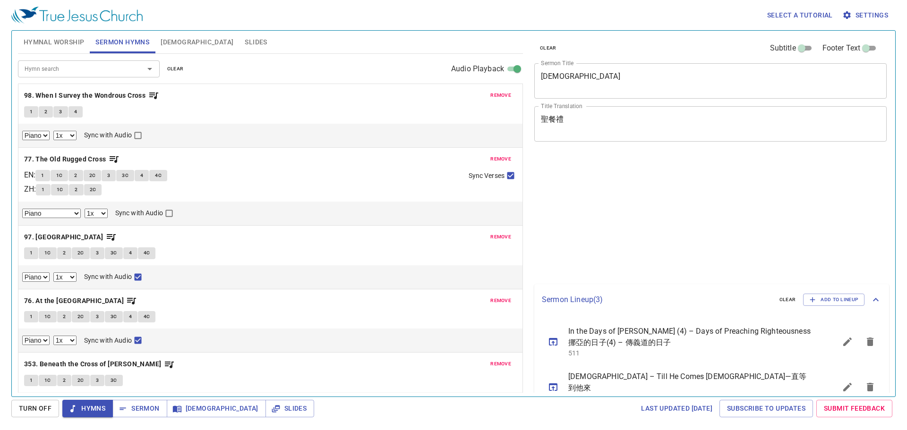
select select "1"
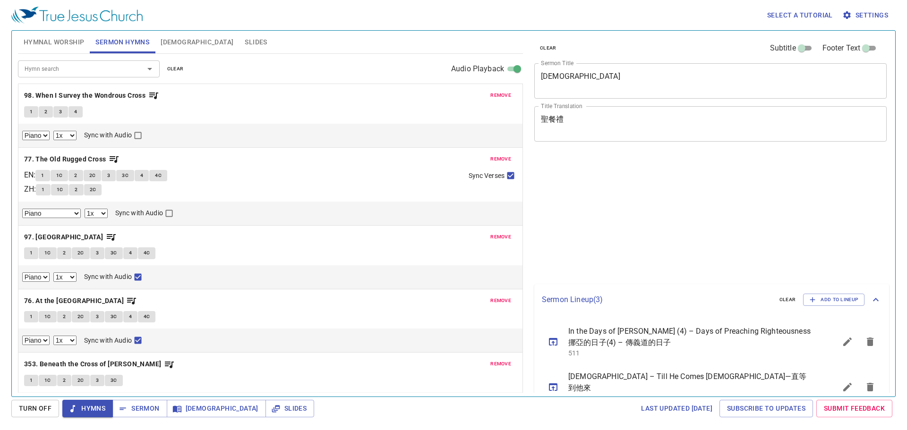
select select "1"
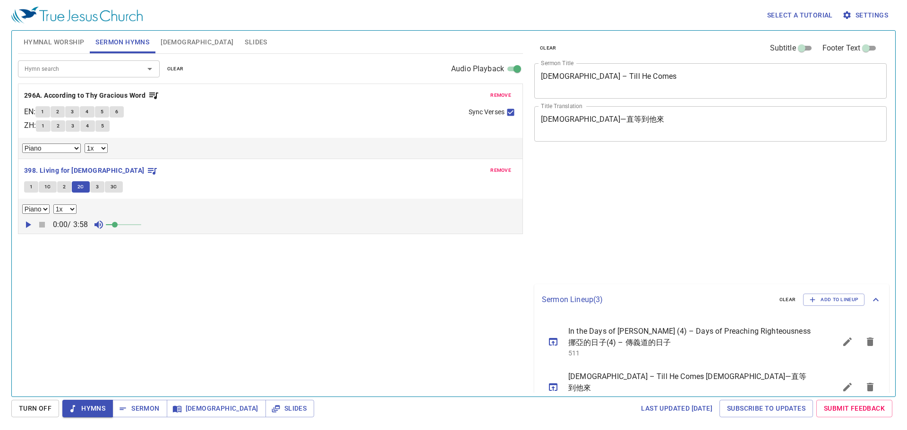
select select "1"
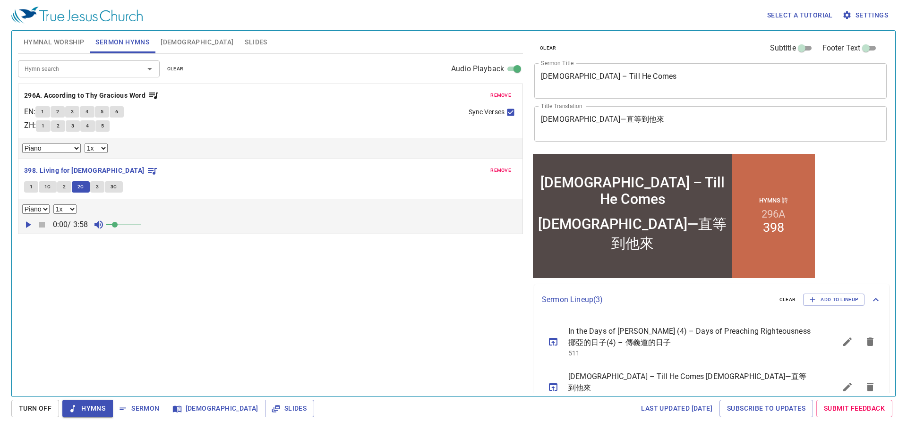
scroll to position [47, 0]
